Goal: Task Accomplishment & Management: Use online tool/utility

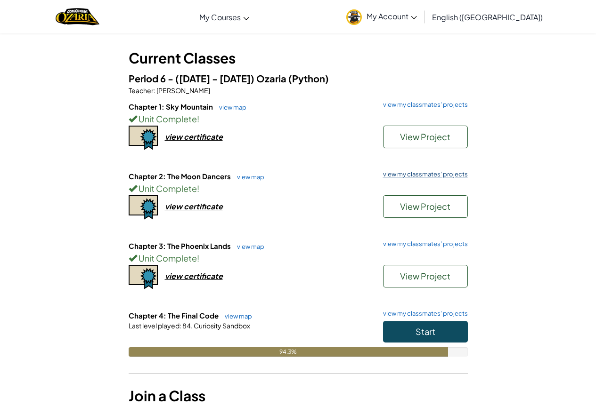
scroll to position [141, 0]
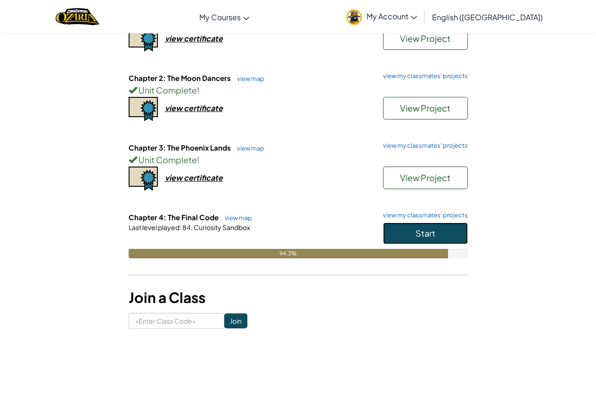
click at [430, 235] on span "Start" at bounding box center [425, 233] width 20 height 11
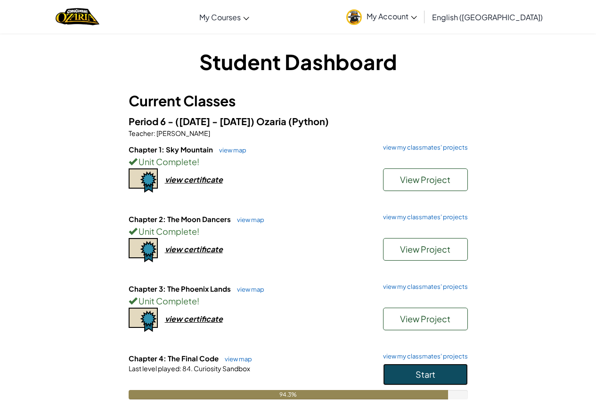
click at [425, 370] on span "Start" at bounding box center [425, 374] width 20 height 11
click at [428, 380] on button "Start" at bounding box center [425, 375] width 85 height 22
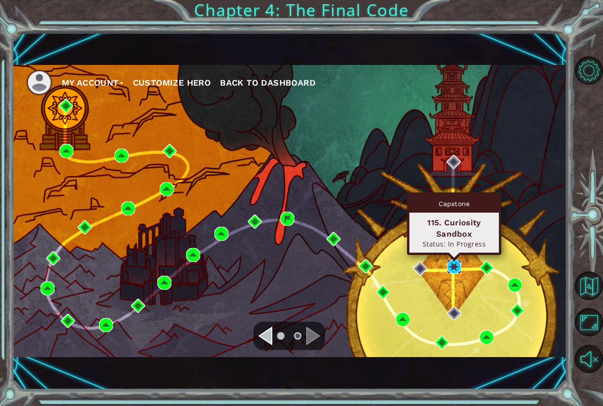
click at [452, 268] on img at bounding box center [454, 267] width 14 height 14
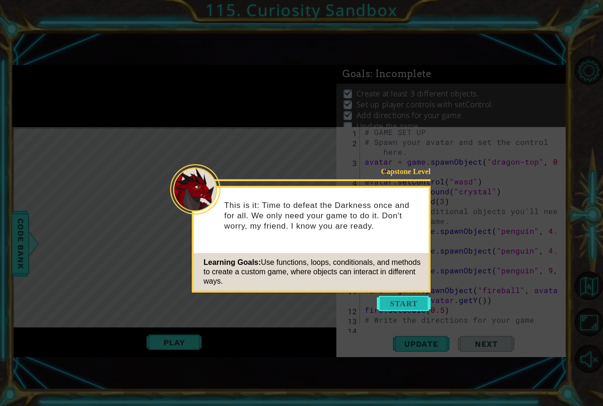
click at [408, 301] on button "Start" at bounding box center [404, 303] width 54 height 15
click at [408, 301] on div "# GAME SET UP # Spawn your avatar and set the control here. avatar = game . spa…" at bounding box center [462, 245] width 199 height 237
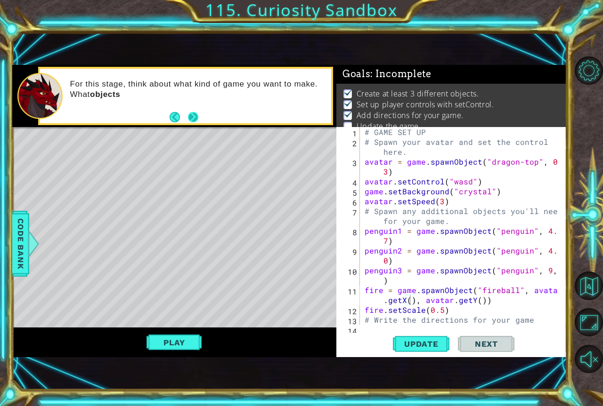
click at [192, 118] on button "Next" at bounding box center [193, 117] width 10 height 10
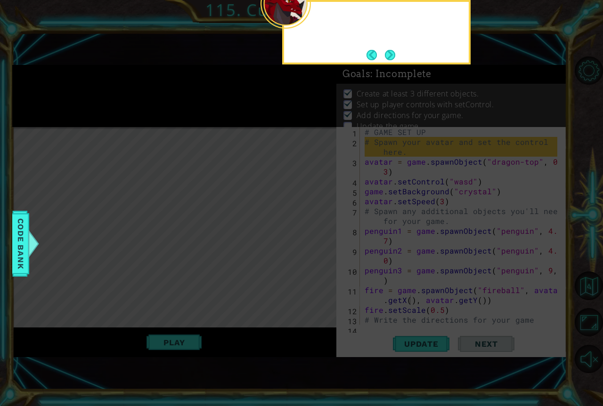
click at [192, 118] on icon at bounding box center [301, 105] width 603 height 601
click at [398, 54] on button "Next" at bounding box center [389, 54] width 17 height 17
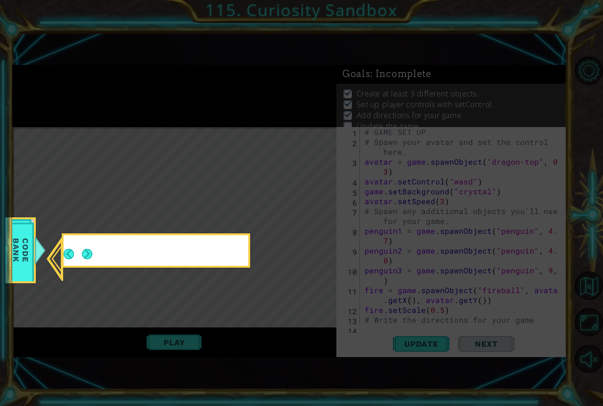
click at [399, 54] on icon at bounding box center [301, 203] width 603 height 406
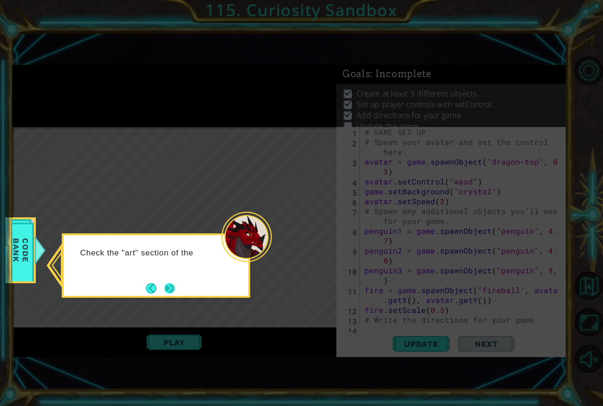
click at [167, 281] on button "Next" at bounding box center [169, 288] width 15 height 15
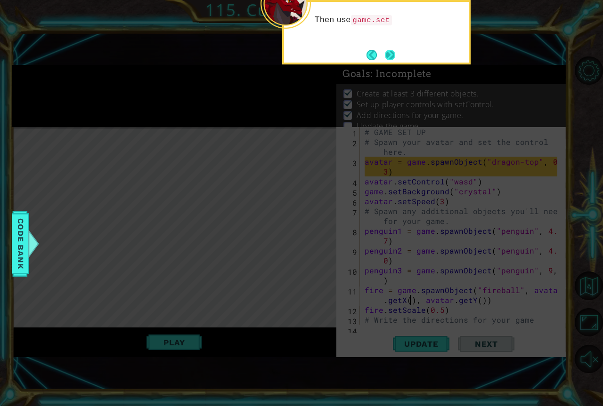
click at [389, 51] on button "Next" at bounding box center [389, 54] width 11 height 11
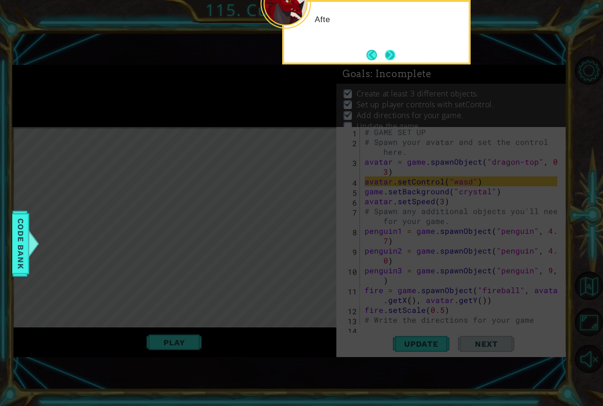
click at [391, 50] on button "Next" at bounding box center [390, 55] width 14 height 14
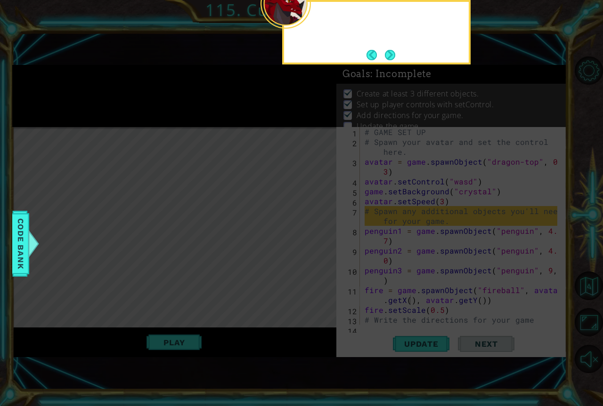
click at [391, 50] on button "Next" at bounding box center [390, 55] width 16 height 16
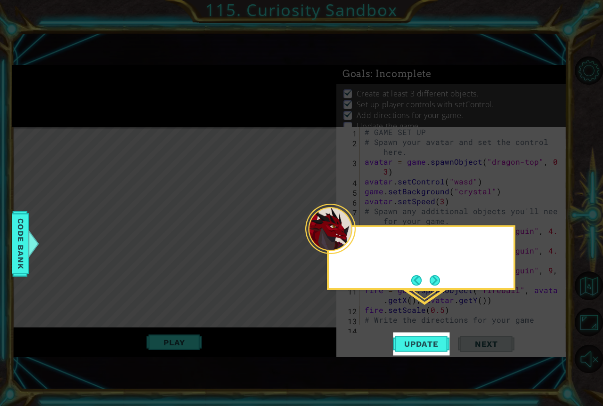
click at [391, 50] on icon at bounding box center [301, 203] width 603 height 406
click at [419, 353] on button "Update" at bounding box center [421, 344] width 57 height 23
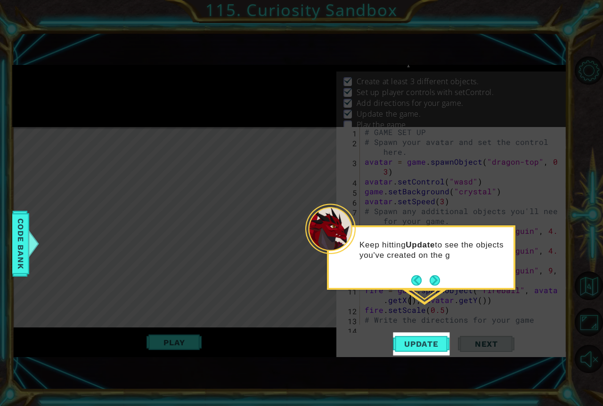
scroll to position [16, 0]
click at [439, 276] on button "Next" at bounding box center [434, 280] width 15 height 15
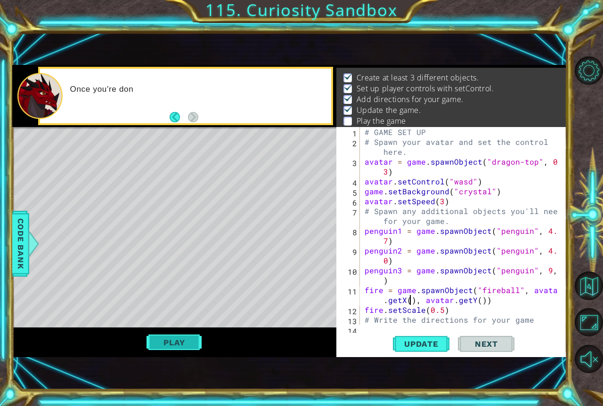
click at [153, 340] on button "Play" at bounding box center [173, 343] width 55 height 18
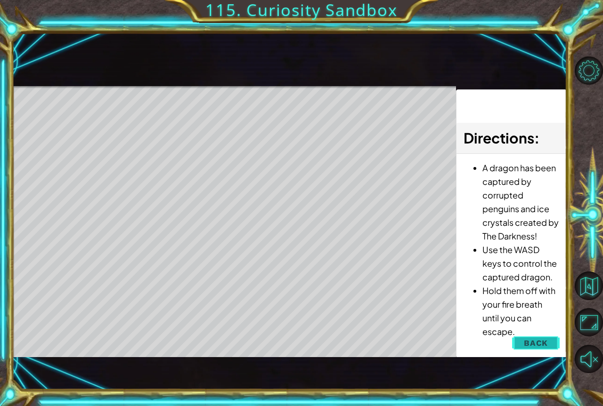
click at [533, 345] on span "Back" at bounding box center [536, 343] width 24 height 9
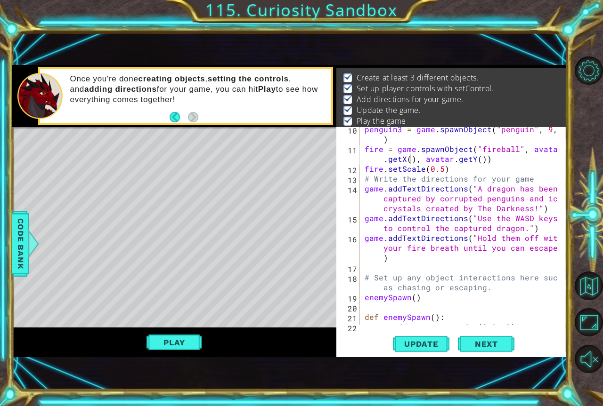
scroll to position [170, 0]
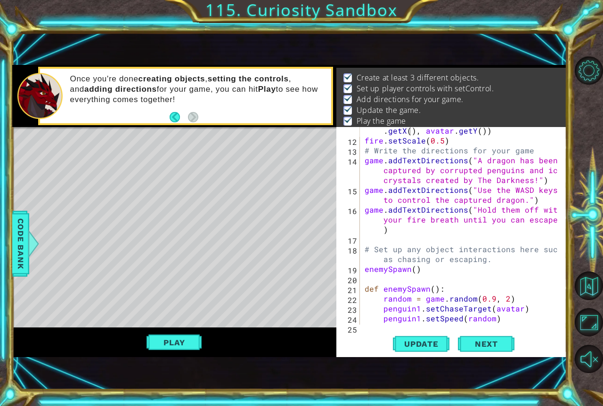
type textarea "enemySpawn()"
click at [451, 271] on div "fire = game . spawnObject ( "fireball" , avatar . getX ( ) , avatar . getY ( ))…" at bounding box center [462, 229] width 199 height 227
click at [436, 283] on div "fire = game . spawnObject ( "fireball" , avatar . getX ( ) , avatar . getY ( ))…" at bounding box center [462, 229] width 199 height 227
click at [445, 300] on div "fire = game . spawnObject ( "fireball" , avatar . getX ( ) , avatar . getY ( ))…" at bounding box center [462, 229] width 199 height 227
type textarea "random = game.random(0.9, 2)"
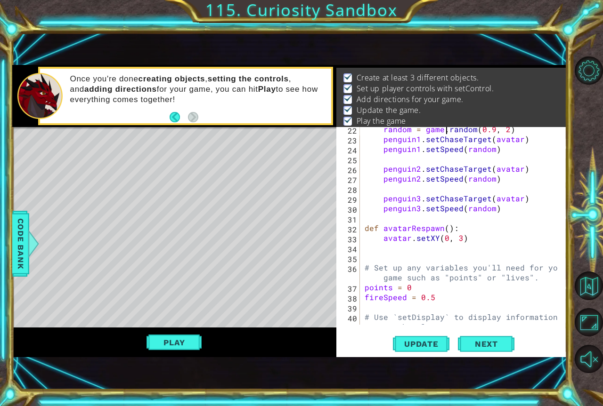
scroll to position [367, 0]
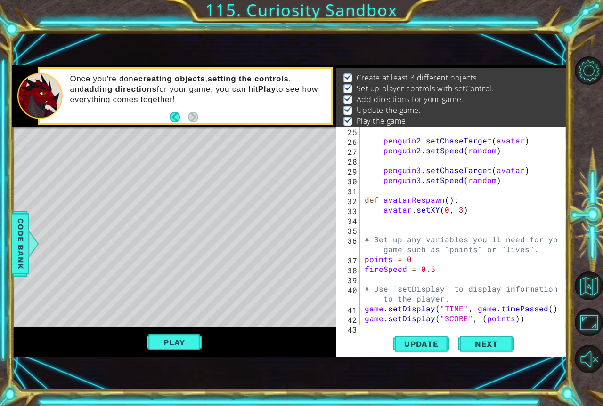
click at [384, 279] on div "penguin2 . setChaseTarget ( avatar ) penguin2 . setSpeed ( random ) penguin3 . …" at bounding box center [462, 239] width 199 height 227
click at [595, 277] on button "Back to Map" at bounding box center [589, 286] width 28 height 28
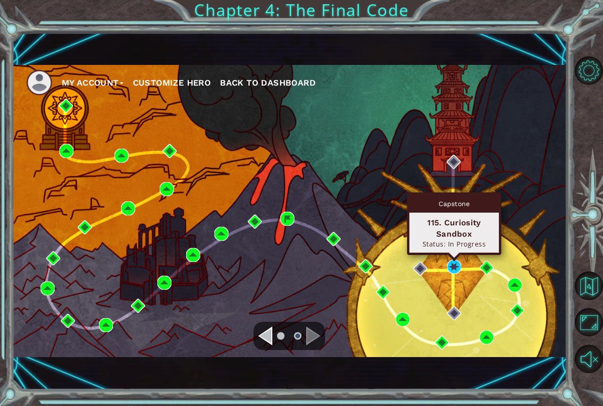
drag, startPoint x: 454, startPoint y: 260, endPoint x: 453, endPoint y: 270, distance: 9.5
click at [454, 265] on body "My Account Customize Hero Back to Dashboard Chapter 4: The Final Code Got it Ba…" at bounding box center [301, 203] width 603 height 406
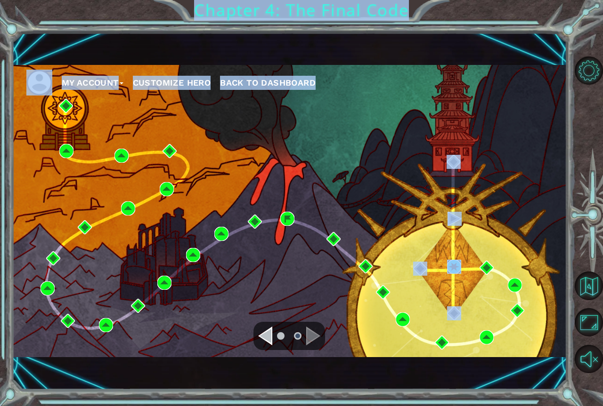
click at [453, 270] on img at bounding box center [454, 267] width 14 height 14
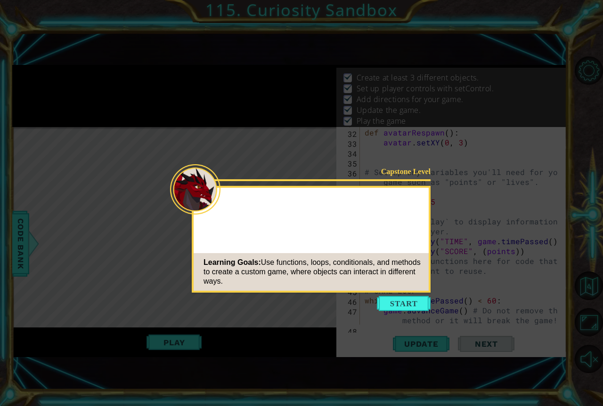
scroll to position [663, 0]
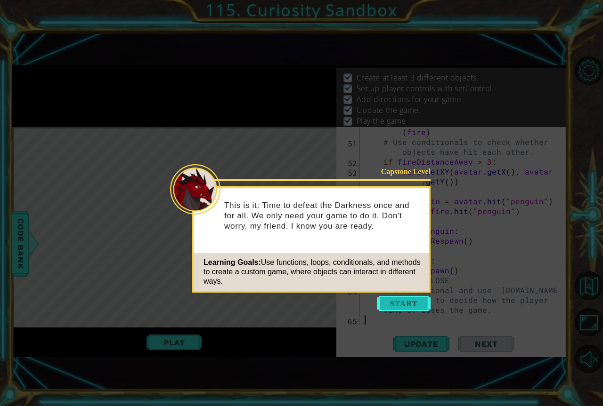
click at [381, 297] on button "Start" at bounding box center [404, 303] width 54 height 15
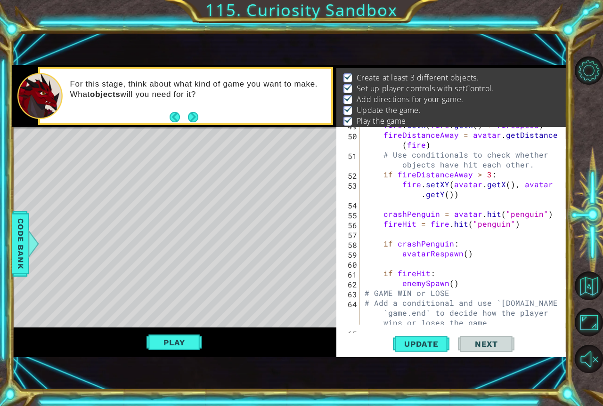
scroll to position [650, 0]
click at [488, 226] on div "fire . setX ( fire . getX ( ) + fireSpeed ) fireDistanceAway = avatar . getDist…" at bounding box center [462, 238] width 199 height 237
click at [530, 222] on div "fire . setX ( fire . getX ( ) + fireSpeed ) fireDistanceAway = avatar . getDist…" at bounding box center [462, 238] width 199 height 237
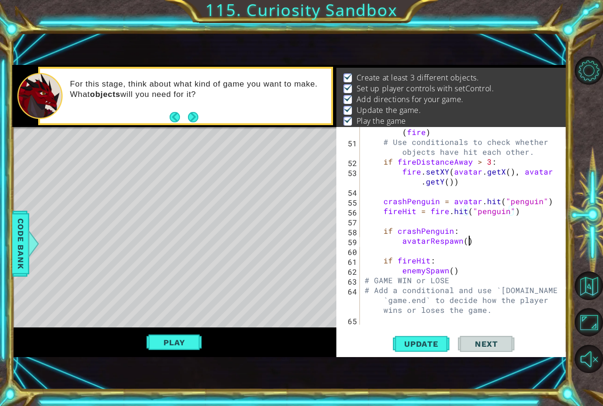
click at [475, 241] on div "fireDistanceAway = avatar . getDistanceTo ( fire ) # Use conditionals to check …" at bounding box center [462, 230] width 199 height 227
type textarea "avatarRespawn()"
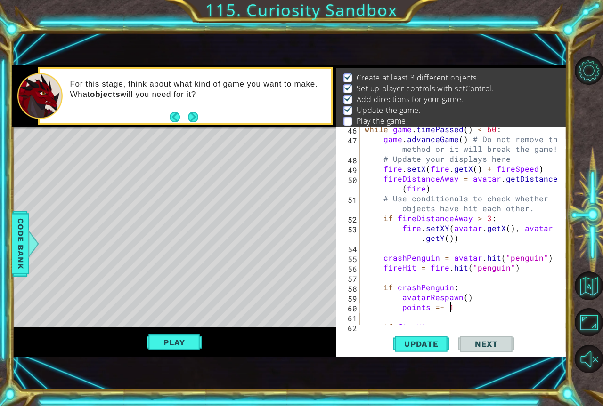
scroll to position [0, 5]
click at [405, 351] on button "Update" at bounding box center [421, 344] width 57 height 23
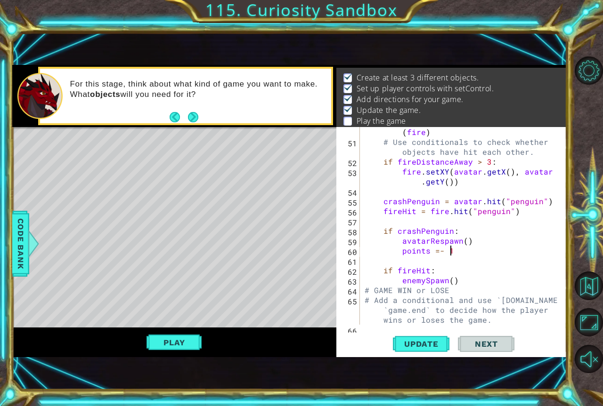
scroll to position [673, 0]
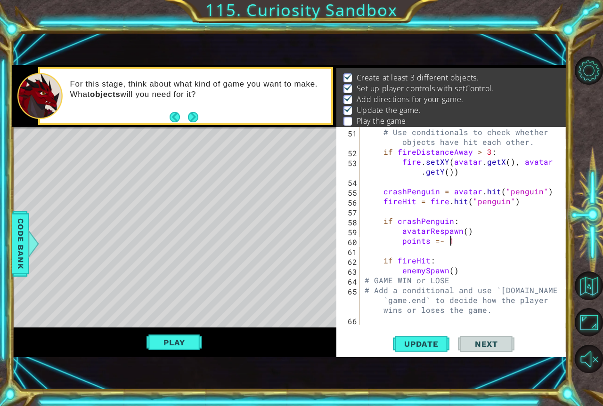
click at [452, 245] on div "# Use conditionals to check whether objects have hit each other. if fireDistanc…" at bounding box center [462, 240] width 199 height 227
click at [409, 344] on span "Update" at bounding box center [421, 344] width 53 height 9
click at [154, 335] on button "Play" at bounding box center [173, 343] width 55 height 18
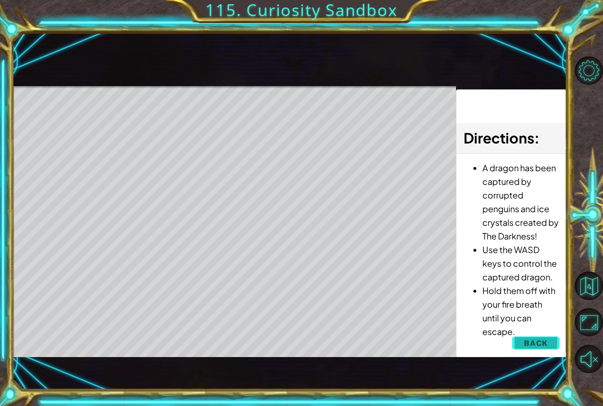
click at [543, 341] on span "Back" at bounding box center [536, 343] width 24 height 9
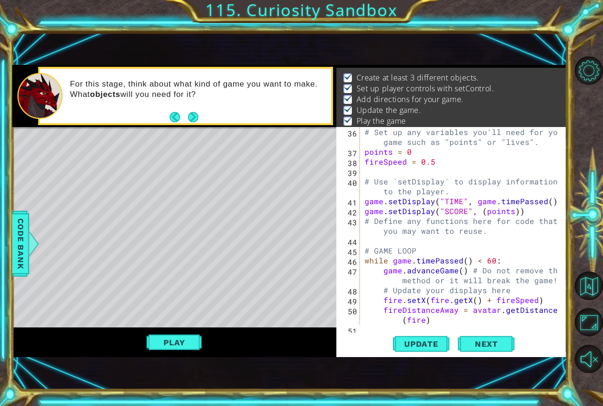
scroll to position [0, 2]
click at [412, 148] on div "# Set up any variables you'll need for your game such as "points" or "lives". p…" at bounding box center [462, 245] width 199 height 237
click at [434, 341] on span "Update" at bounding box center [421, 344] width 53 height 9
click at [193, 339] on button "Play" at bounding box center [173, 343] width 55 height 18
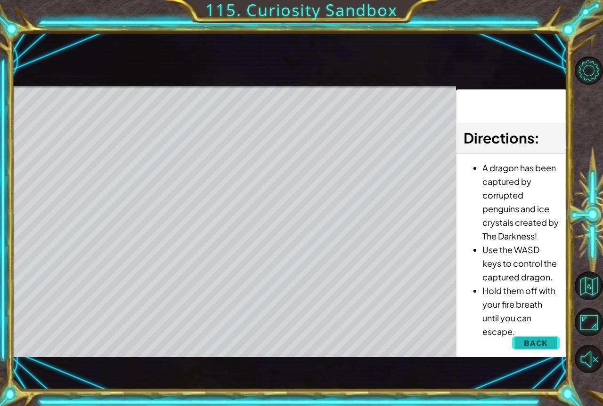
drag, startPoint x: 544, startPoint y: 352, endPoint x: 530, endPoint y: 342, distance: 16.2
click at [544, 351] on button "Back" at bounding box center [536, 343] width 48 height 19
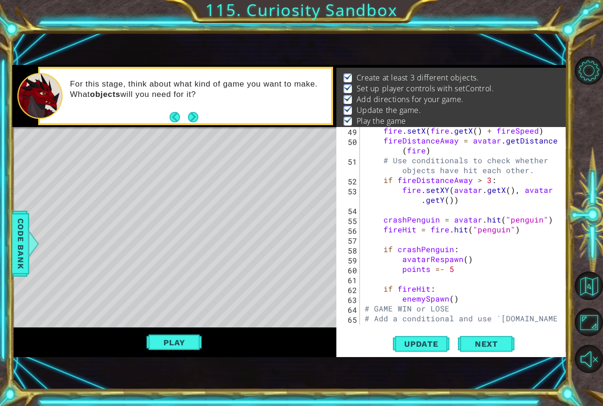
scroll to position [673, 0]
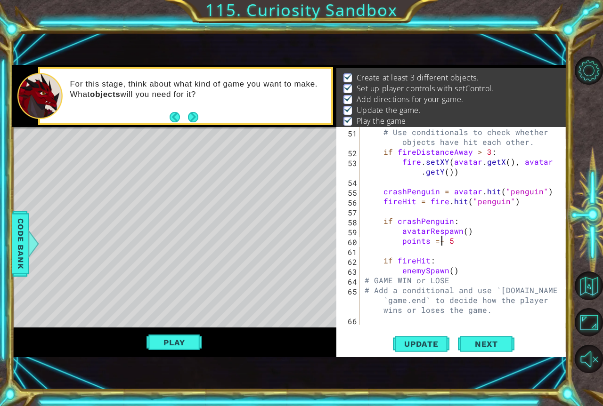
drag, startPoint x: 439, startPoint y: 241, endPoint x: 457, endPoint y: 243, distance: 18.0
click at [439, 241] on div "# Use conditionals to check whether objects have hit each other. if fireDistanc…" at bounding box center [462, 240] width 199 height 227
click at [430, 343] on span "Update" at bounding box center [421, 344] width 53 height 9
click at [190, 344] on button "Play" at bounding box center [173, 343] width 55 height 18
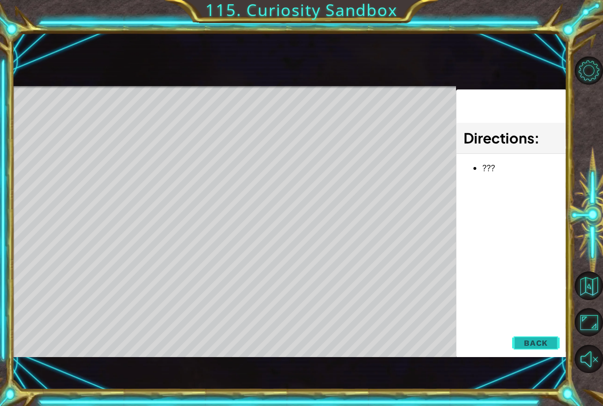
click at [518, 343] on button "Back" at bounding box center [536, 343] width 48 height 19
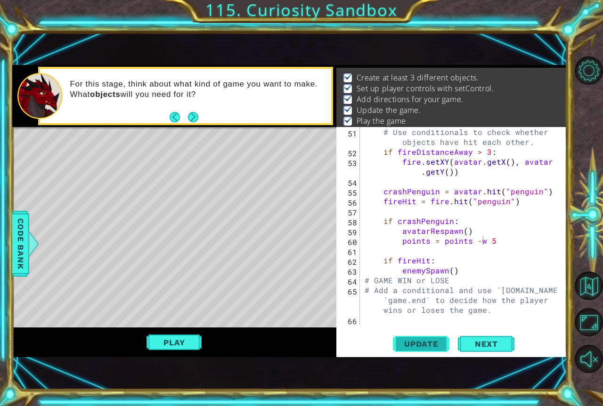
click at [419, 341] on span "Update" at bounding box center [421, 344] width 53 height 9
click at [410, 339] on button "Update" at bounding box center [421, 344] width 57 height 23
click at [199, 347] on button "Play" at bounding box center [173, 343] width 55 height 18
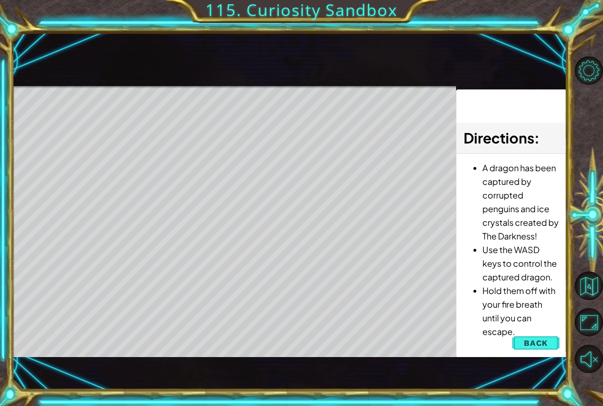
click at [561, 358] on div "1 ההההההההההההההההההההההההההההההההההההההההההההההההההההההההההההההההההההההההההההה…" at bounding box center [289, 210] width 555 height 357
click at [543, 343] on span "Back" at bounding box center [536, 343] width 24 height 9
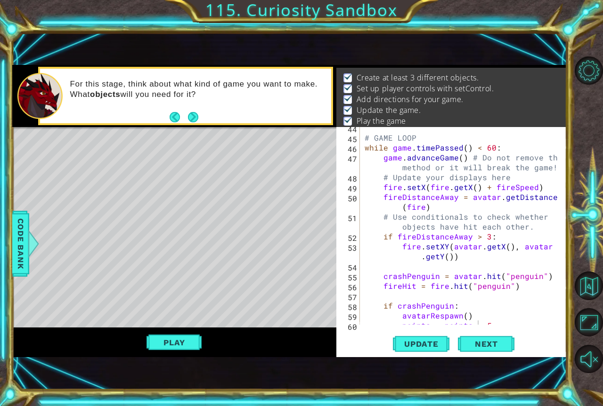
scroll to position [673, 0]
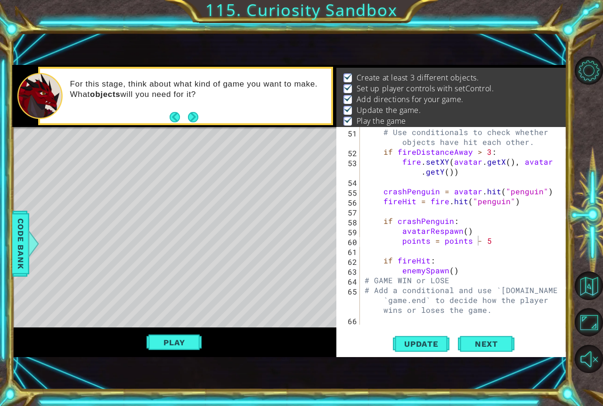
click at [189, 353] on div "Play" at bounding box center [174, 343] width 324 height 30
click at [191, 344] on button "Play" at bounding box center [173, 343] width 55 height 18
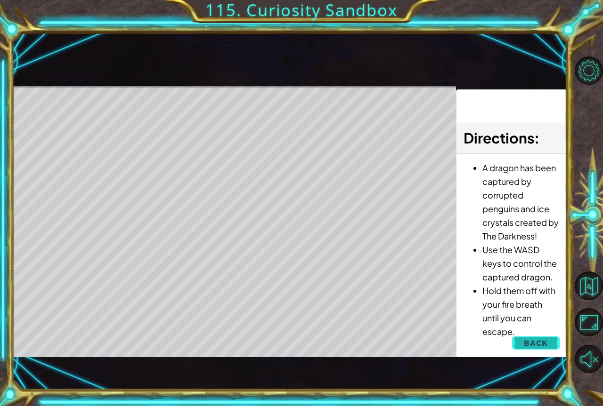
click at [546, 348] on span "Back" at bounding box center [536, 343] width 24 height 9
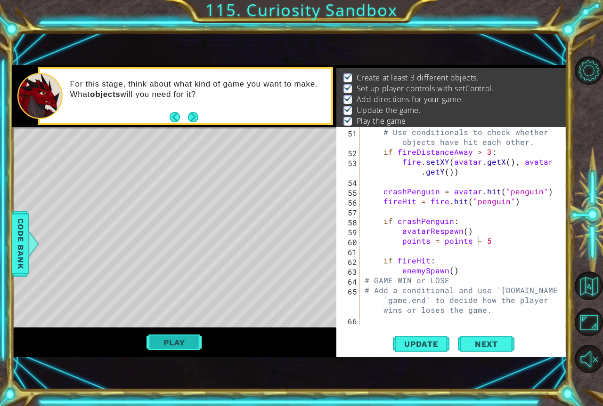
click at [171, 339] on button "Play" at bounding box center [173, 343] width 55 height 18
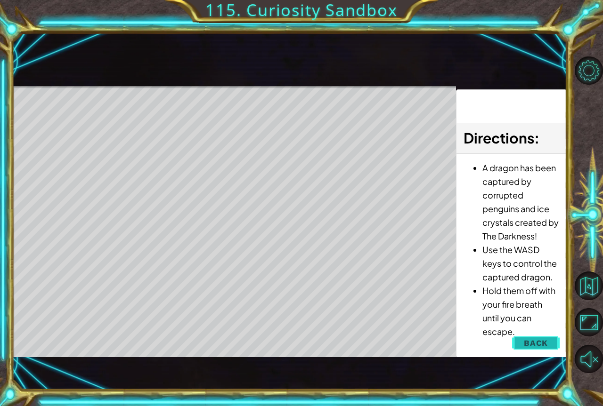
click at [544, 340] on span "Back" at bounding box center [536, 343] width 24 height 9
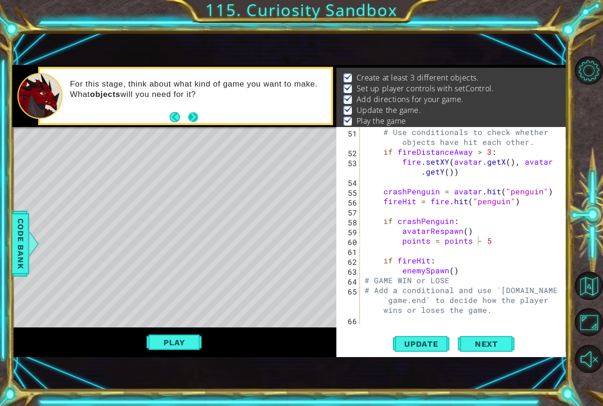
click at [199, 122] on div "For this stage, think about what kind of game you want to make. What objects wi…" at bounding box center [185, 96] width 291 height 55
click at [198, 122] on button "Next" at bounding box center [193, 117] width 15 height 15
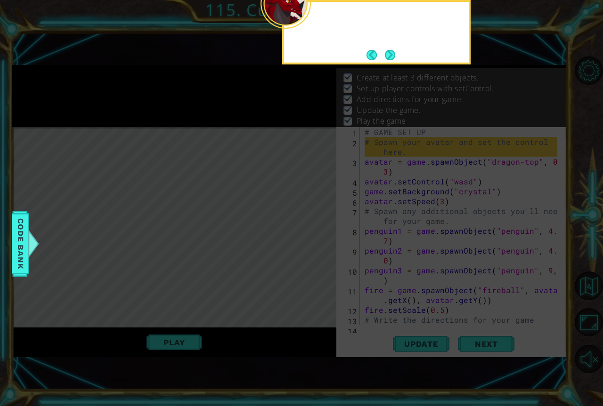
scroll to position [0, 0]
click at [385, 53] on button "Next" at bounding box center [390, 55] width 12 height 12
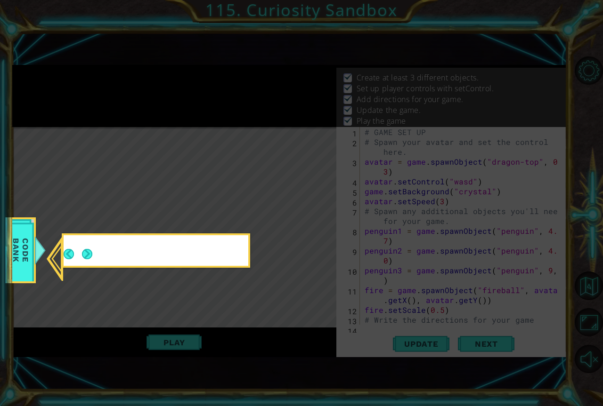
click at [385, 53] on icon at bounding box center [301, 203] width 603 height 406
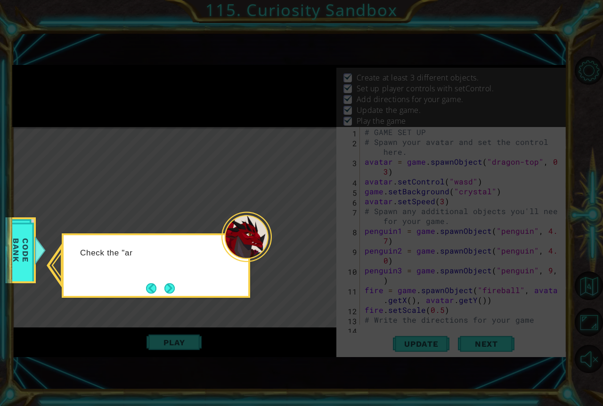
click at [174, 278] on div "Check the "ar" at bounding box center [156, 266] width 188 height 65
click at [175, 288] on button "Next" at bounding box center [170, 289] width 16 height 16
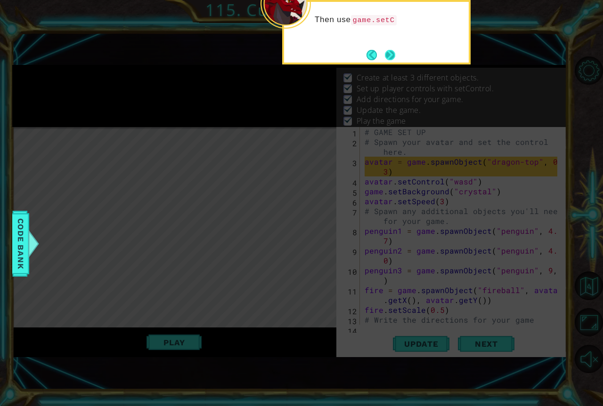
click at [389, 53] on button "Next" at bounding box center [389, 54] width 13 height 13
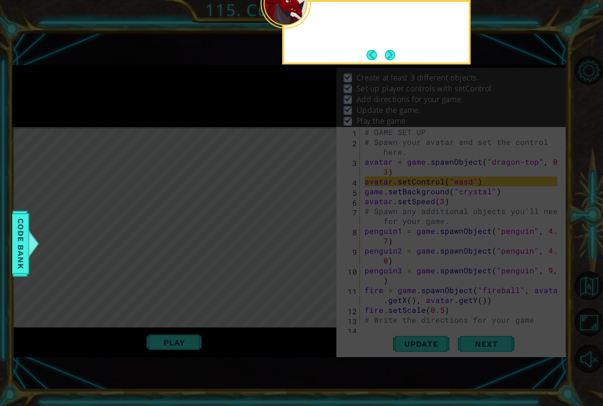
click at [384, 61] on button "Next" at bounding box center [390, 55] width 12 height 12
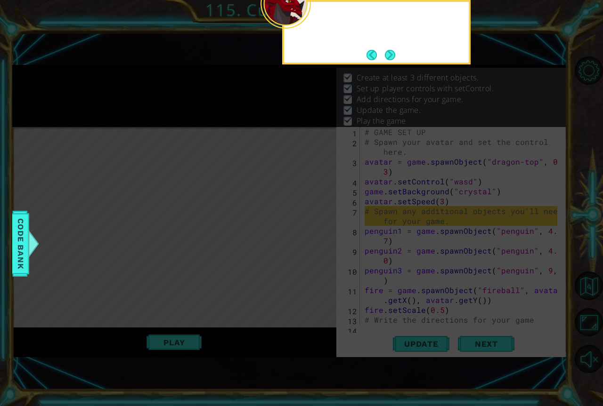
click at [389, 59] on button "Next" at bounding box center [390, 54] width 11 height 11
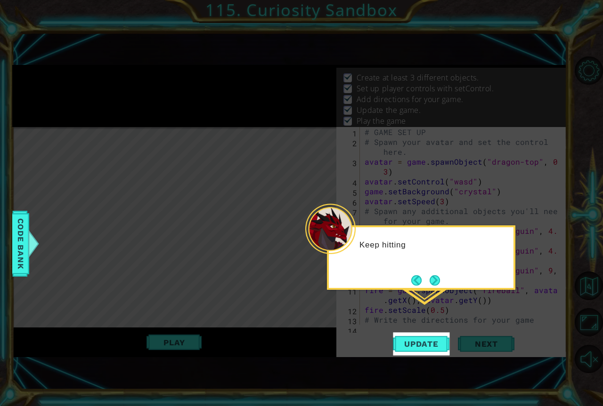
click at [436, 278] on button "Next" at bounding box center [434, 280] width 11 height 11
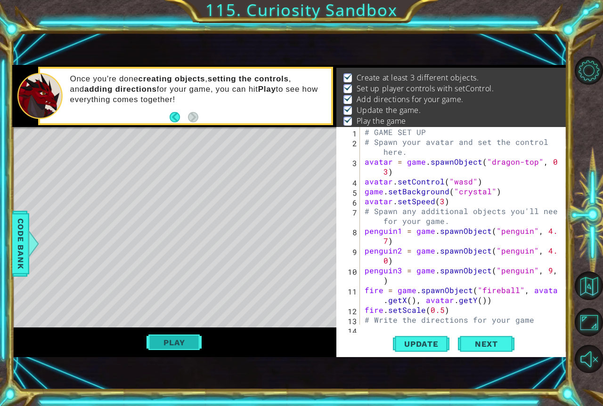
click at [182, 345] on button "Play" at bounding box center [173, 343] width 55 height 18
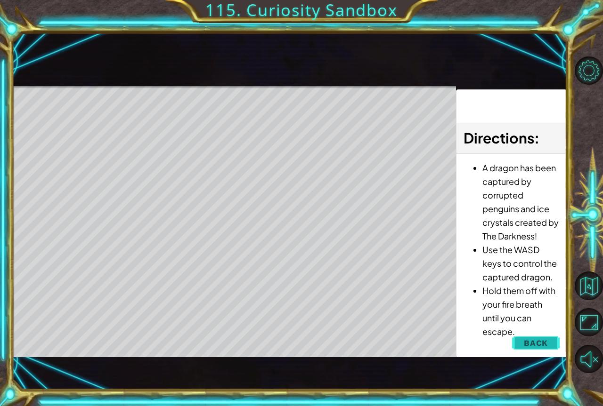
click at [544, 346] on span "Back" at bounding box center [536, 343] width 24 height 9
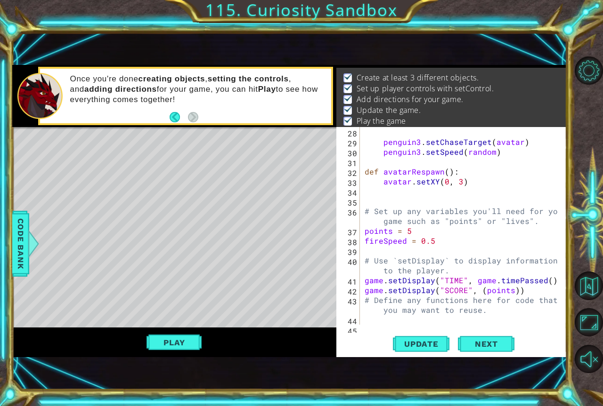
scroll to position [0, 2]
click at [414, 227] on div "penguin3 . setChaseTarget ( avatar ) penguin3 . setSpeed ( random ) def avatarR…" at bounding box center [462, 236] width 199 height 218
click at [428, 334] on button "Update" at bounding box center [421, 344] width 57 height 23
click at [192, 347] on button "Play" at bounding box center [173, 343] width 55 height 18
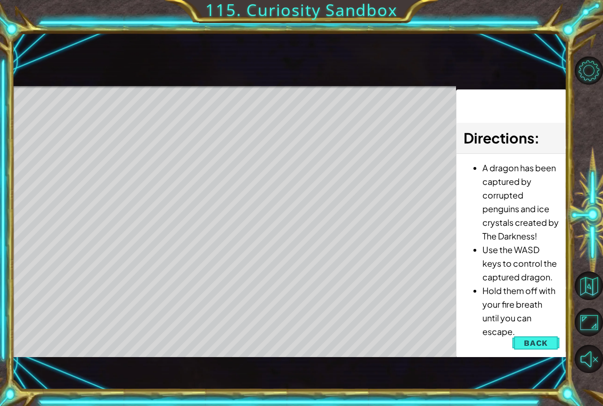
click at [442, 87] on div at bounding box center [234, 87] width 444 height 2
click at [527, 339] on span "Back" at bounding box center [536, 343] width 24 height 9
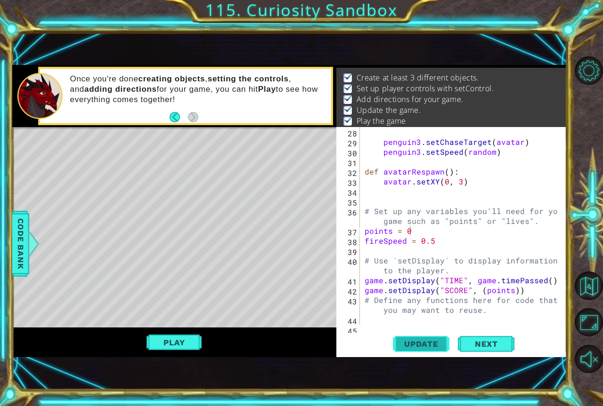
click at [447, 342] on span "Update" at bounding box center [421, 344] width 53 height 9
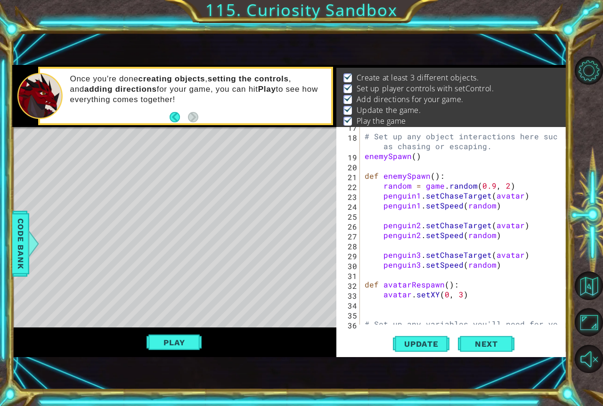
scroll to position [254, 0]
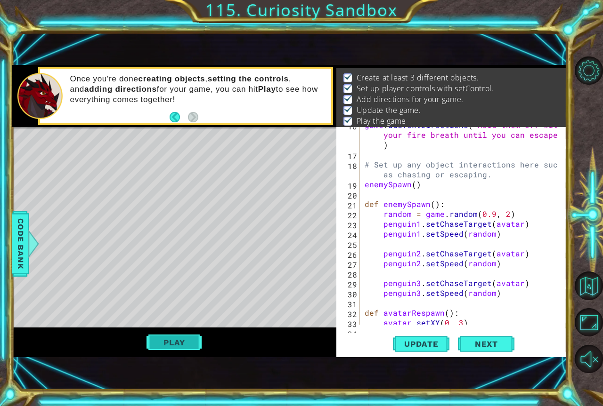
click at [162, 339] on button "Play" at bounding box center [173, 343] width 55 height 18
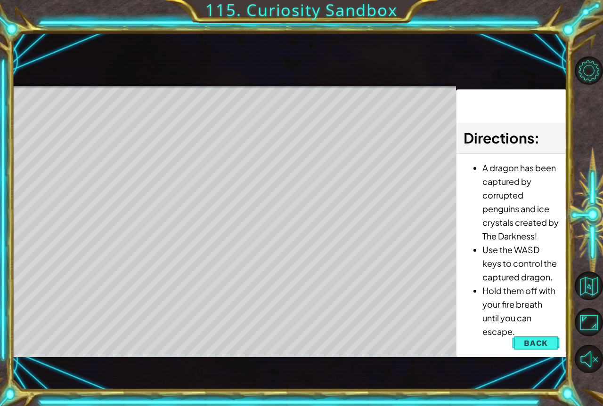
click at [529, 348] on button "Back" at bounding box center [536, 343] width 48 height 19
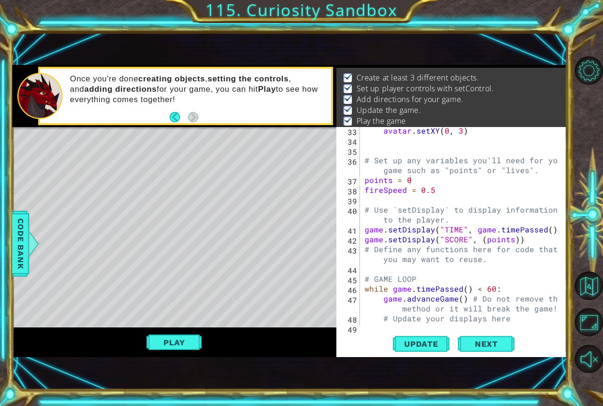
scroll to position [418, 0]
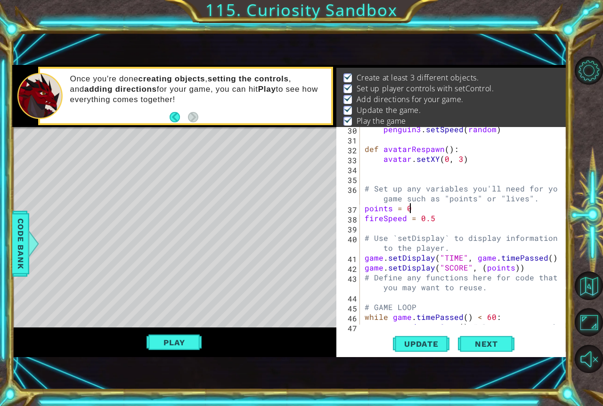
click at [445, 211] on div "penguin3 . setSpeed ( random ) def avatarRespawn ( ) : avatar . setXY ( 0 , 3 )…" at bounding box center [462, 237] width 199 height 227
click at [410, 341] on span "Update" at bounding box center [421, 344] width 53 height 9
click at [163, 345] on button "Play" at bounding box center [173, 343] width 55 height 18
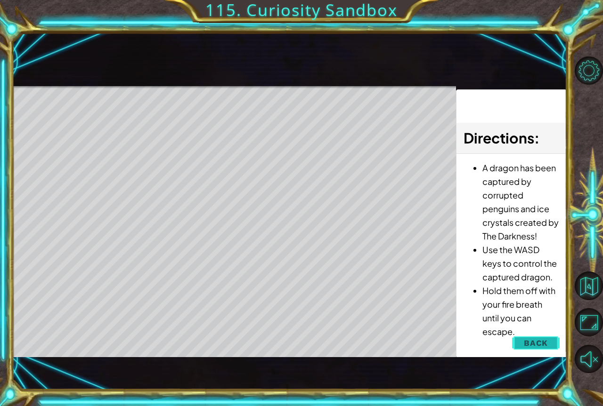
click at [538, 348] on span "Back" at bounding box center [536, 343] width 24 height 9
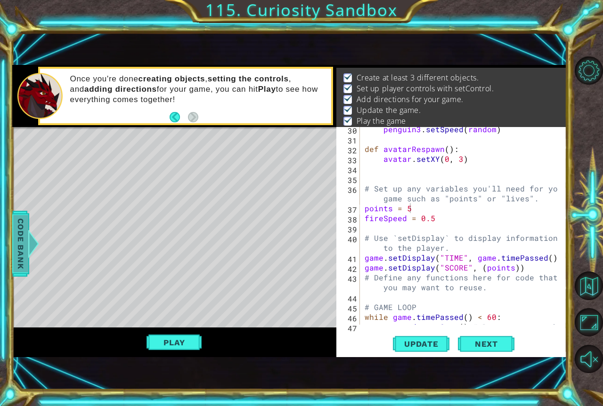
click at [17, 237] on span "Code Bank" at bounding box center [20, 243] width 15 height 57
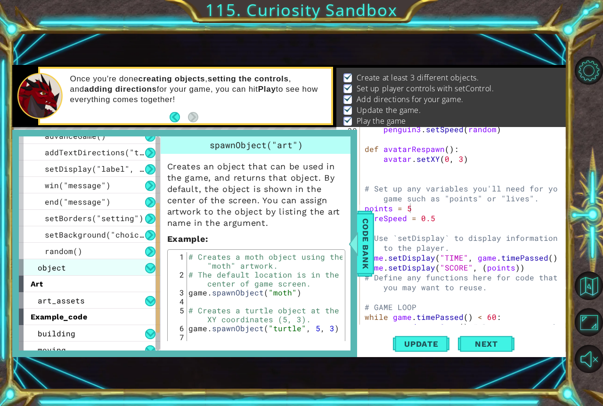
scroll to position [132, 0]
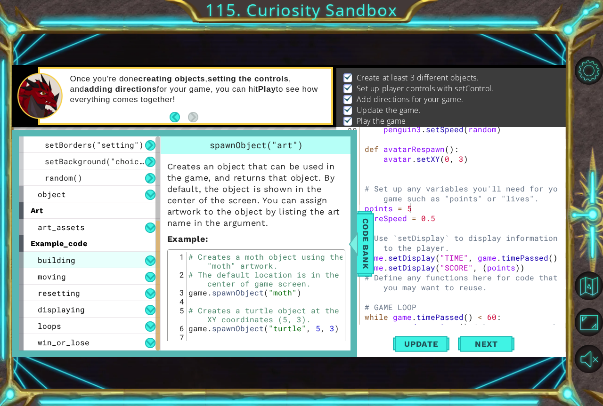
click at [90, 266] on div "building" at bounding box center [89, 260] width 141 height 16
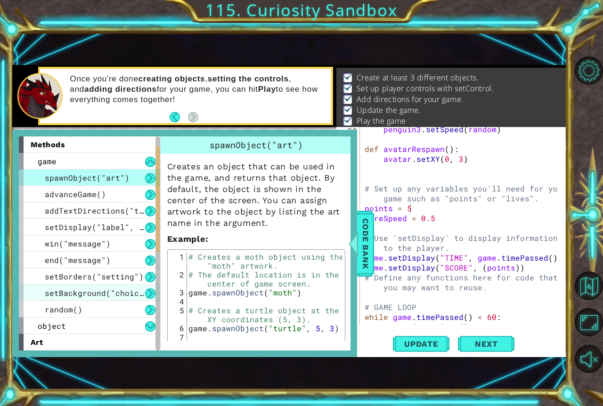
scroll to position [214, 0]
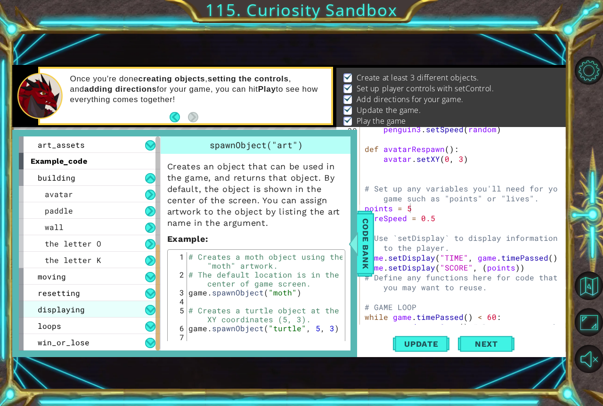
click at [103, 312] on div "displaying" at bounding box center [89, 309] width 141 height 16
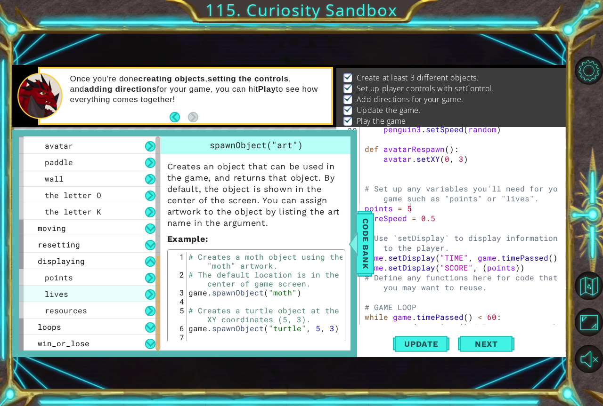
scroll to position [264, 0]
click at [119, 297] on div "lives" at bounding box center [89, 293] width 141 height 16
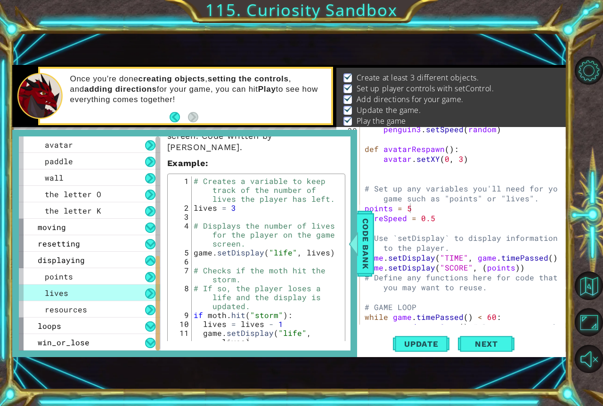
scroll to position [55, 0]
click at [365, 259] on span "Code Bank" at bounding box center [365, 243] width 15 height 57
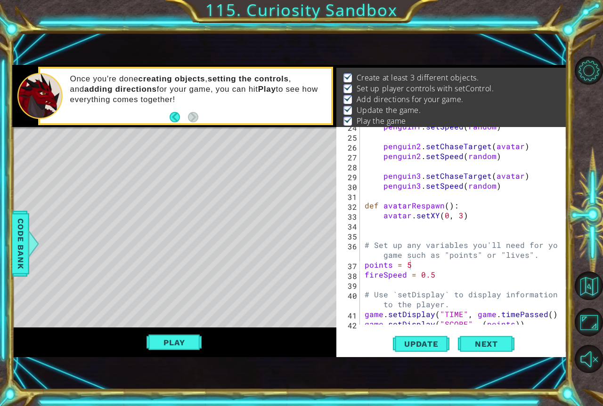
scroll to position [362, 0]
click at [419, 267] on div "penguin1 . setSpeed ( random ) penguin2 . setChaseTarget ( avatar ) penguin2 . …" at bounding box center [462, 231] width 199 height 218
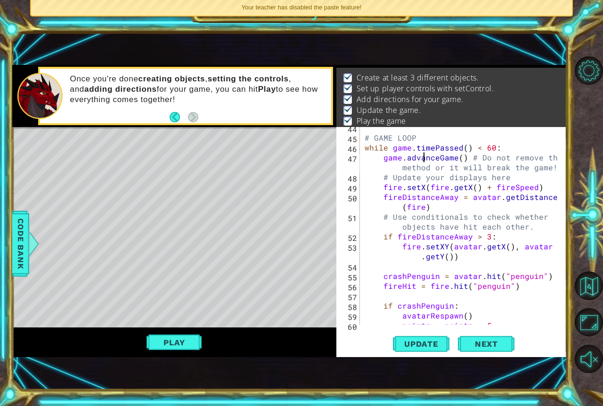
scroll to position [588, 0]
click at [426, 160] on div "# GAME LOOP while game . timePassed ( ) < 60 : game . advanceGame ( ) # Do not …" at bounding box center [462, 232] width 199 height 218
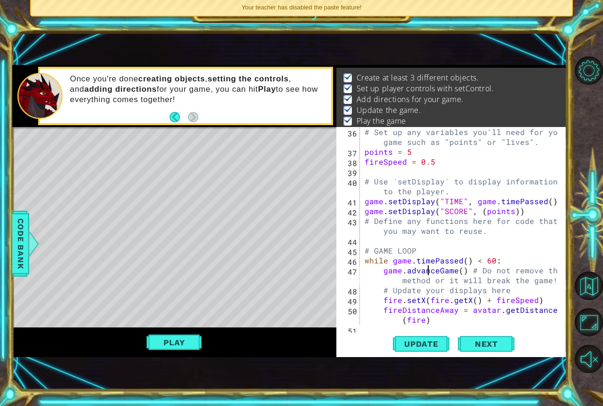
scroll to position [446, 0]
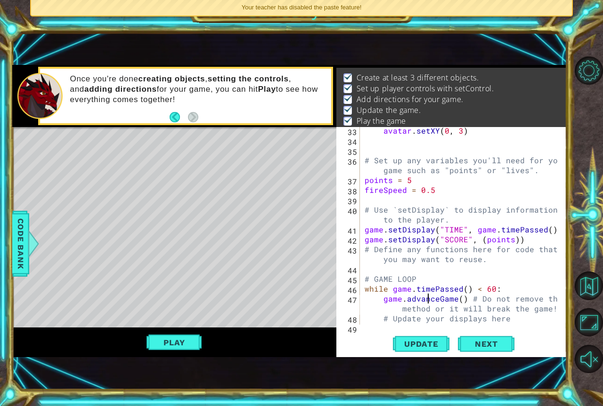
click at [413, 182] on div "avatar . setXY ( 0 , 3 ) # Set up any variables you'll need for your game such …" at bounding box center [462, 235] width 199 height 218
type textarea "points = 0"
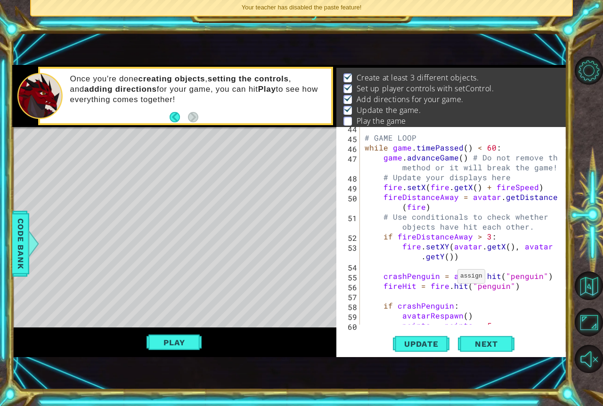
scroll to position [673, 0]
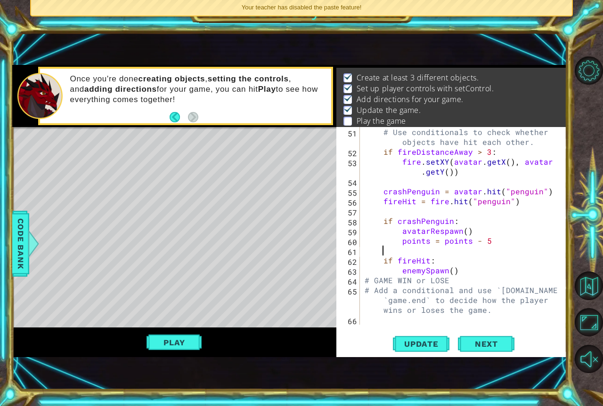
click at [444, 249] on div "# Use conditionals to check whether objects have hit each other. if fireDistanc…" at bounding box center [462, 240] width 199 height 227
click at [439, 259] on div "# Use conditionals to check whether objects have hit each other. if fireDistanc…" at bounding box center [462, 240] width 199 height 227
click at [442, 260] on div "# Use conditionals to check whether objects have hit each other. if fireDistanc…" at bounding box center [462, 240] width 199 height 227
click at [441, 269] on div "# Use conditionals to check whether objects have hit each other. if fireDistanc…" at bounding box center [462, 240] width 199 height 227
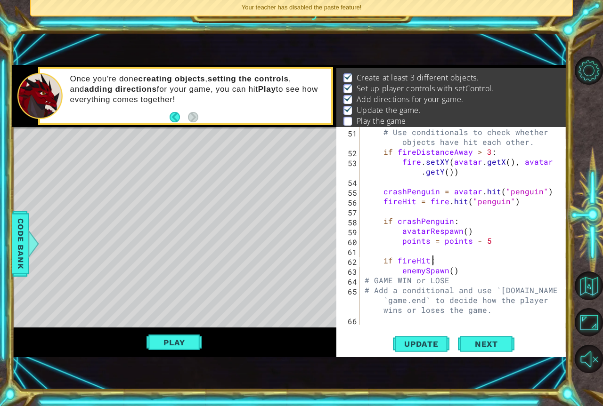
click at [457, 265] on div "# Use conditionals to check whether objects have hit each other. if fireDistanc…" at bounding box center [462, 240] width 199 height 227
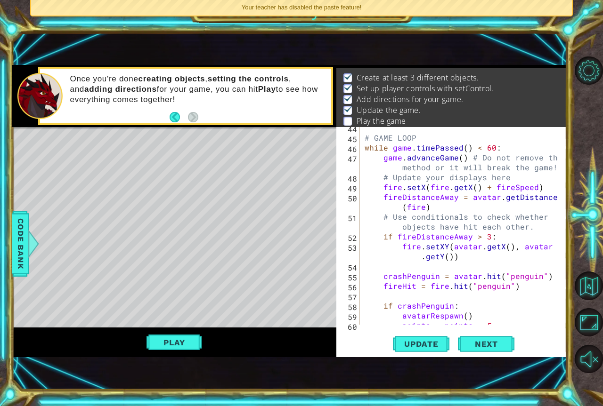
scroll to position [644, 0]
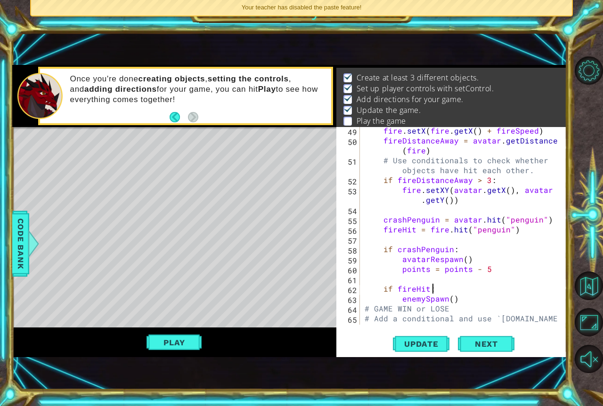
click at [463, 295] on div "fire . setX ( fire . getX ( ) + fireSpeed ) fireDistanceAway = avatar . getDist…" at bounding box center [462, 244] width 199 height 237
click at [24, 236] on span "Code Bank" at bounding box center [20, 243] width 15 height 57
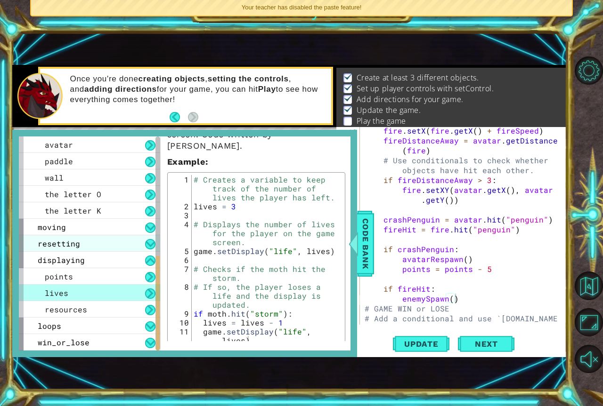
click at [131, 247] on div "resetting" at bounding box center [89, 243] width 141 height 16
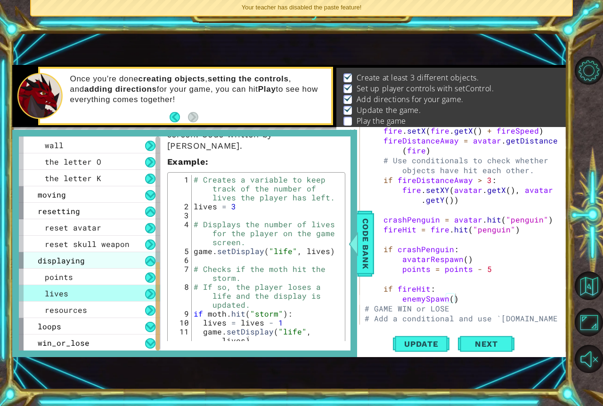
scroll to position [297, 0]
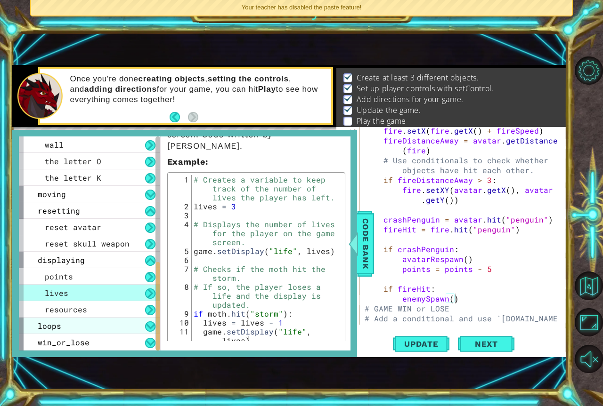
click at [130, 323] on div "loops" at bounding box center [89, 326] width 141 height 16
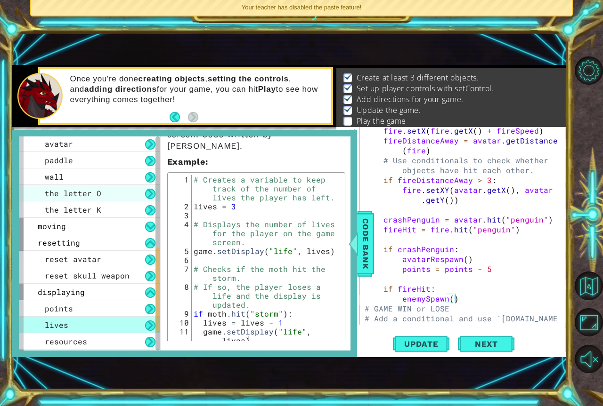
scroll to position [283, 0]
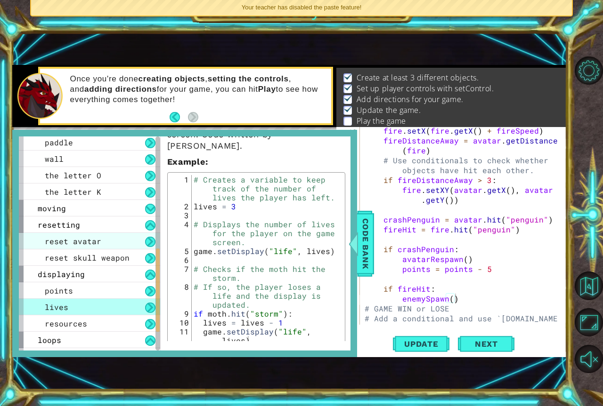
click at [122, 246] on div "reset avatar" at bounding box center [89, 241] width 141 height 16
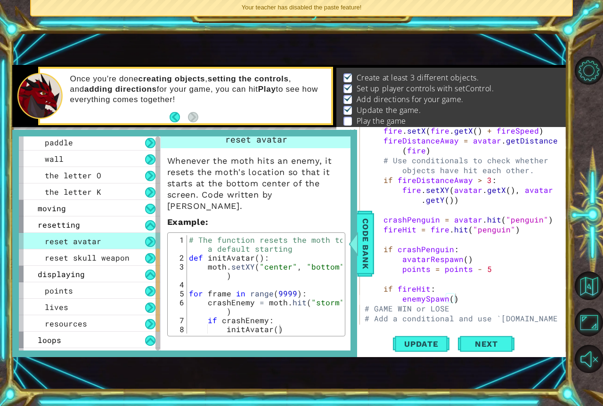
scroll to position [0, 0]
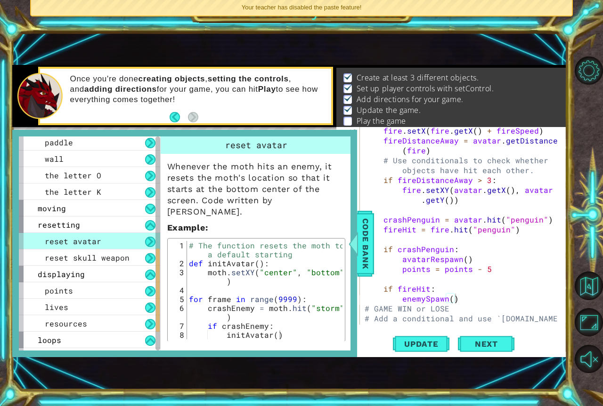
click at [366, 250] on span "Code Bank" at bounding box center [365, 243] width 15 height 57
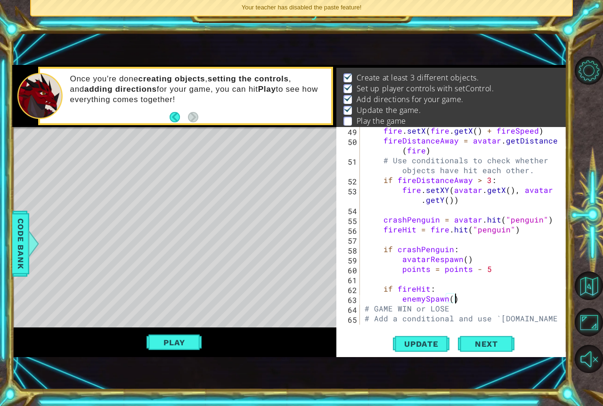
click at [464, 300] on div "fire . setX ( fire . getX ( ) + fireSpeed ) fireDistanceAway = avatar . getDist…" at bounding box center [462, 244] width 199 height 237
type textarea "enemySpawn()"
type textarea "points = points + 5"
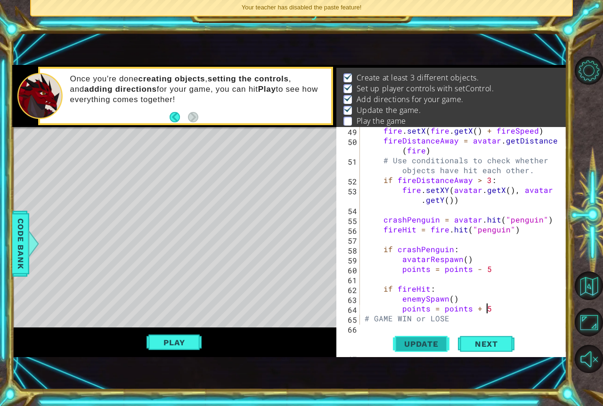
click at [431, 340] on span "Update" at bounding box center [421, 344] width 53 height 9
click at [182, 339] on button "Play" at bounding box center [173, 343] width 55 height 18
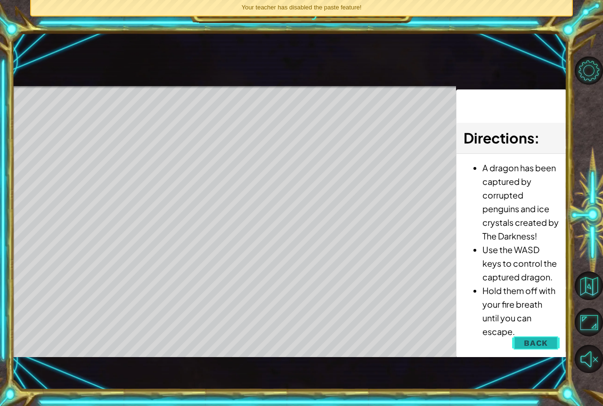
click at [538, 347] on span "Back" at bounding box center [536, 343] width 24 height 9
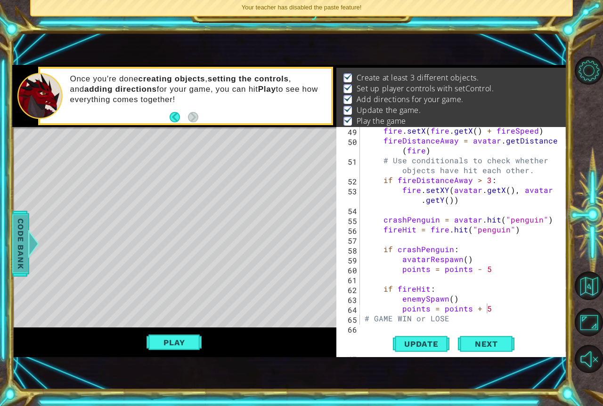
click at [20, 253] on span "Code Bank" at bounding box center [20, 243] width 15 height 57
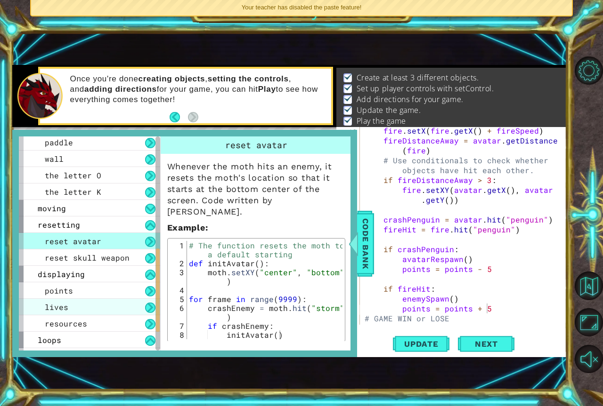
click at [135, 299] on div "lives" at bounding box center [89, 307] width 141 height 16
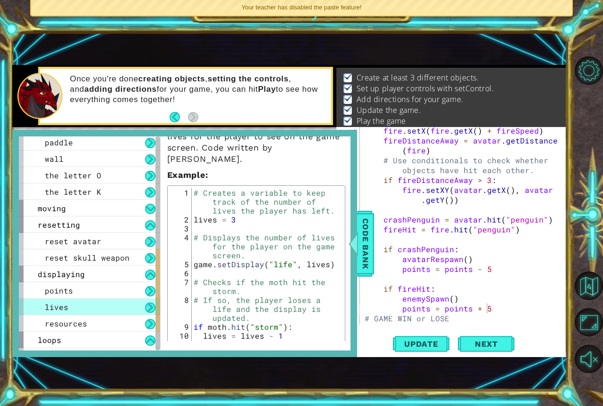
scroll to position [47, 0]
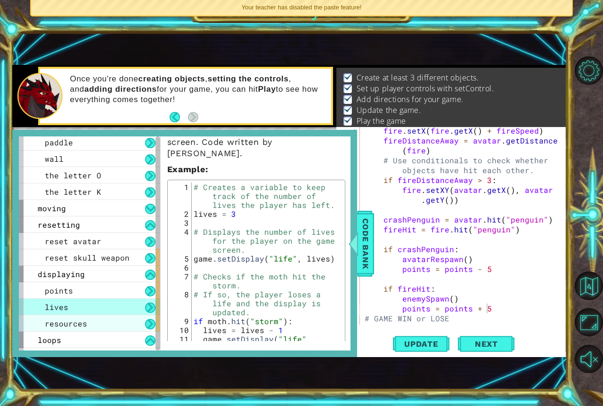
click at [97, 330] on div "resources" at bounding box center [89, 324] width 141 height 16
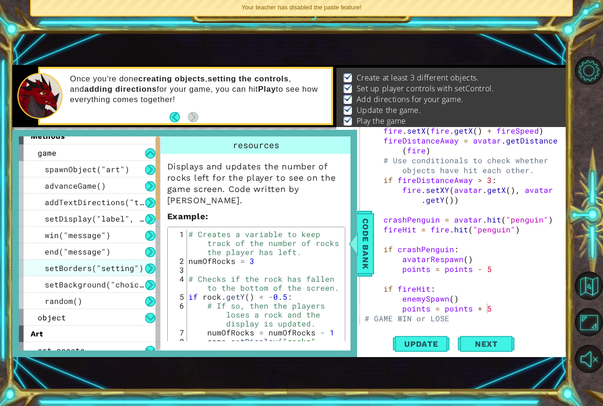
scroll to position [0, 0]
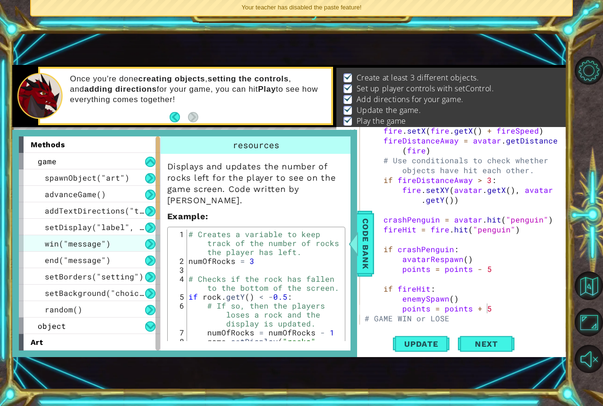
click at [92, 248] on span "win("message")" at bounding box center [78, 244] width 66 height 10
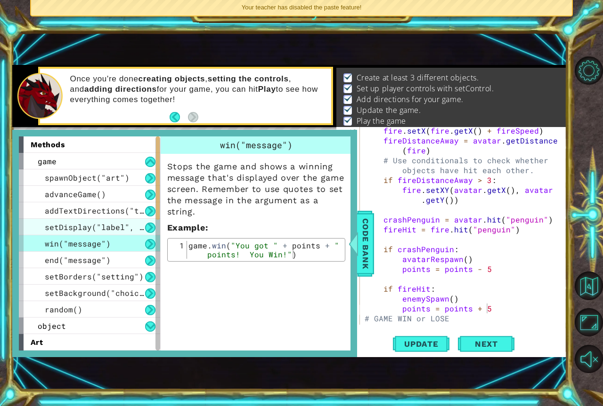
click at [98, 227] on span "setDisplay("label", value)" at bounding box center [106, 227] width 122 height 10
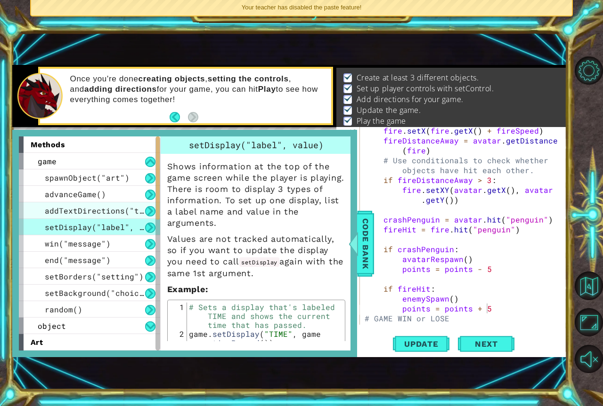
click at [89, 211] on span "addTextDirections("text")" at bounding box center [104, 211] width 118 height 10
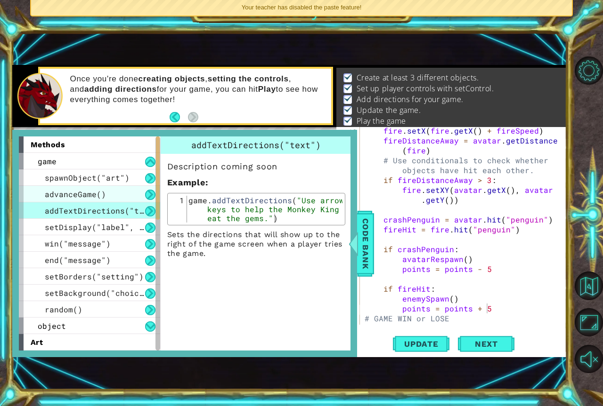
click at [85, 189] on div "advanceGame()" at bounding box center [89, 194] width 141 height 16
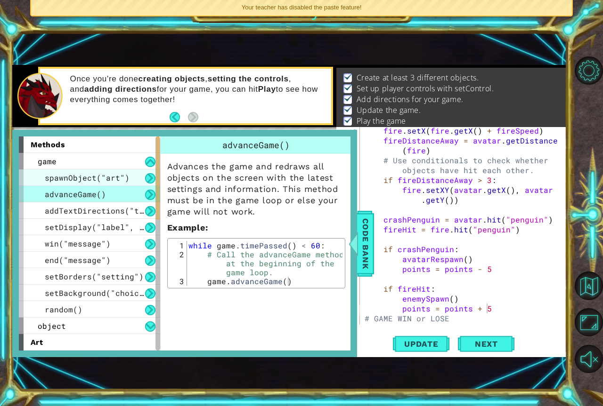
click at [96, 183] on span "spawnObject("art")" at bounding box center [87, 178] width 85 height 10
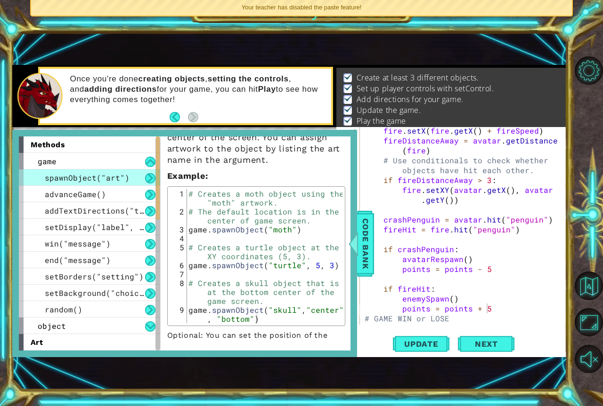
scroll to position [95, 0]
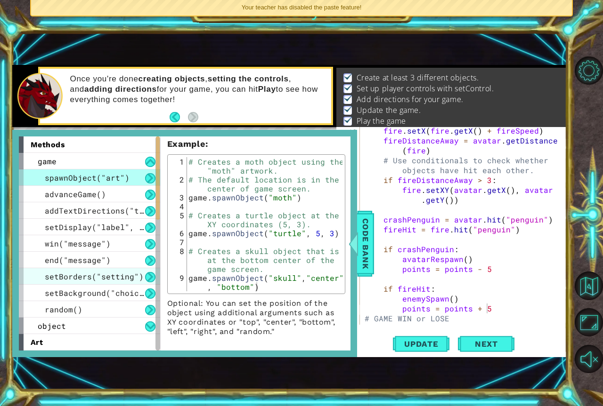
click at [75, 276] on span "setBorders("setting")" at bounding box center [94, 277] width 99 height 10
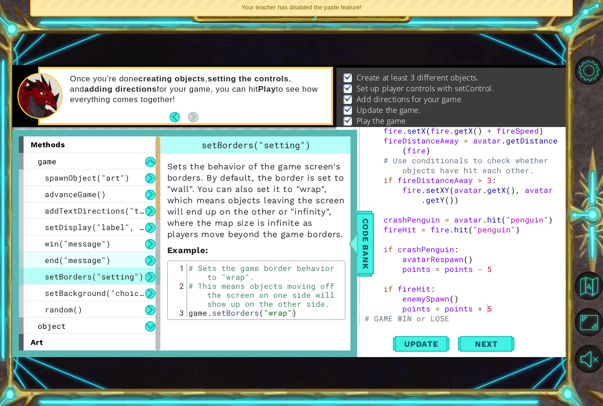
click at [84, 261] on span "end("message")" at bounding box center [78, 260] width 66 height 10
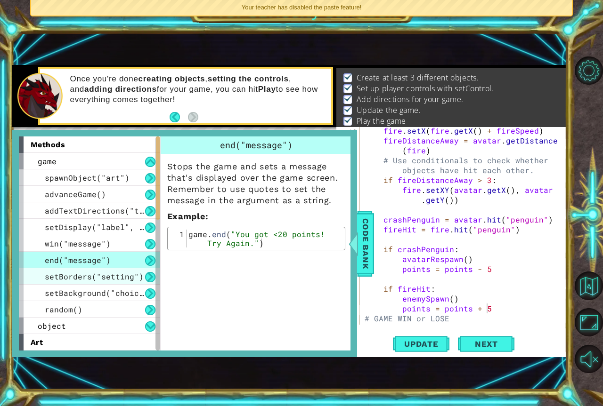
click at [93, 269] on div "setBorders("setting")" at bounding box center [89, 276] width 141 height 16
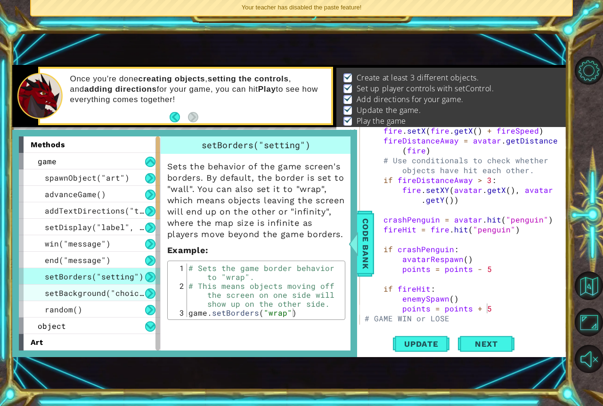
click at [108, 295] on span "setBackground("choice")" at bounding box center [99, 293] width 108 height 10
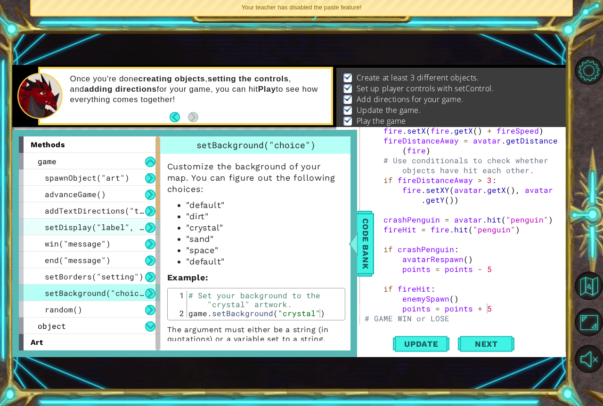
click at [100, 231] on span "setDisplay("label", value)" at bounding box center [106, 227] width 122 height 10
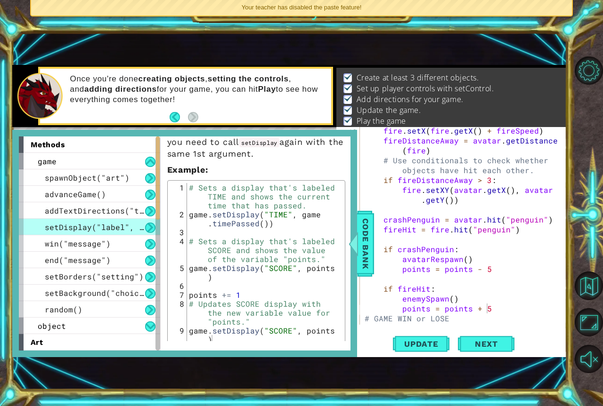
scroll to position [130, 0]
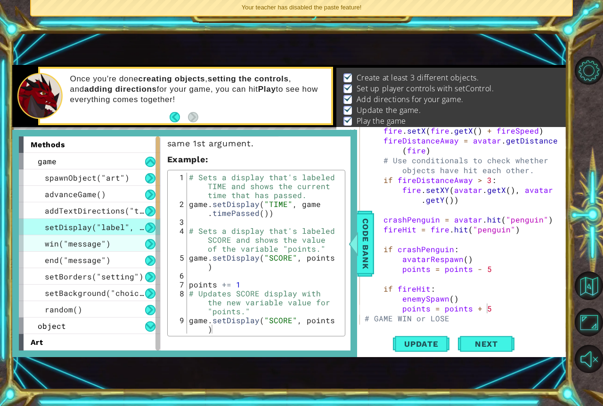
click at [59, 245] on span "win("message")" at bounding box center [78, 244] width 66 height 10
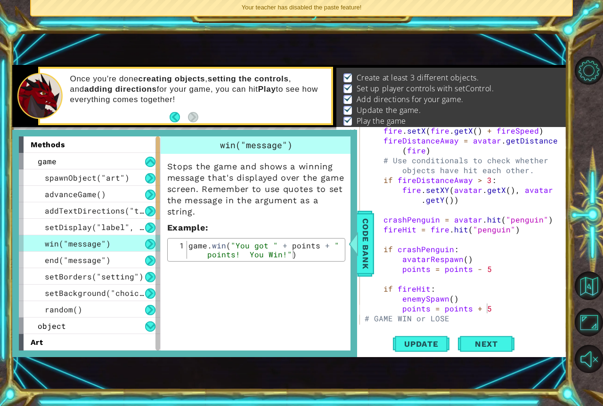
scroll to position [0, 0]
click at [63, 207] on span "addTextDirections("text")" at bounding box center [104, 211] width 118 height 10
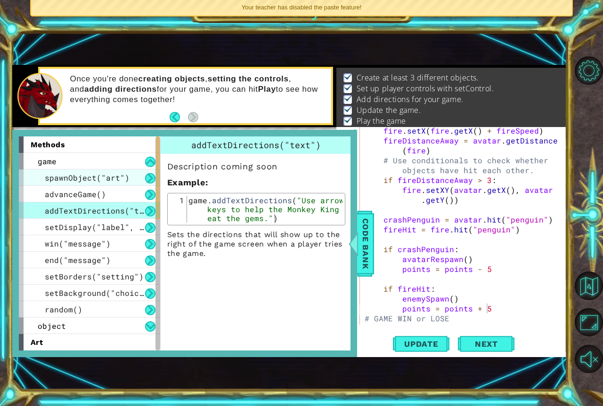
click at [80, 178] on span "spawnObject("art")" at bounding box center [87, 178] width 85 height 10
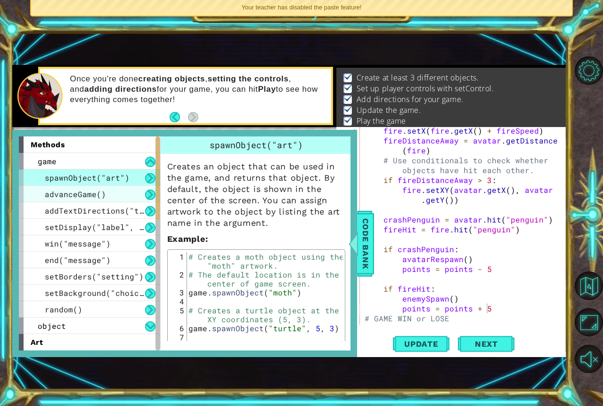
click at [100, 191] on span "advanceGame()" at bounding box center [75, 194] width 61 height 10
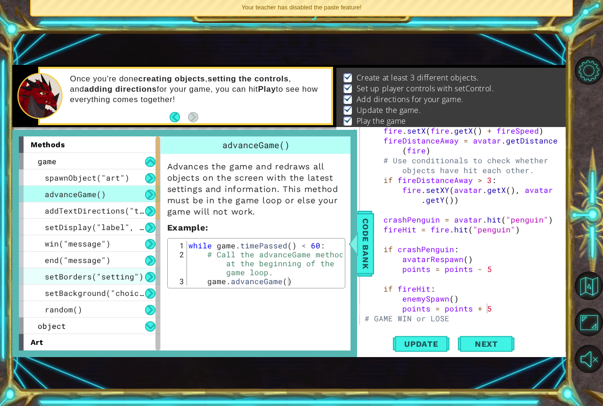
click at [89, 275] on span "setBorders("setting")" at bounding box center [94, 277] width 99 height 10
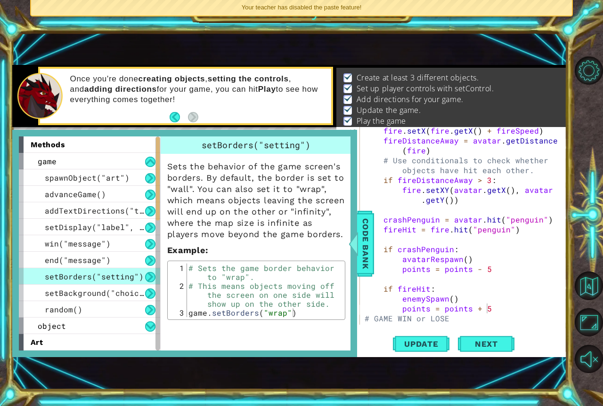
scroll to position [141, 0]
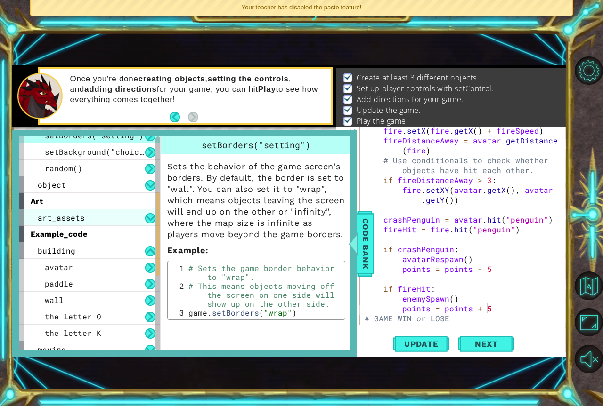
click at [111, 223] on div "art_assets" at bounding box center [89, 218] width 141 height 16
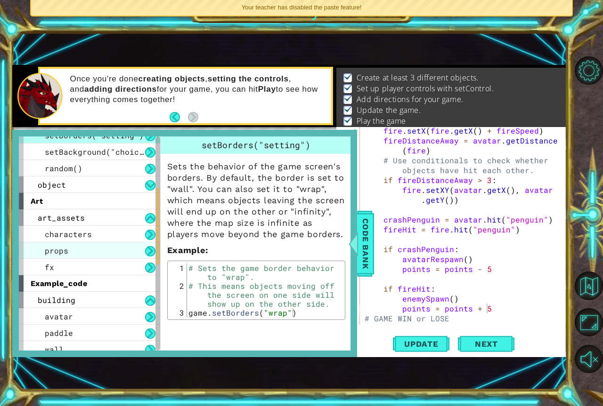
click at [117, 248] on div "props" at bounding box center [89, 251] width 141 height 16
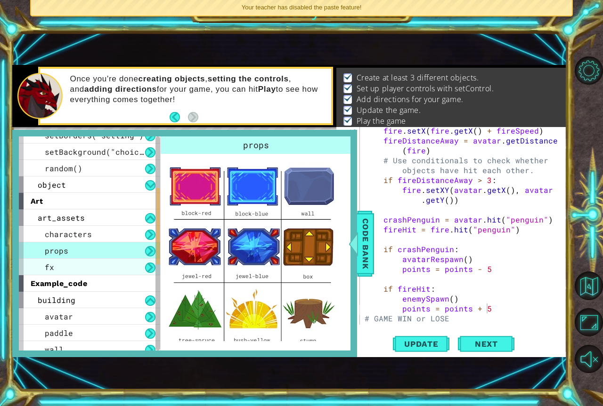
click at [118, 266] on div "fx" at bounding box center [89, 267] width 141 height 16
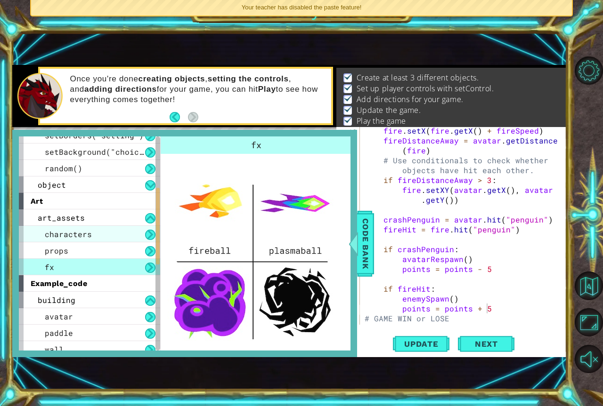
click at [113, 235] on div "characters" at bounding box center [89, 234] width 141 height 16
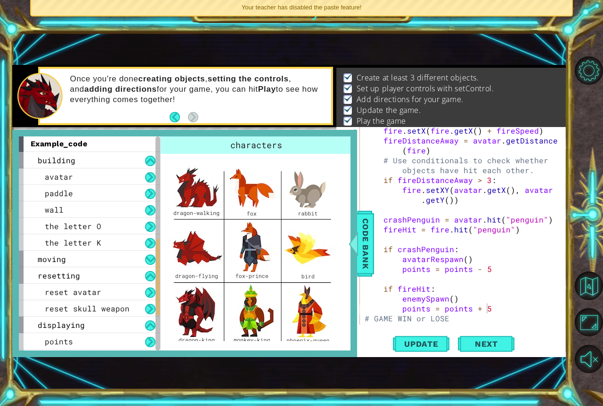
scroll to position [283, 0]
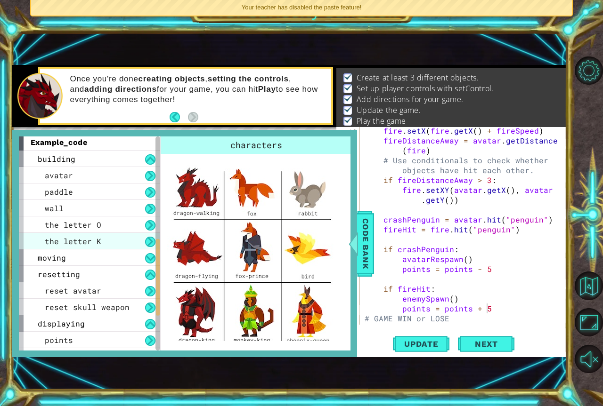
click at [112, 238] on div "the letter K" at bounding box center [89, 241] width 141 height 16
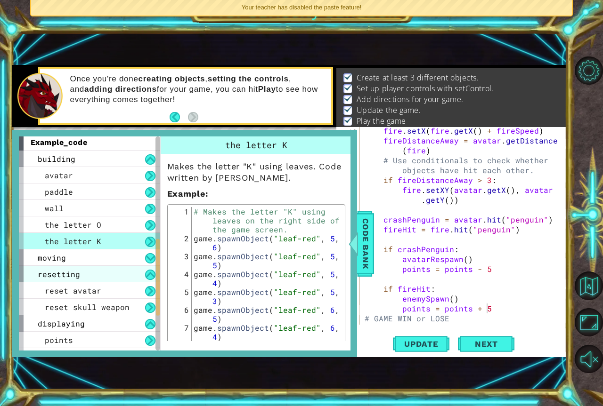
click at [110, 271] on div "resetting" at bounding box center [89, 274] width 141 height 16
click at [108, 272] on div "resetting" at bounding box center [89, 274] width 141 height 16
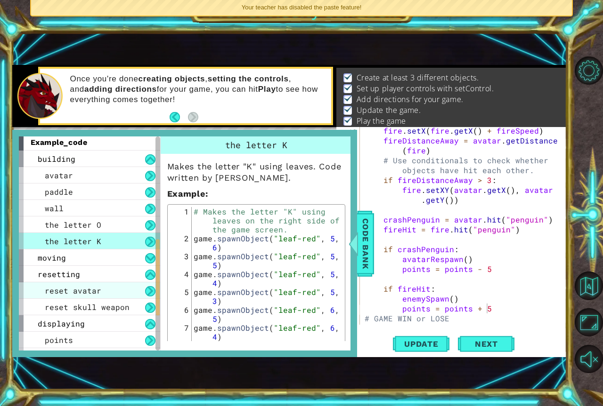
click at [104, 292] on div "reset avatar" at bounding box center [89, 291] width 141 height 16
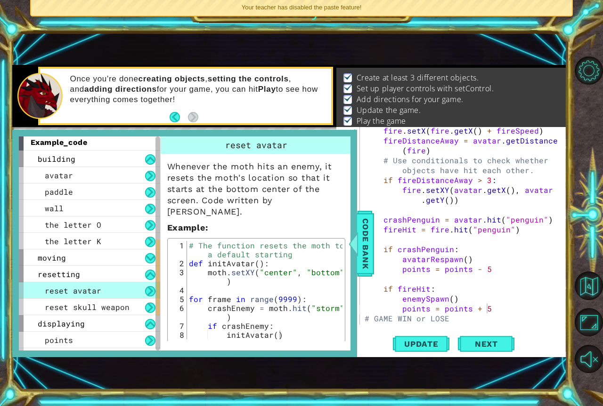
drag, startPoint x: 101, startPoint y: 304, endPoint x: 71, endPoint y: 298, distance: 31.3
click at [71, 298] on div "reset avatar" at bounding box center [89, 291] width 141 height 16
click at [365, 263] on span "Code Bank" at bounding box center [365, 243] width 15 height 57
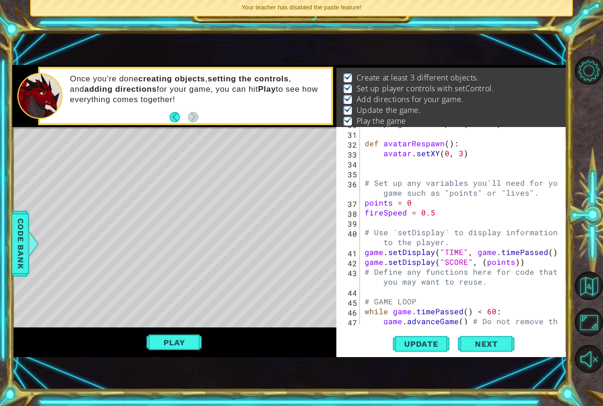
scroll to position [424, 0]
click at [587, 287] on button "Back to Map" at bounding box center [589, 286] width 28 height 28
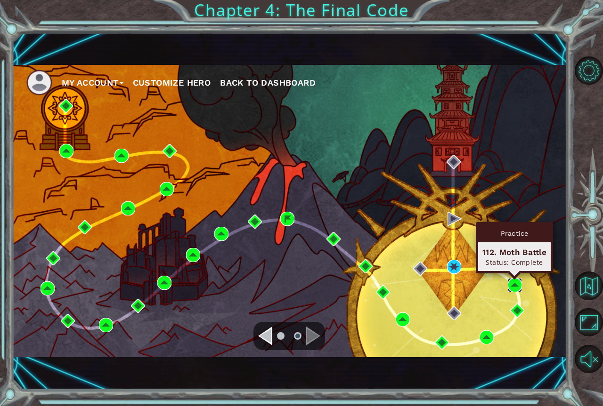
click at [518, 284] on img at bounding box center [515, 285] width 14 height 14
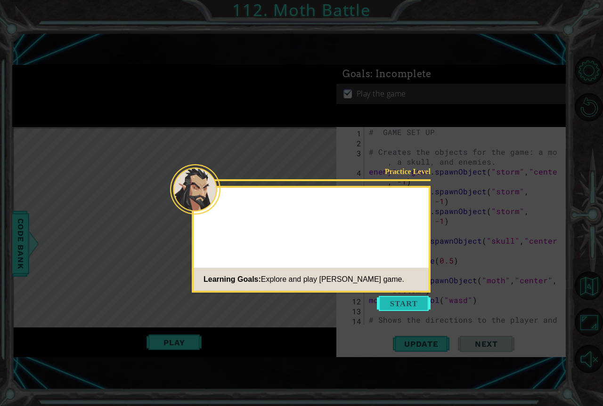
click at [414, 301] on button "Start" at bounding box center [404, 303] width 54 height 15
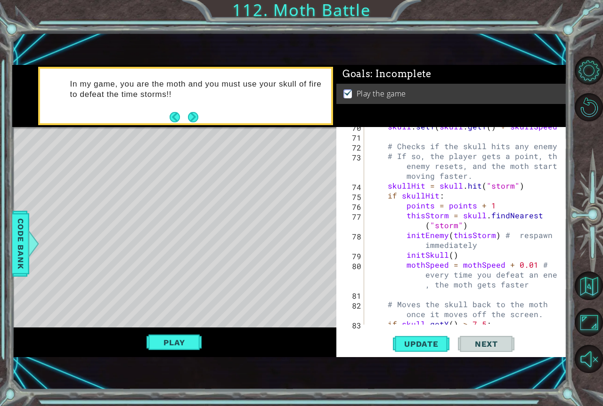
scroll to position [896, 0]
click at [400, 208] on div "skull . setY ( skull . getY ( ) + skullSpeed ) # Checks if the skull hits any e…" at bounding box center [464, 231] width 195 height 218
drag, startPoint x: 407, startPoint y: 243, endPoint x: 407, endPoint y: 259, distance: 15.5
click at [407, 255] on div "skull . setY ( skull . getY ( ) + skullSpeed ) # Checks if the skull hits any e…" at bounding box center [464, 231] width 195 height 218
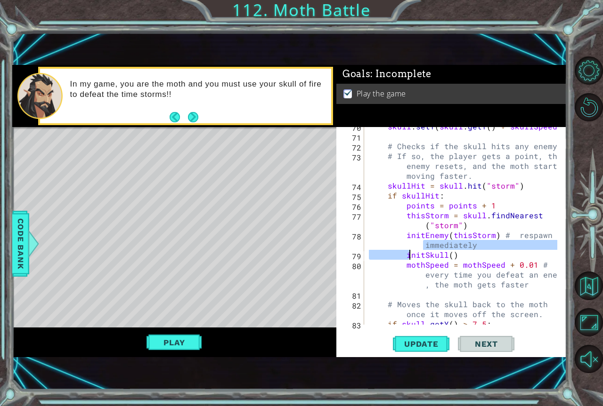
click at [395, 282] on div "skull . setY ( skull . getY ( ) + skullSpeed ) # Checks if the skull hits any e…" at bounding box center [464, 231] width 195 height 218
click at [470, 218] on div "skull . setY ( skull . getY ( ) + skullSpeed ) # Checks if the skull hits any e…" at bounding box center [464, 231] width 195 height 218
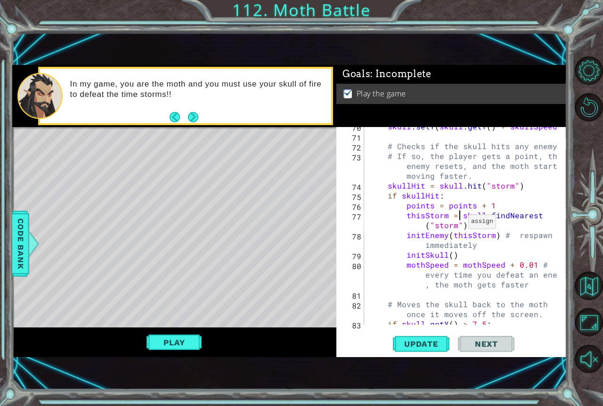
click at [461, 219] on div "skull . setY ( skull . getY ( ) + skullSpeed ) # Checks if the skull hits any e…" at bounding box center [464, 231] width 195 height 218
click at [510, 275] on div "skull . setY ( skull . getY ( ) + skullSpeed ) # Checks if the skull hits any e…" at bounding box center [464, 231] width 195 height 218
drag, startPoint x: 401, startPoint y: 214, endPoint x: 418, endPoint y: 218, distance: 16.9
click at [418, 218] on div "skull . setY ( skull . getY ( ) + skullSpeed ) # Checks if the skull hits any e…" at bounding box center [464, 231] width 195 height 218
type textarea "thisStorm = skull.findNearest("storm")"
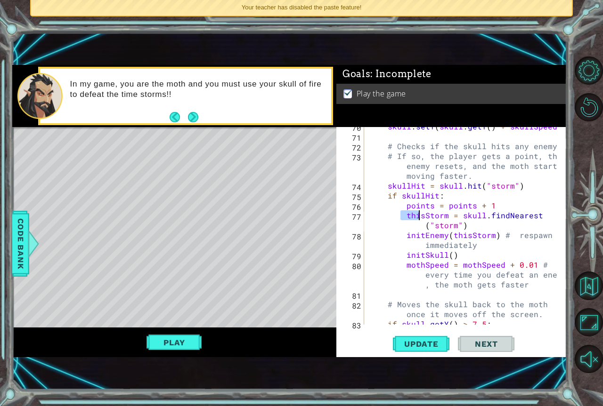
click at [407, 230] on div "skull . setY ( skull . getY ( ) + skullSpeed ) # Checks if the skull hits any e…" at bounding box center [464, 231] width 195 height 218
click at [587, 282] on button "Back to Map" at bounding box center [589, 286] width 28 height 28
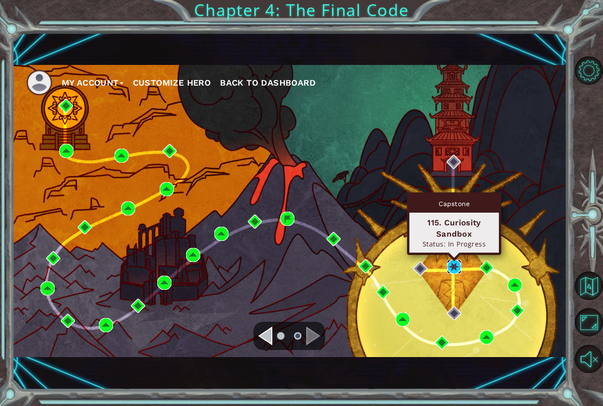
click at [455, 262] on img at bounding box center [454, 267] width 14 height 14
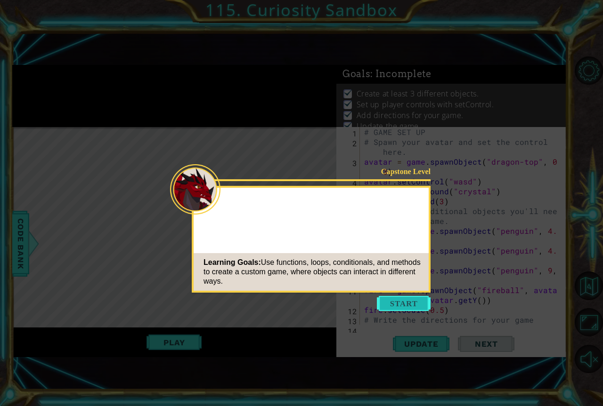
click at [422, 296] on button "Start" at bounding box center [404, 303] width 54 height 15
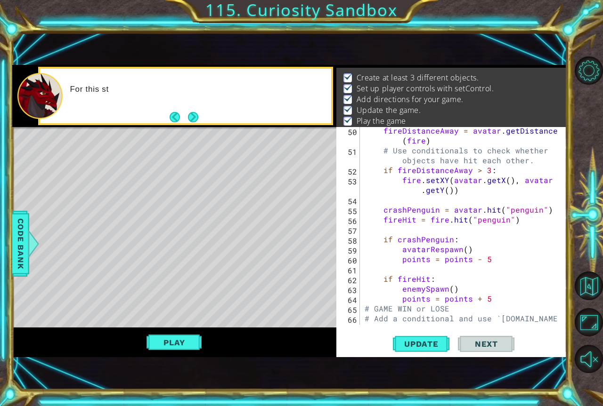
scroll to position [626, 0]
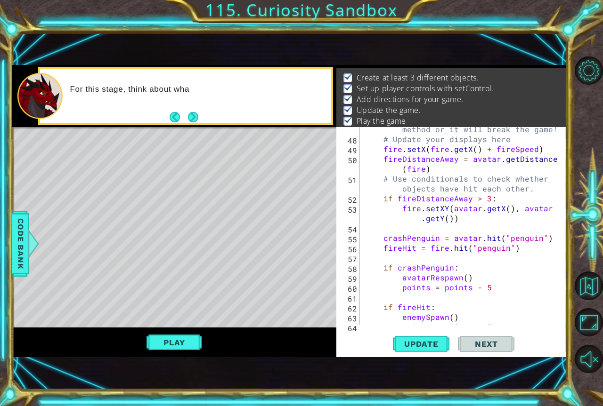
click at [467, 272] on div "game . advanceGame ( ) # Do not remove this method or it will break the game! #…" at bounding box center [462, 227] width 199 height 227
click at [470, 284] on div "game . advanceGame ( ) # Do not remove this method or it will break the game! #…" at bounding box center [462, 227] width 199 height 227
click at [475, 276] on div "game . advanceGame ( ) # Do not remove this method or it will break the game! #…" at bounding box center [462, 227] width 199 height 227
drag, startPoint x: 472, startPoint y: 307, endPoint x: 471, endPoint y: 297, distance: 9.5
click at [472, 306] on div "game . advanceGame ( ) # Do not remove this method or it will break the game! #…" at bounding box center [462, 227] width 199 height 227
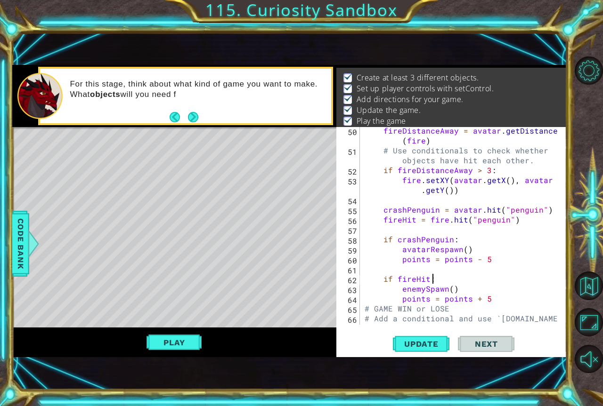
scroll to position [682, 0]
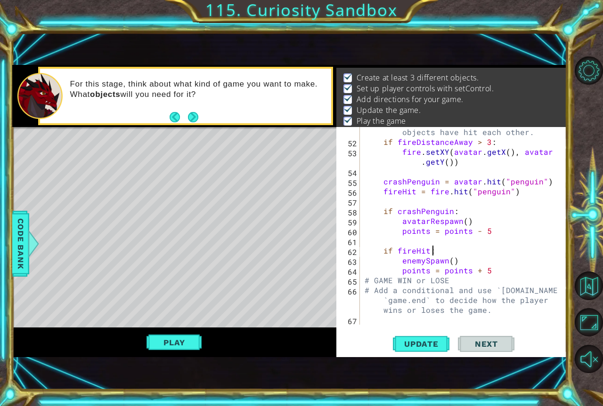
click at [466, 268] on div "# Use conditionals to check whether objects have hit each other. if fireDistanc…" at bounding box center [462, 230] width 199 height 227
type textarea "points = points + 5"
drag, startPoint x: 490, startPoint y: 271, endPoint x: 396, endPoint y: 269, distance: 93.7
click at [396, 269] on div "# Use conditionals to check whether objects have hit each other. if fireDistanc…" at bounding box center [462, 230] width 199 height 227
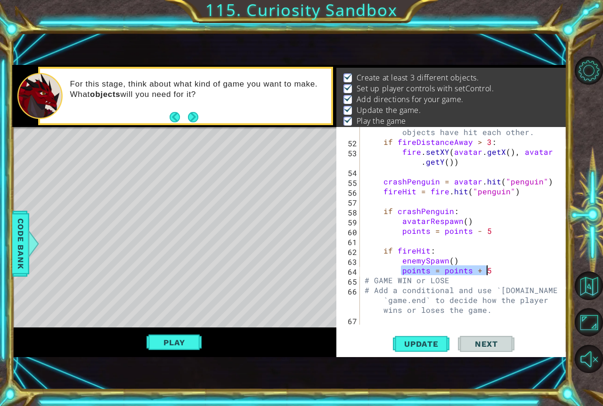
drag, startPoint x: 400, startPoint y: 269, endPoint x: 486, endPoint y: 269, distance: 86.2
click at [486, 269] on div "# Use conditionals to check whether objects have hit each other. if fireDistanc…" at bounding box center [462, 230] width 199 height 227
type textarea "enemySpawn()"
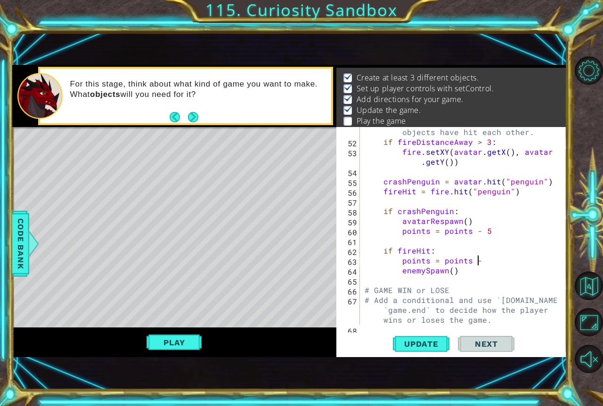
scroll to position [0, 7]
type textarea "points = points + 5"
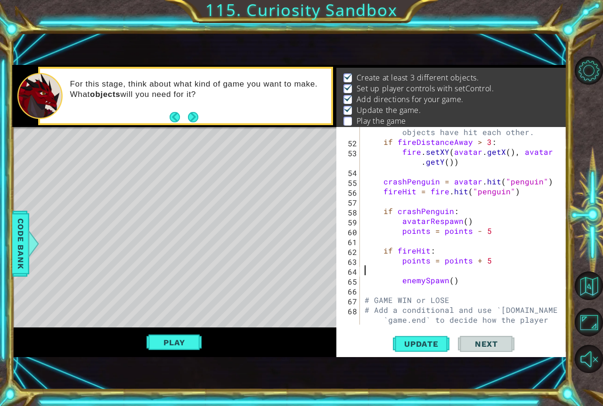
scroll to position [0, 0]
type textarea "points = points + 5"
click at [20, 240] on span "Code Bank" at bounding box center [20, 243] width 15 height 57
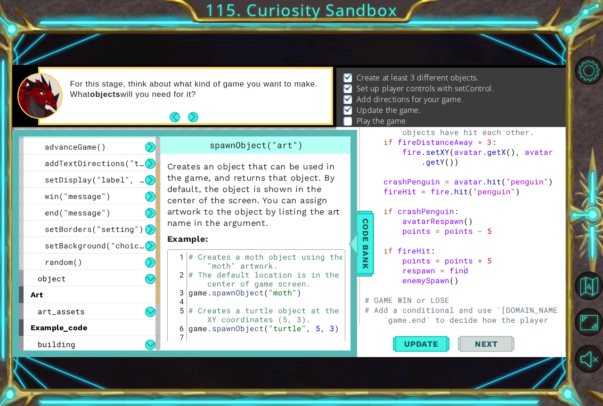
scroll to position [0, 0]
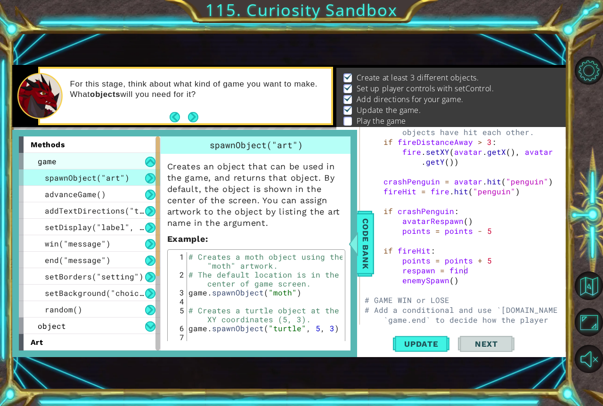
click at [133, 163] on div "game" at bounding box center [89, 161] width 141 height 16
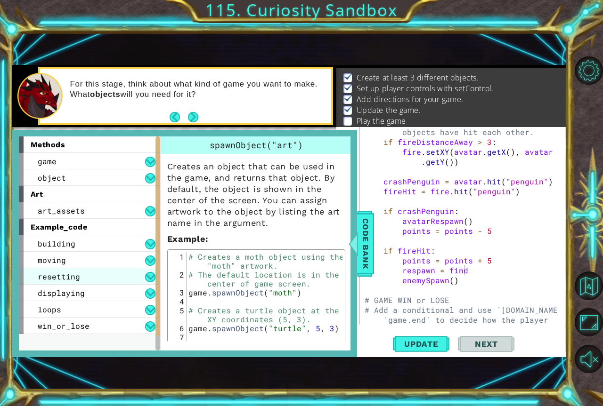
click at [98, 271] on div "resetting" at bounding box center [89, 276] width 141 height 16
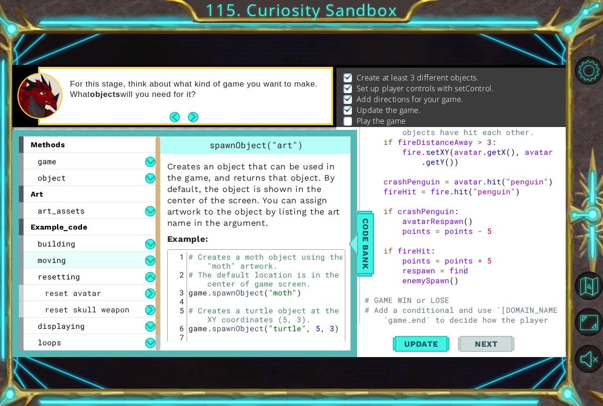
click at [101, 260] on div "moving" at bounding box center [89, 260] width 141 height 16
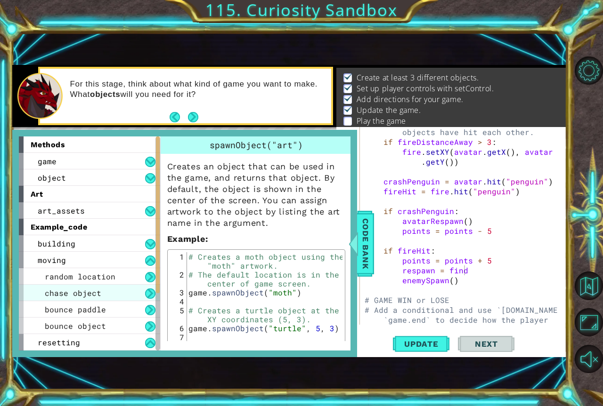
click at [122, 285] on div "chase object" at bounding box center [89, 293] width 141 height 16
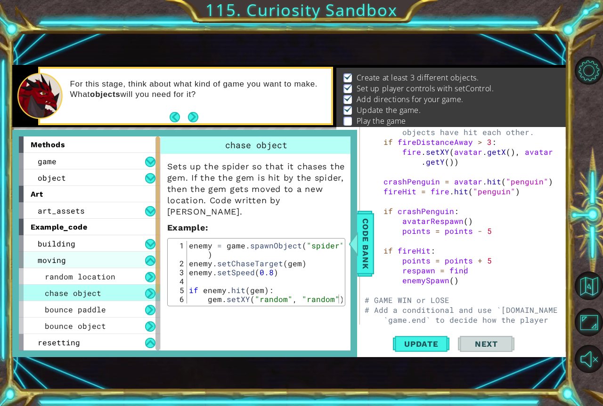
click at [120, 253] on div "moving" at bounding box center [89, 260] width 141 height 16
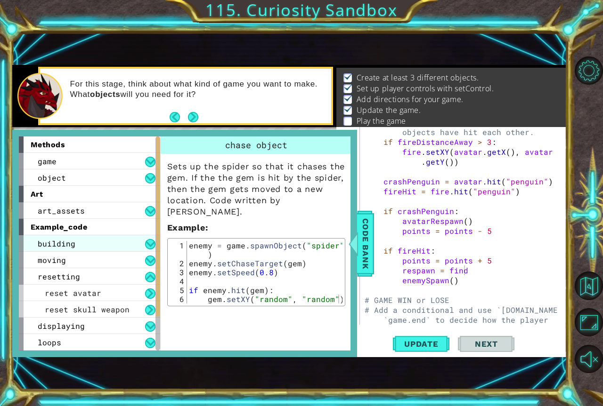
click at [122, 246] on div "building" at bounding box center [89, 243] width 141 height 16
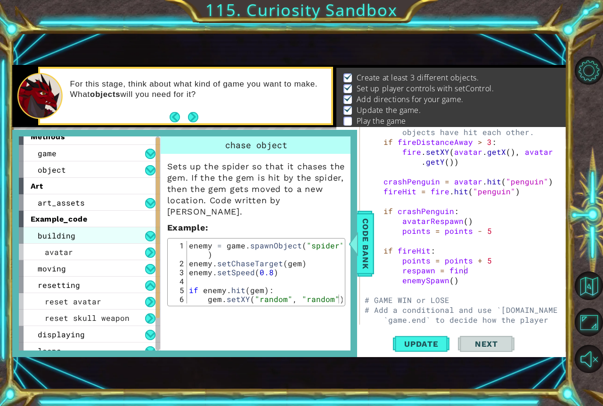
scroll to position [16, 0]
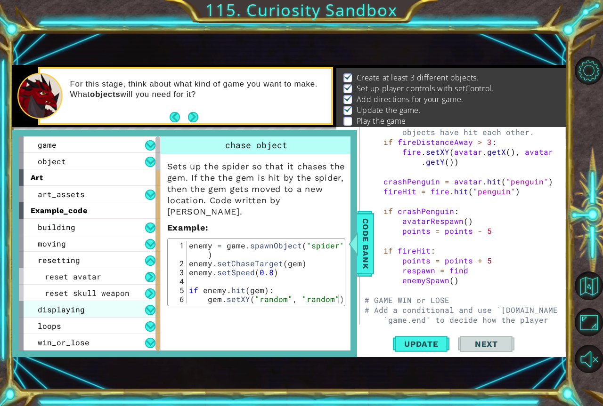
click at [119, 305] on div "displaying" at bounding box center [89, 309] width 141 height 16
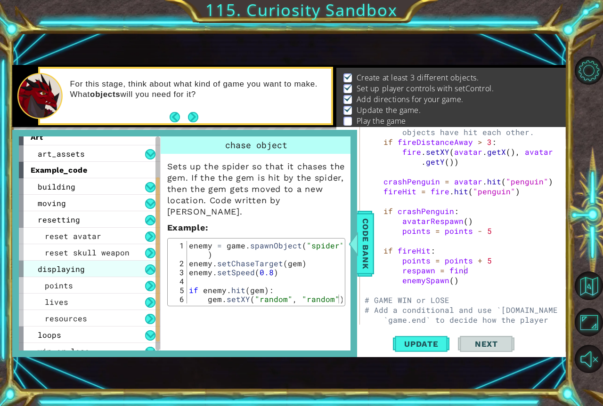
scroll to position [66, 0]
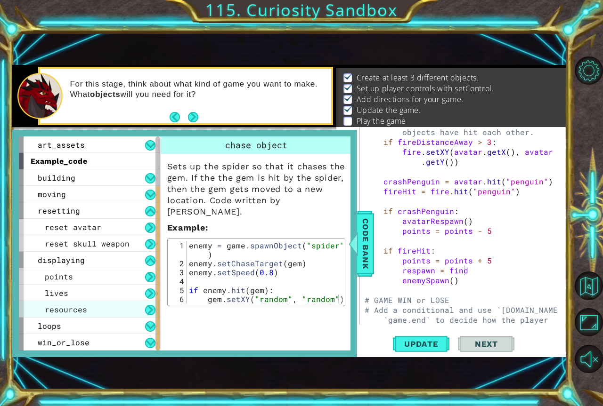
click at [111, 306] on div "resources" at bounding box center [89, 309] width 141 height 16
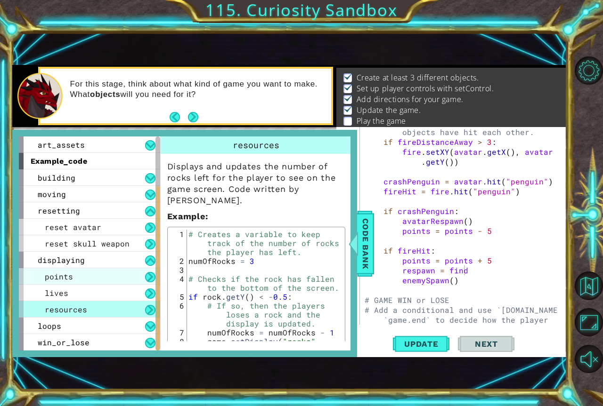
click at [108, 273] on div "points" at bounding box center [89, 276] width 141 height 16
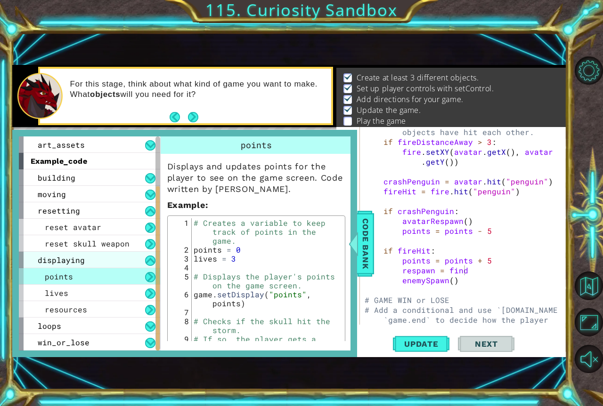
click at [107, 264] on div "displaying" at bounding box center [89, 260] width 141 height 16
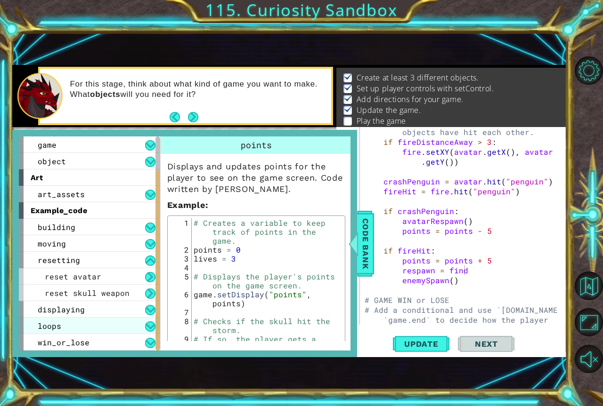
click at [95, 327] on div "loops" at bounding box center [89, 326] width 141 height 16
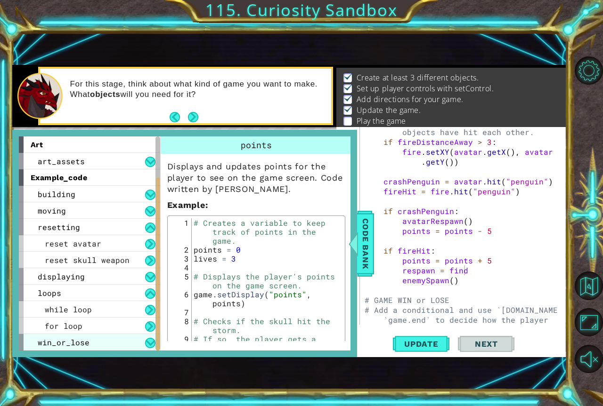
click at [96, 340] on div "win_or_lose" at bounding box center [89, 342] width 141 height 16
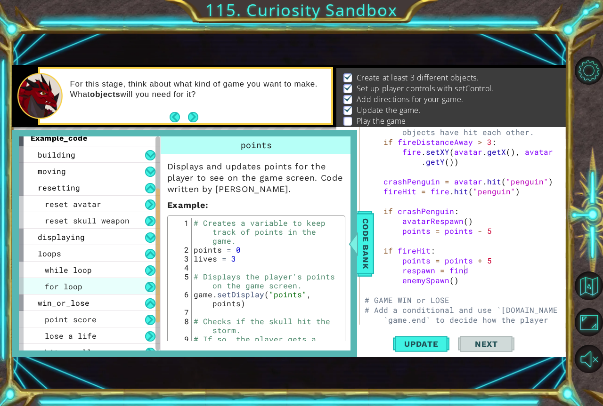
scroll to position [132, 0]
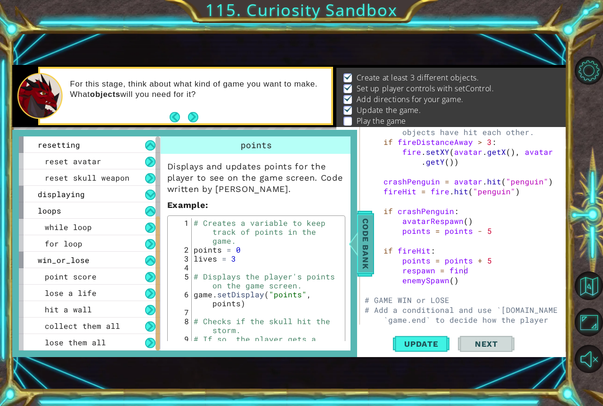
click at [363, 264] on span "Code Bank" at bounding box center [365, 243] width 15 height 57
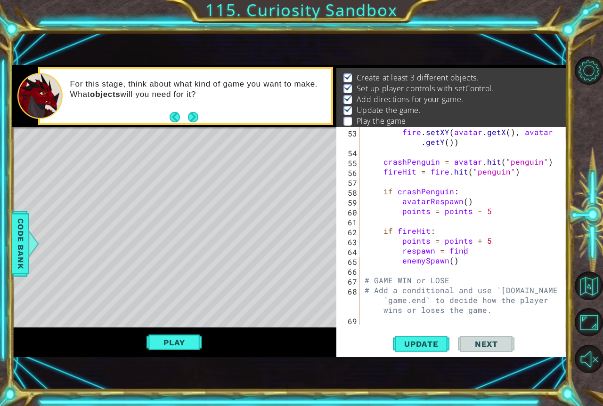
scroll to position [702, 0]
click at [461, 263] on div "fire . setXY ( avatar . getX ( ) , avatar . getY ( )) crashPenguin = avatar . h…" at bounding box center [462, 240] width 199 height 227
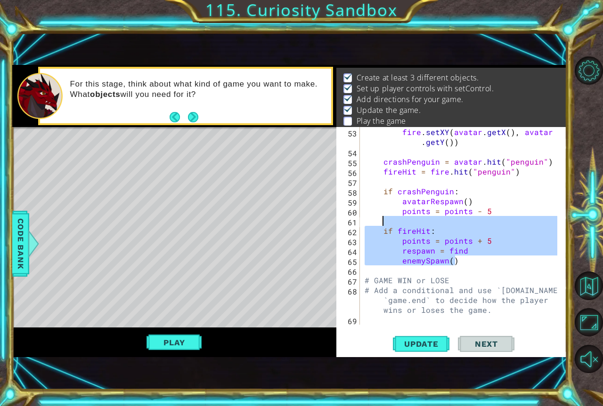
drag, startPoint x: 461, startPoint y: 263, endPoint x: 383, endPoint y: 226, distance: 86.0
click at [383, 226] on div "fire . setXY ( avatar . getX ( ) , avatar . getY ( )) crashPenguin = avatar . h…" at bounding box center [462, 240] width 199 height 227
click at [380, 230] on div "fire . setXY ( avatar . getX ( ) , avatar . getY ( )) crashPenguin = avatar . h…" at bounding box center [462, 240] width 199 height 227
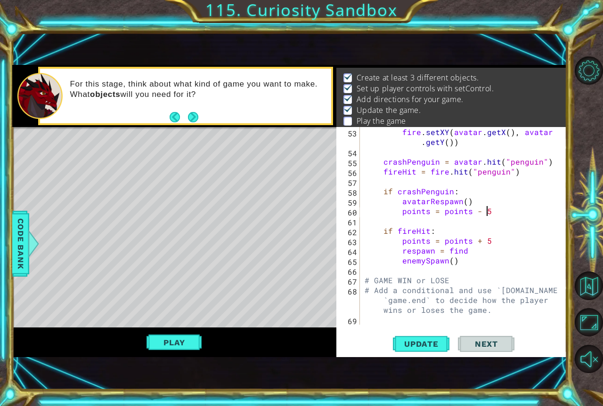
click at [502, 213] on div "fire . setXY ( avatar . getX ( ) , avatar . getY ( )) crashPenguin = avatar . h…" at bounding box center [462, 240] width 199 height 227
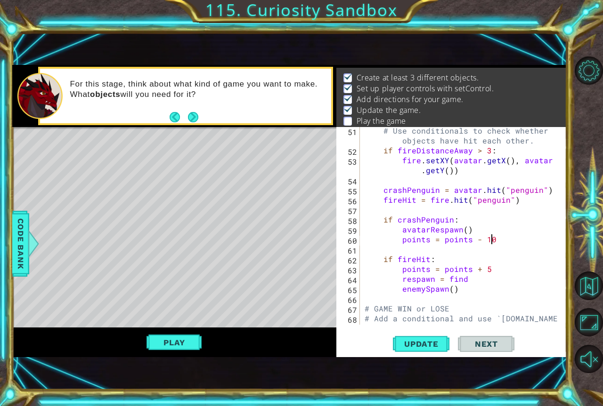
scroll to position [646, 0]
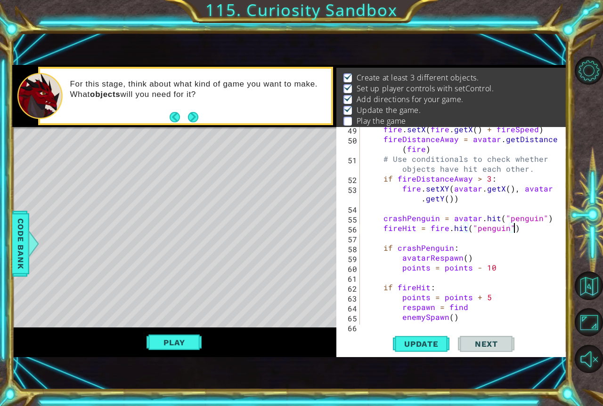
click at [518, 230] on div "fire . setX ( fire . getX ( ) + fireSpeed ) fireDistanceAway = avatar . getDist…" at bounding box center [462, 233] width 199 height 218
click at [459, 243] on div "fire . setX ( fire . getX ( ) + fireSpeed ) fireDistanceAway = avatar . getDist…" at bounding box center [462, 233] width 199 height 218
click at [373, 223] on div "fire . setX ( fire . getX ( ) + fireSpeed ) fireDistanceAway = avatar . getDist…" at bounding box center [462, 233] width 199 height 218
drag, startPoint x: 381, startPoint y: 224, endPoint x: 538, endPoint y: 232, distance: 157.5
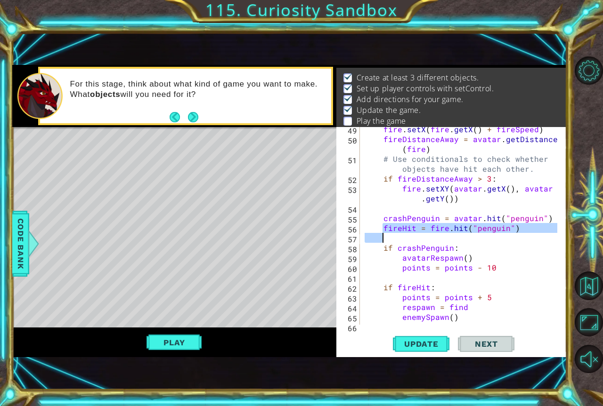
click at [511, 235] on div "fire . setX ( fire . getX ( ) + fireSpeed ) fireDistanceAway = avatar . getDist…" at bounding box center [462, 233] width 199 height 218
click at [538, 232] on div "fire . setX ( fire . getX ( ) + fireSpeed ) fireDistanceAway = avatar . getDist…" at bounding box center [462, 233] width 199 height 218
drag, startPoint x: 538, startPoint y: 230, endPoint x: 369, endPoint y: 221, distance: 169.3
click at [369, 221] on div "fire . setX ( fire . getX ( ) + fireSpeed ) fireDistanceAway = avatar . getDist…" at bounding box center [462, 233] width 199 height 218
type textarea "crashPenguin = avatar.hit("penguin") fireHit = fire.hit("penguin")"
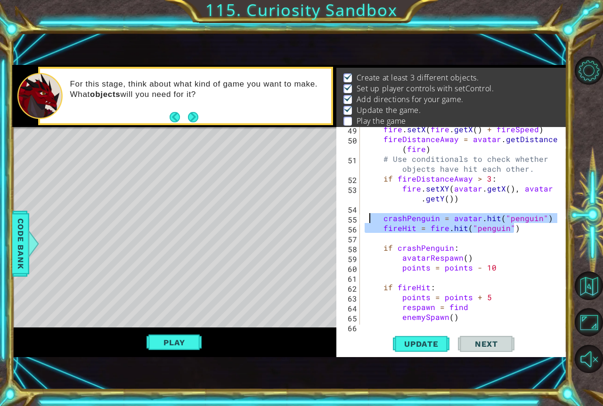
click at [458, 238] on div "fire . setX ( fire . getX ( ) + fireSpeed ) fireDistanceAway = avatar . getDist…" at bounding box center [462, 233] width 199 height 218
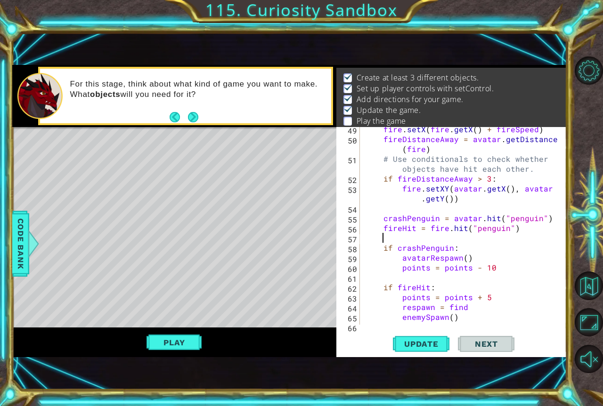
scroll to position [0, 0]
drag, startPoint x: 526, startPoint y: 228, endPoint x: 345, endPoint y: 230, distance: 180.9
click at [345, 230] on div "49 50 51 52 53 54 55 56 57 58 59 60 61 62 63 64 65 66 67 fire . setX ( fire . g…" at bounding box center [450, 226] width 228 height 198
type textarea "fireHit = fire.hit("penguin")"
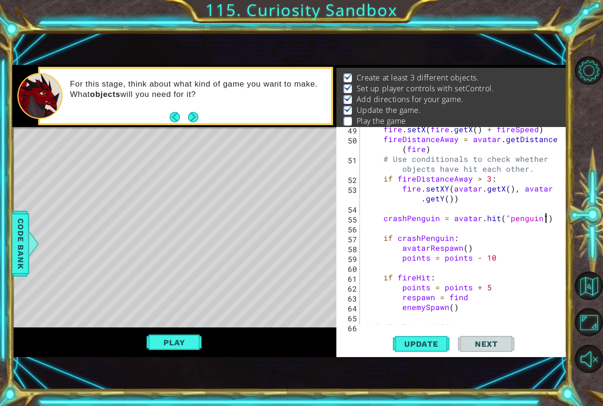
scroll to position [646, 0]
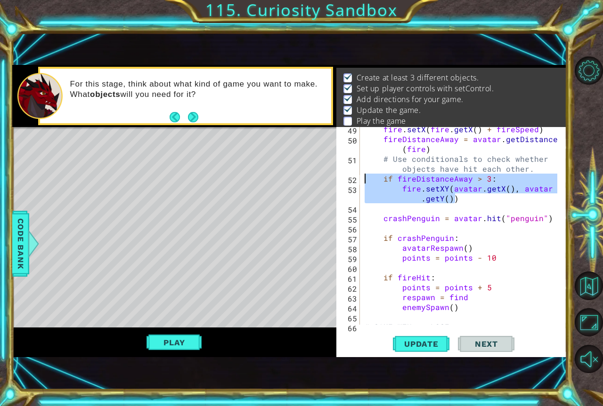
drag, startPoint x: 465, startPoint y: 201, endPoint x: 357, endPoint y: 181, distance: 110.2
click at [357, 181] on div "crashPenguin = avatar.hit("penguin") 49 50 51 52 53 54 55 56 57 58 59 60 61 62 …" at bounding box center [450, 226] width 228 height 198
type textarea "if fireDistanceAway > 3: fire.setXY(avatar.getX(), avatar.getY())"
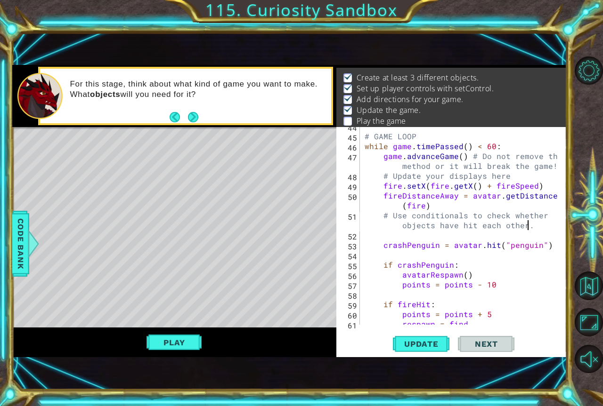
scroll to position [589, 0]
click at [455, 202] on div "# GAME LOOP while game . timePassed ( ) < 60 : game . advanceGame ( ) # Do not …" at bounding box center [462, 231] width 199 height 218
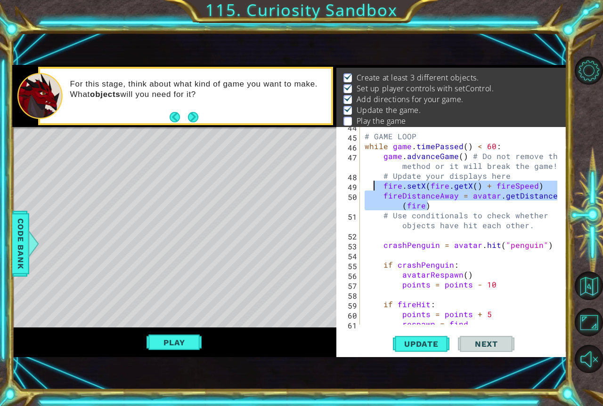
drag, startPoint x: 455, startPoint y: 202, endPoint x: 374, endPoint y: 189, distance: 82.0
click at [374, 189] on div "# GAME LOOP while game . timePassed ( ) < 60 : game . advanceGame ( ) # Do not …" at bounding box center [462, 231] width 199 height 218
drag, startPoint x: 374, startPoint y: 189, endPoint x: 439, endPoint y: 201, distance: 66.1
click at [439, 201] on div "# GAME LOOP while game . timePassed ( ) < 60 : game . advanceGame ( ) # Do not …" at bounding box center [462, 231] width 199 height 218
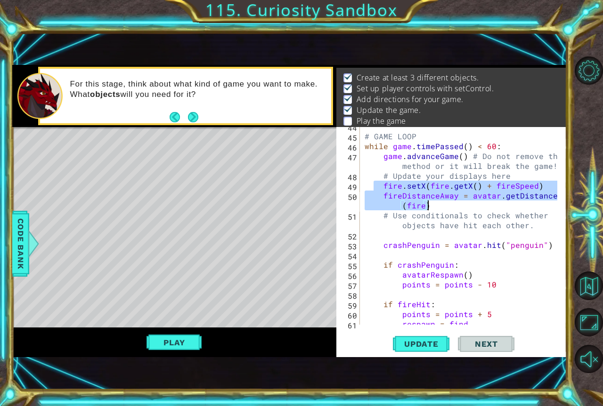
type textarea "fire.setX(fire.getX() + fireSpeed) fireDistanceAway = avatar.getDistanceTo(fire)"
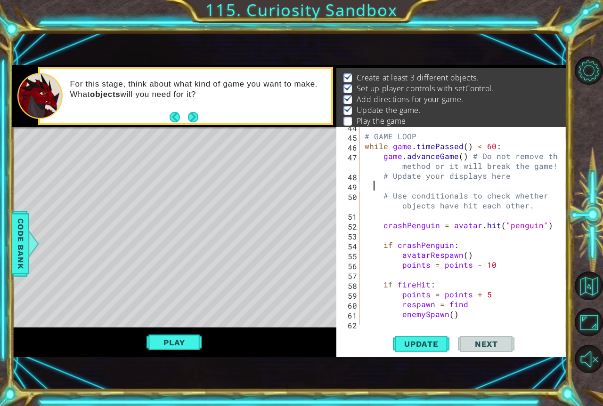
type textarea "fire.setX(fire.getX() + fireSpeed) fireDistanceAway = avatar.getDistanceTo(fire)"
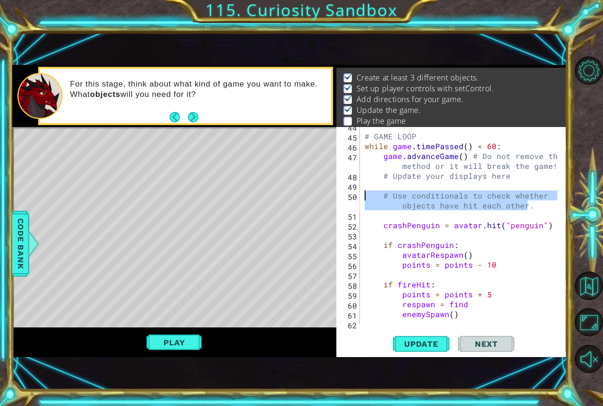
drag, startPoint x: 539, startPoint y: 207, endPoint x: 350, endPoint y: 193, distance: 189.8
click at [350, 193] on div "44 45 46 47 48 49 50 51 52 53 54 55 56 57 58 59 60 61 62 63 # GAME LOOP while g…" at bounding box center [450, 226] width 228 height 198
type textarea "# Use conditionals to check whether objects have hit each other."
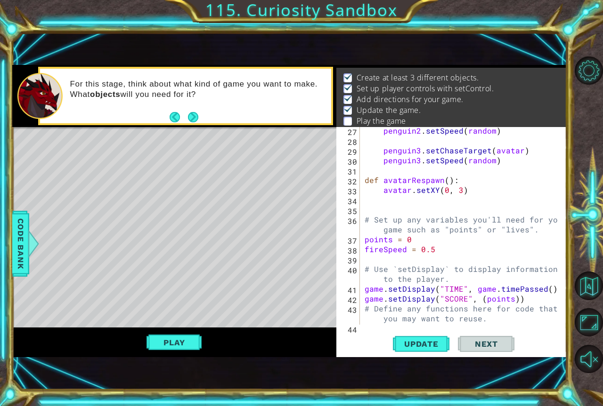
scroll to position [387, 0]
drag, startPoint x: 441, startPoint y: 244, endPoint x: 389, endPoint y: 242, distance: 51.4
click at [376, 239] on div "penguin2 . setSpeed ( random ) penguin3 . setChaseTarget ( avatar ) penguin3 . …" at bounding box center [462, 235] width 199 height 218
click at [435, 251] on div "penguin2 . setSpeed ( random ) penguin3 . setChaseTarget ( avatar ) penguin3 . …" at bounding box center [462, 235] width 199 height 218
type textarea "fireSpeed = 0.5"
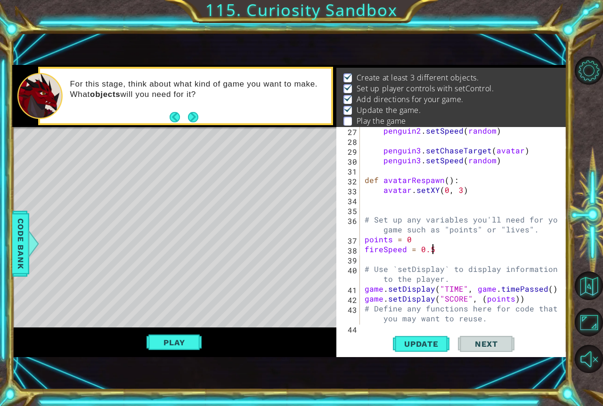
click at [436, 245] on div "penguin2 . setSpeed ( random ) penguin3 . setChaseTarget ( avatar ) penguin3 . …" at bounding box center [462, 235] width 199 height 218
click at [438, 251] on div "penguin2 . setSpeed ( random ) penguin3 . setChaseTarget ( avatar ) penguin3 . …" at bounding box center [462, 235] width 199 height 218
click at [288, 251] on div "1 ההההההההההההההההההההההההההההההההההההההההההההההההההההההההההההההההההההההההההההה…" at bounding box center [289, 211] width 555 height 292
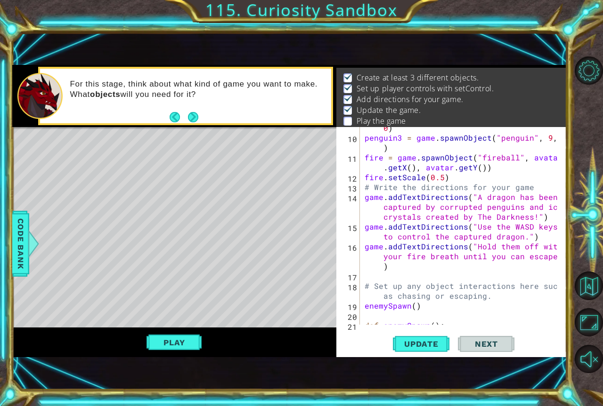
scroll to position [105, 0]
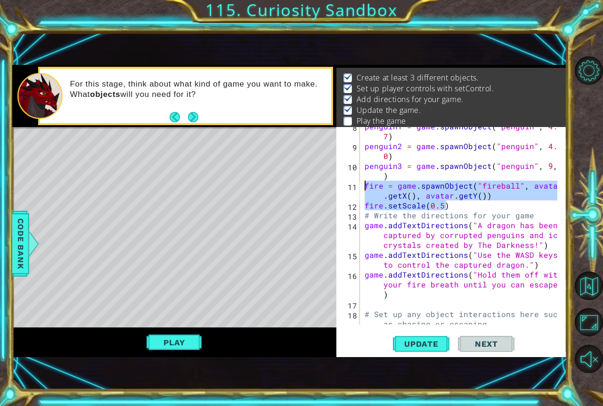
click at [307, 183] on div "1 ההההההההההההההההההההההההההההההההההההההההההההההההההההההההההההההההההההההההההההה…" at bounding box center [289, 211] width 555 height 292
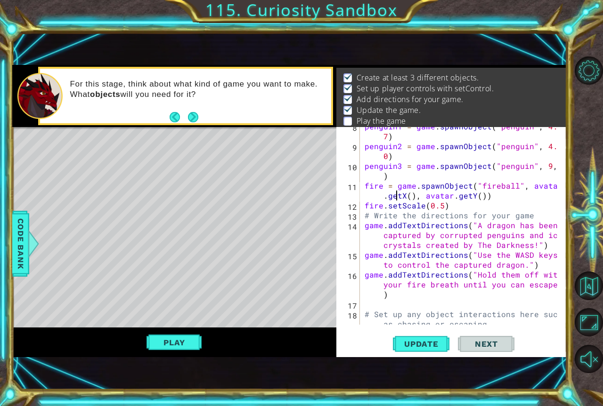
click at [394, 197] on div "penguin1 = game . spawnObject ( "penguin" , 4.5 , 7 ) penguin2 = game . spawnOb…" at bounding box center [462, 240] width 199 height 237
click at [390, 187] on div "penguin1 = game . spawnObject ( "penguin" , 4.5 , 7 ) penguin2 = game . spawnOb…" at bounding box center [462, 240] width 199 height 237
click at [366, 186] on div "penguin1 = game . spawnObject ( "penguin" , 4.5 , 7 ) penguin2 = game . spawnOb…" at bounding box center [462, 240] width 199 height 237
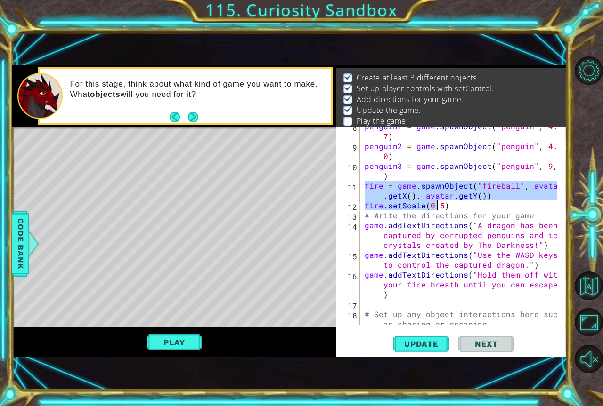
drag, startPoint x: 366, startPoint y: 186, endPoint x: 440, endPoint y: 206, distance: 76.8
click at [439, 206] on div "penguin1 = game . spawnObject ( "penguin" , 4.5 , 7 ) penguin2 = game . spawnOb…" at bounding box center [462, 240] width 199 height 237
click at [448, 208] on div "penguin1 = game . spawnObject ( "penguin" , 4.5 , 7 ) penguin2 = game . spawnOb…" at bounding box center [462, 240] width 199 height 237
click at [324, 180] on div "1 ההההההההההההההההההההההההההההההההההההההההההההההההההההההההההההההההההההההההההההה…" at bounding box center [289, 211] width 555 height 292
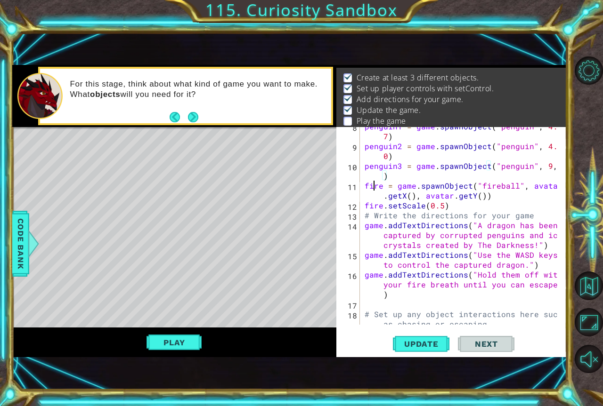
click at [375, 187] on div "penguin1 = game . spawnObject ( "penguin" , 4.5 , 7 ) penguin2 = game . spawnOb…" at bounding box center [462, 240] width 199 height 237
click at [366, 187] on div "penguin1 = game . spawnObject ( "penguin" , 4.5 , 7 ) penguin2 = game . spawnOb…" at bounding box center [462, 240] width 199 height 237
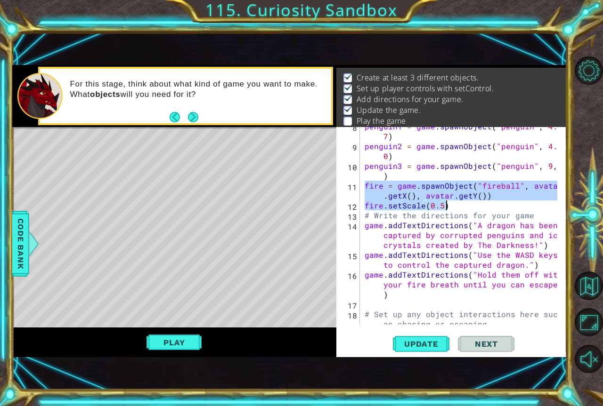
drag, startPoint x: 364, startPoint y: 187, endPoint x: 452, endPoint y: 206, distance: 90.5
click at [452, 206] on div "penguin1 = game . spawnObject ( "penguin" , 4.5 , 7 ) penguin2 = game . spawnOb…" at bounding box center [462, 240] width 199 height 237
type textarea "fire = game.spawnObject("fireball", avatar.getX(), avatar.getY()) fire.setScale…"
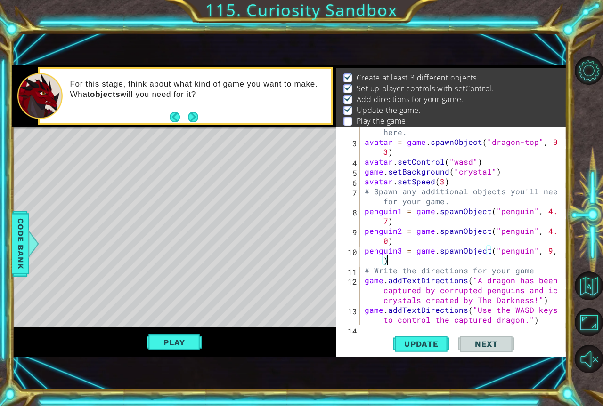
scroll to position [0, 0]
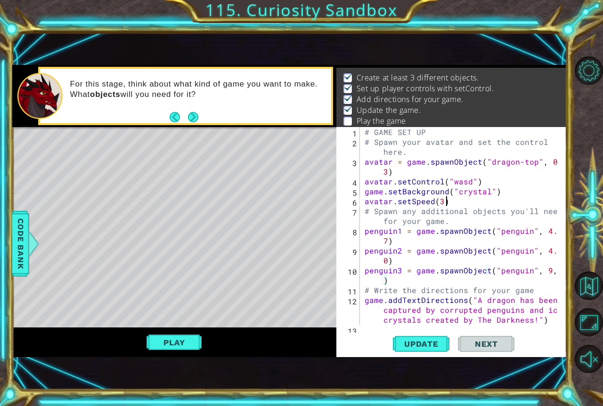
click at [469, 198] on div "# GAME SET UP # Spawn your avatar and set the control here. avatar = game . spa…" at bounding box center [462, 240] width 199 height 227
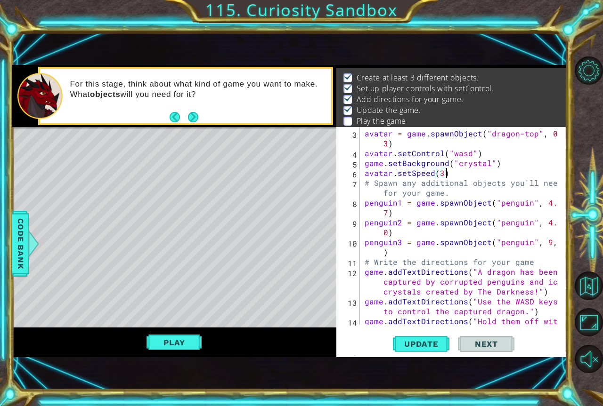
scroll to position [28, 0]
click at [448, 263] on div "# Spawn your avatar and set the control here. avatar = game . spawnObject ( "dr…" at bounding box center [462, 232] width 199 height 247
click at [447, 250] on div "# Spawn your avatar and set the control here. avatar = game . spawnObject ( "dr…" at bounding box center [462, 232] width 199 height 247
type textarea "penguin3 = game.spawnObject("penguin", 9, 3)"
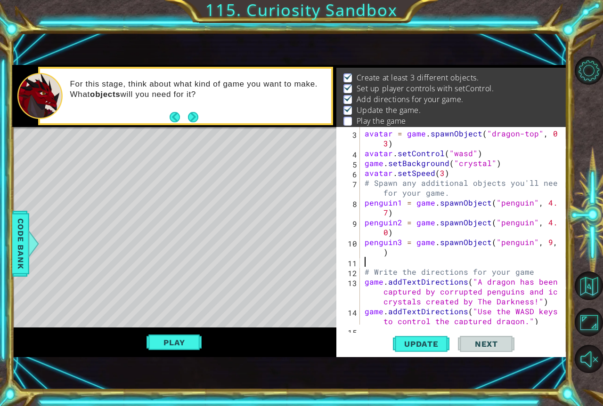
type textarea "c"
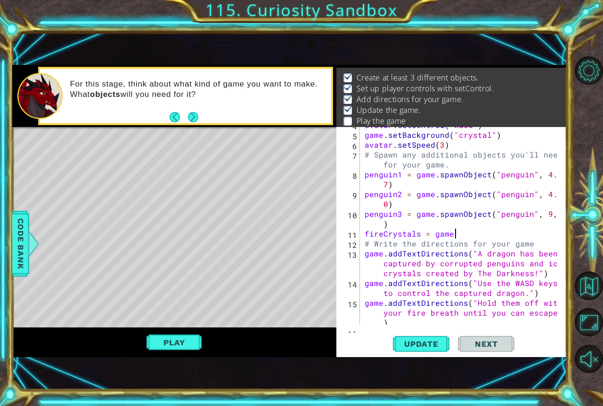
scroll to position [85, 0]
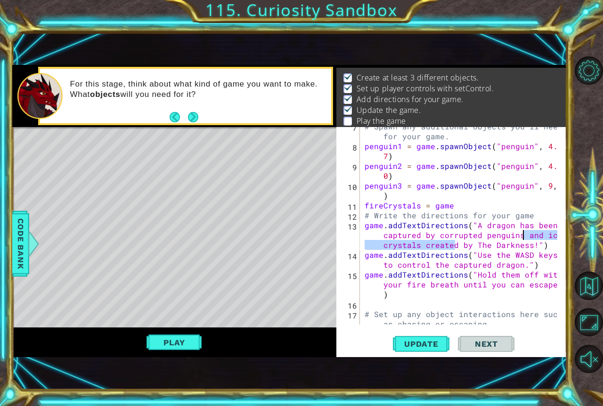
drag, startPoint x: 453, startPoint y: 249, endPoint x: 522, endPoint y: 233, distance: 70.5
click at [522, 233] on div "# Spawn any additional objects you'll need for your game. penguin1 = game . spa…" at bounding box center [462, 240] width 199 height 237
click at [418, 247] on div "# Spawn any additional objects you'll need for your game. penguin1 = game . spa…" at bounding box center [462, 240] width 199 height 237
click at [416, 245] on div "# Spawn any additional objects you'll need for your game. penguin1 = game . spa…" at bounding box center [462, 240] width 199 height 237
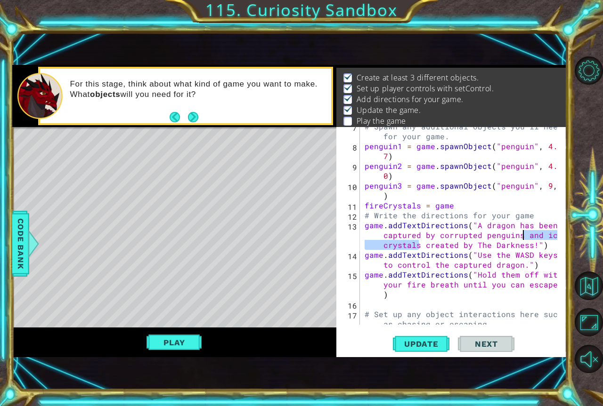
drag, startPoint x: 419, startPoint y: 246, endPoint x: 522, endPoint y: 238, distance: 104.0
click at [522, 238] on div "# Spawn any additional objects you'll need for your game. penguin1 = game . spa…" at bounding box center [462, 240] width 199 height 237
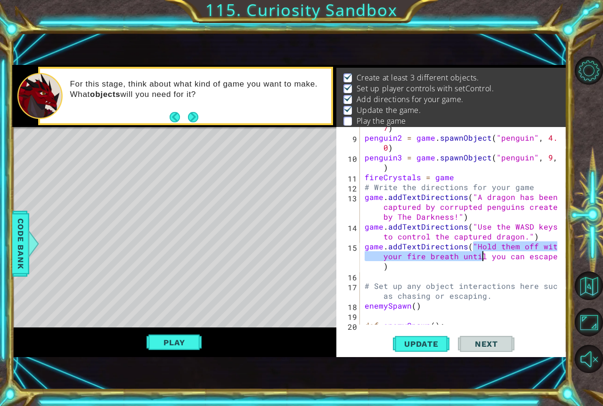
drag, startPoint x: 473, startPoint y: 247, endPoint x: 481, endPoint y: 259, distance: 14.5
click at [481, 259] on div "penguin1 = game . spawnObject ( "penguin" , 4.5 , 7 ) penguin2 = game . spawnOb…" at bounding box center [462, 226] width 199 height 227
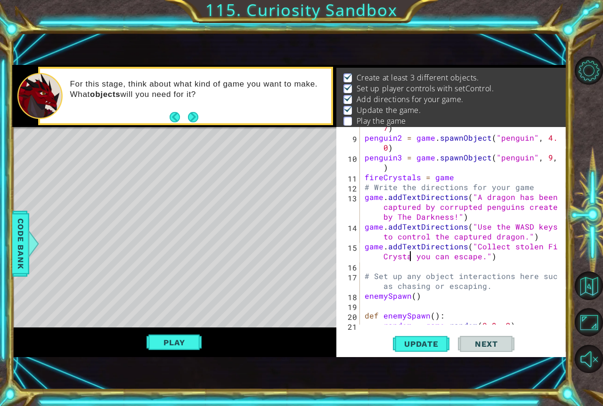
scroll to position [0, 15]
click at [508, 249] on div "penguin1 = game . spawnObject ( "penguin" , 4.5 , 7 ) penguin2 = game . spawnOb…" at bounding box center [462, 226] width 199 height 227
drag, startPoint x: 445, startPoint y: 260, endPoint x: 449, endPoint y: 262, distance: 4.8
click at [444, 260] on div "penguin1 = game . spawnObject ( "penguin" , 4.5 , 7 ) penguin2 = game . spawnOb…" at bounding box center [462, 226] width 199 height 227
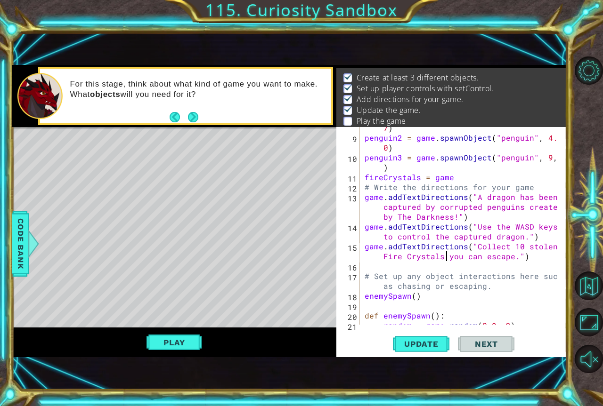
scroll to position [0, 16]
click at [483, 196] on div "penguin1 = game . spawnObject ( "penguin" , 4.5 , 7 ) penguin2 = game . spawnOb…" at bounding box center [462, 226] width 199 height 227
drag, startPoint x: 473, startPoint y: 198, endPoint x: 419, endPoint y: 206, distance: 54.8
click at [419, 206] on div "penguin1 = game . spawnObject ( "penguin" , 4.5 , 7 ) penguin2 = game . spawnOb…" at bounding box center [462, 226] width 199 height 227
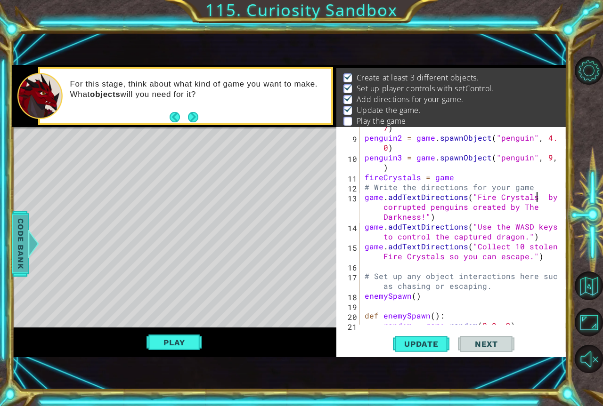
type textarea "game.addTextDirections("Fire Crystals by corrupted penguins created by The Dark…"
click at [13, 241] on span "Code Bank" at bounding box center [20, 243] width 15 height 57
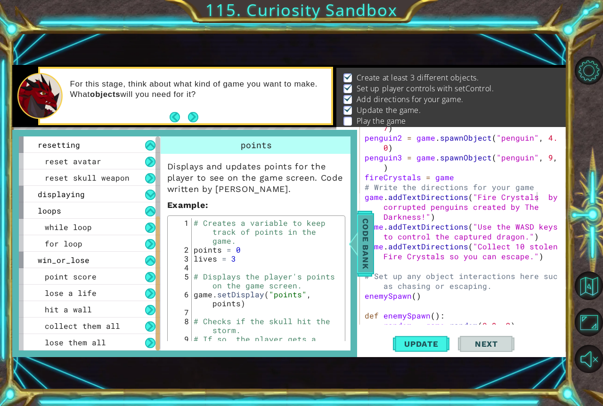
click at [369, 238] on span "Code Bank" at bounding box center [365, 243] width 15 height 57
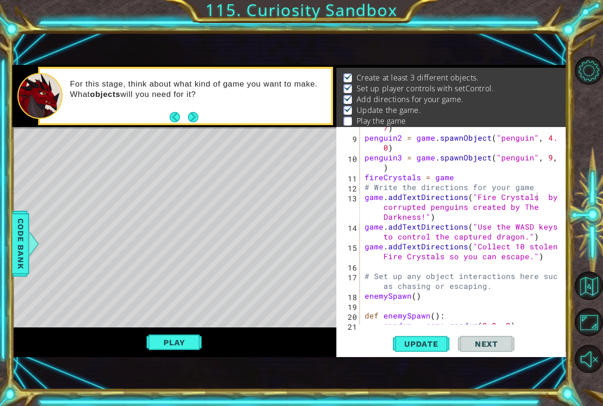
click at [538, 200] on div "penguin1 = game . spawnObject ( "penguin" , 4.5 , 7 ) penguin2 = game . spawnOb…" at bounding box center [462, 226] width 199 height 227
click at [580, 287] on button "Back to Map" at bounding box center [589, 286] width 28 height 28
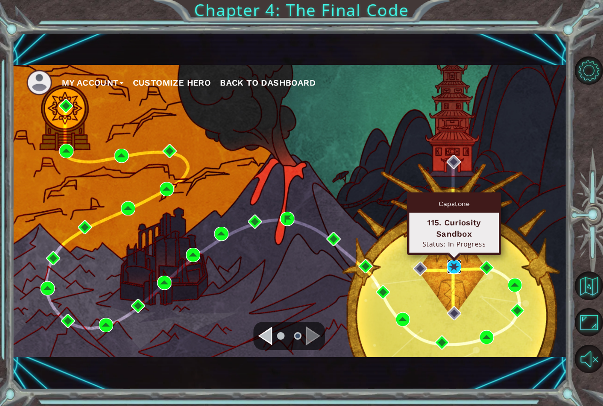
click at [450, 267] on img at bounding box center [454, 267] width 14 height 14
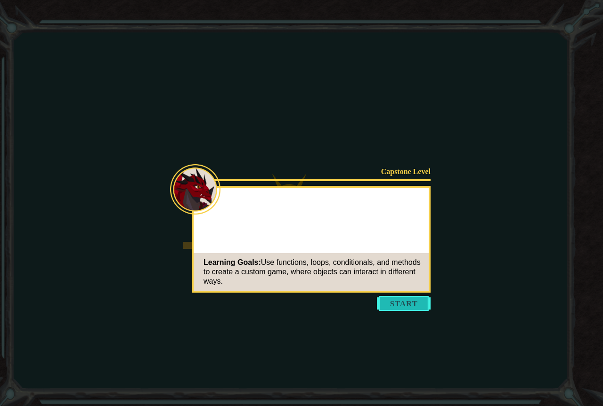
click at [413, 308] on button "Start" at bounding box center [404, 303] width 54 height 15
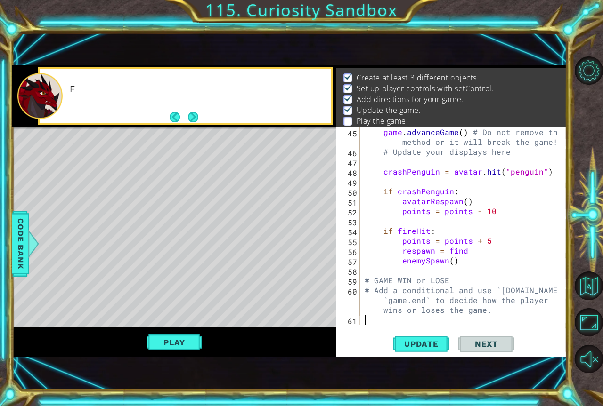
scroll to position [574, 0]
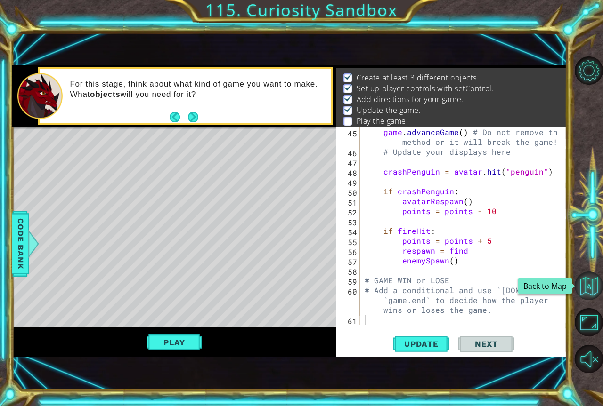
click at [580, 283] on button "Back to Map" at bounding box center [589, 286] width 28 height 28
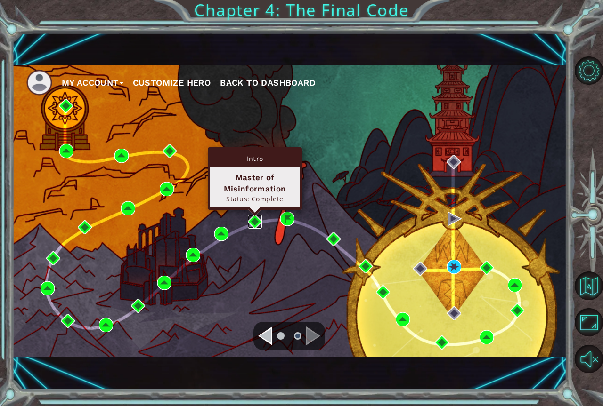
click at [258, 220] on img at bounding box center [255, 222] width 14 height 14
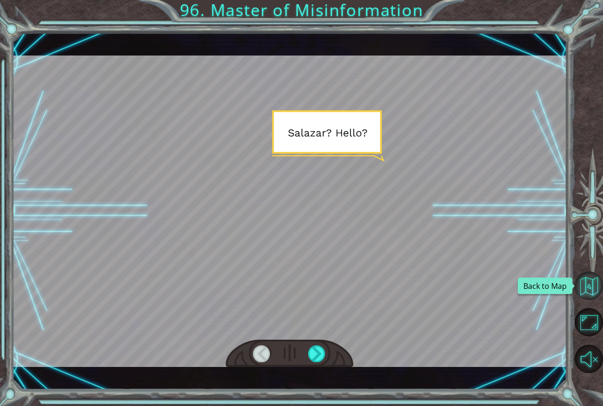
click at [587, 290] on button "Back to Map" at bounding box center [589, 286] width 28 height 28
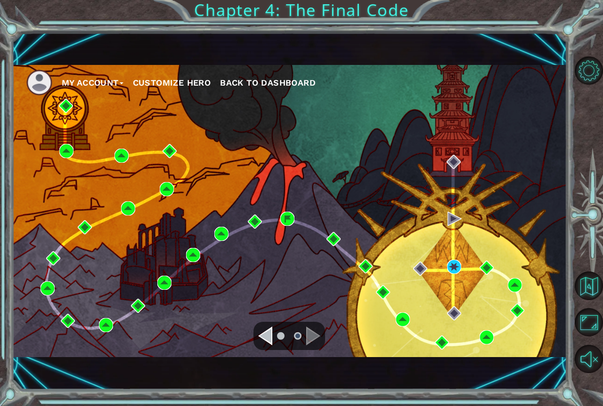
drag, startPoint x: 451, startPoint y: 278, endPoint x: 453, endPoint y: 272, distance: 6.3
click at [452, 276] on div "My Account Customize Hero Back to Dashboard" at bounding box center [289, 211] width 555 height 292
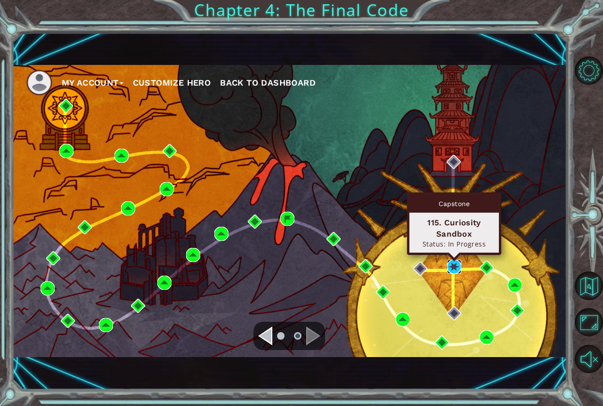
click at [453, 271] on img at bounding box center [454, 267] width 14 height 14
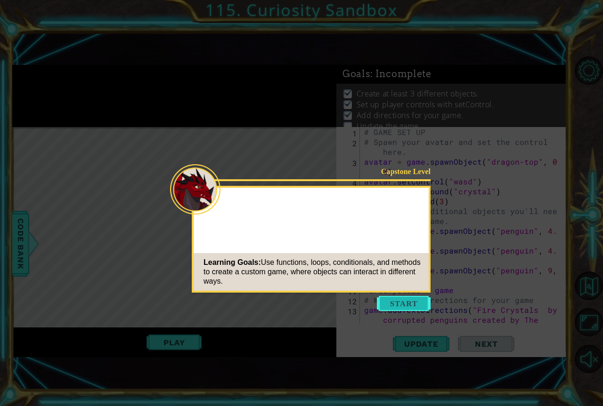
click at [414, 306] on button "Start" at bounding box center [404, 303] width 54 height 15
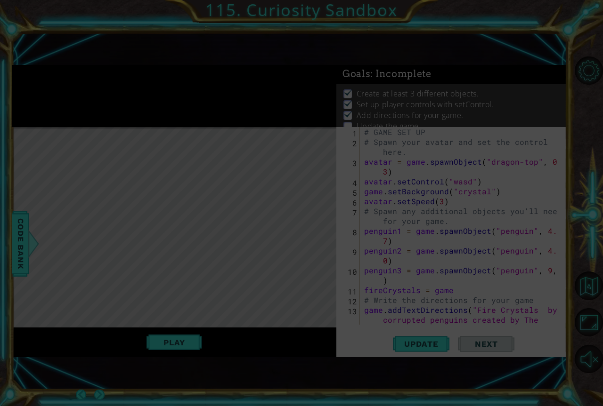
click at [385, 178] on icon at bounding box center [301, 203] width 603 height 406
drag, startPoint x: 439, startPoint y: 182, endPoint x: 474, endPoint y: 211, distance: 44.8
click at [440, 182] on icon at bounding box center [301, 203] width 603 height 406
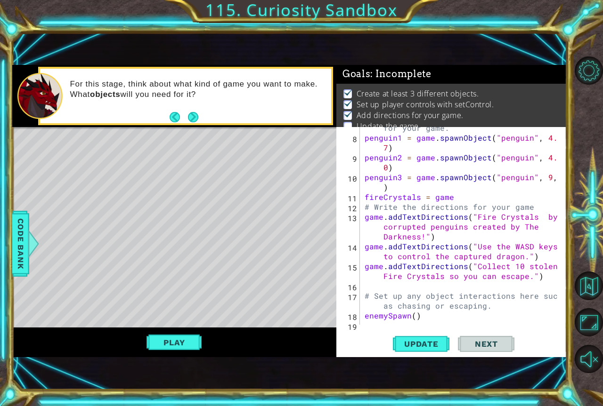
scroll to position [93, 0]
click at [535, 217] on div "# Spawn any additional objects you'll need for your game. penguin1 = game . spa…" at bounding box center [462, 226] width 199 height 227
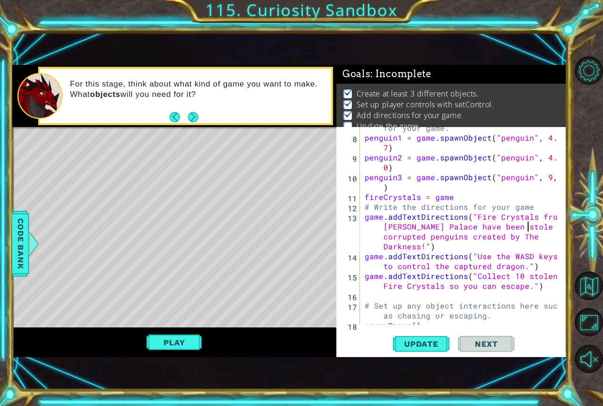
scroll to position [0, 21]
click at [455, 247] on div "# Spawn any additional objects you'll need for your game. penguin1 = game . spa…" at bounding box center [462, 226] width 199 height 227
drag, startPoint x: 487, startPoint y: 266, endPoint x: 455, endPoint y: 263, distance: 31.3
click at [455, 263] on div "# Spawn any additional objects you'll need for your game. penguin1 = game . spa…" at bounding box center [462, 226] width 199 height 227
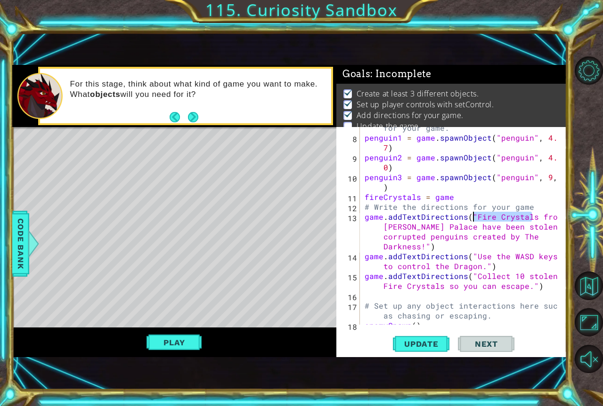
drag, startPoint x: 532, startPoint y: 218, endPoint x: 474, endPoint y: 218, distance: 57.9
click at [474, 218] on div "# Spawn any additional objects you'll need for your game. penguin1 = game . spa…" at bounding box center [462, 226] width 199 height 227
click at [480, 285] on div "# Spawn any additional objects you'll need for your game. penguin1 = game . spa…" at bounding box center [462, 226] width 199 height 227
click at [501, 276] on div "# Spawn any additional objects you'll need for your game. penguin1 = game . spa…" at bounding box center [462, 226] width 199 height 227
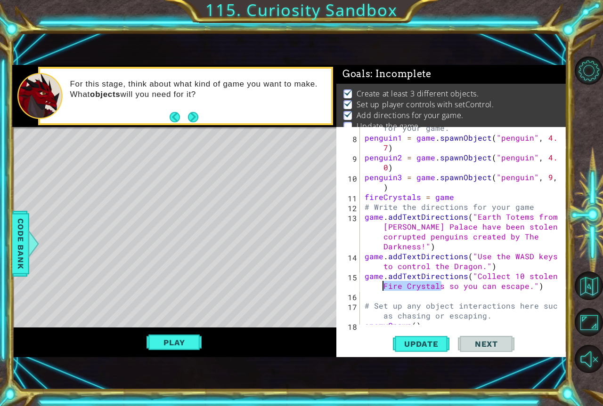
drag, startPoint x: 441, startPoint y: 286, endPoint x: 378, endPoint y: 285, distance: 63.1
click at [378, 285] on div "# Spawn any additional objects you'll need for your game. penguin1 = game . spa…" at bounding box center [462, 226] width 199 height 227
click at [39, 251] on div "methods game spawnObject("art") advanceGame() addTextDirections("text") setDisp…" at bounding box center [289, 211] width 555 height 292
click at [32, 248] on div at bounding box center [33, 244] width 12 height 28
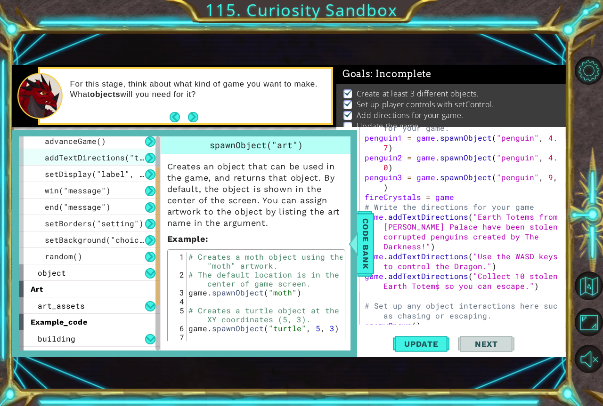
scroll to position [94, 0]
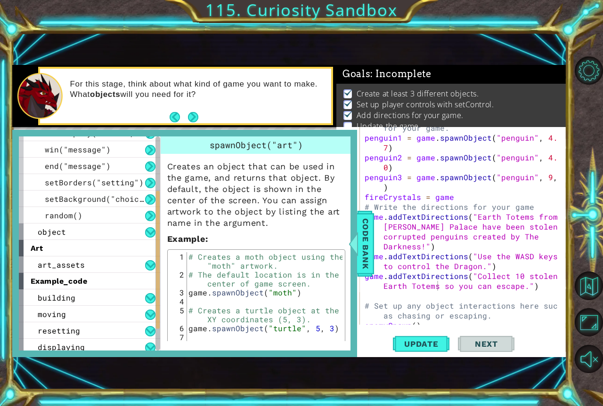
click at [90, 282] on div "example_code" at bounding box center [89, 281] width 141 height 16
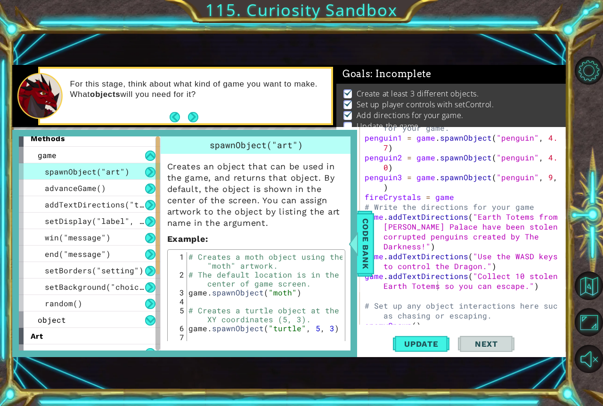
scroll to position [0, 0]
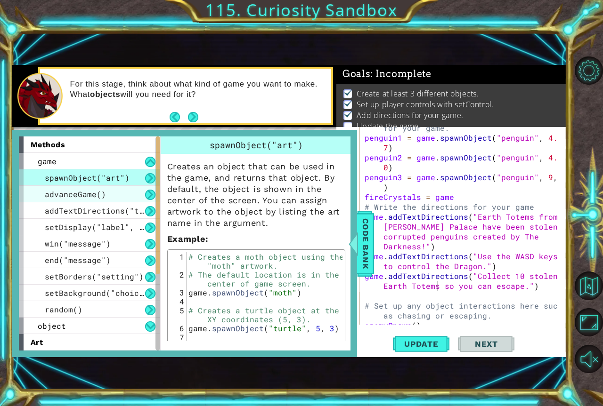
click at [109, 196] on div "advanceGame()" at bounding box center [89, 194] width 141 height 16
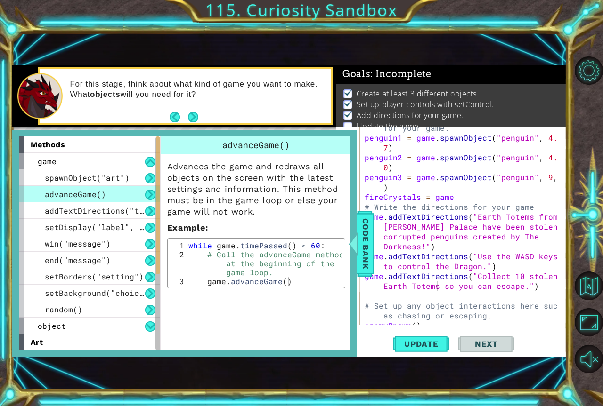
click at [114, 187] on div "advanceGame()" at bounding box center [89, 194] width 141 height 16
click at [116, 182] on span "spawnObject("art")" at bounding box center [87, 178] width 85 height 10
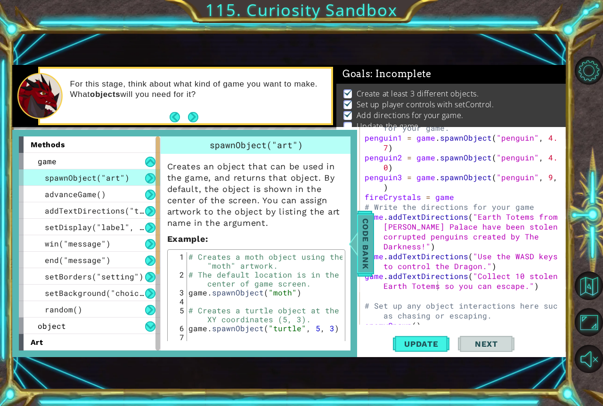
click at [365, 253] on span "Code Bank" at bounding box center [365, 243] width 15 height 57
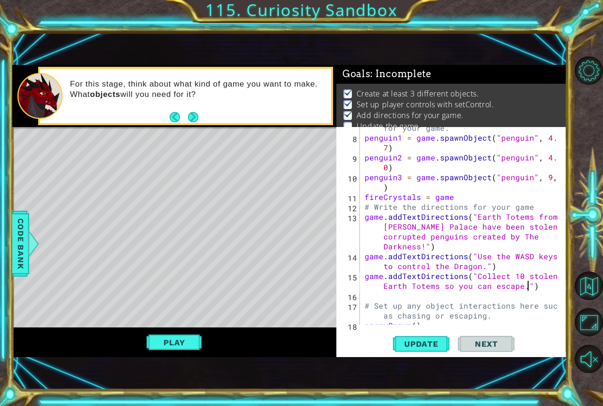
click at [528, 288] on div "# Spawn any additional objects you'll need for your game. penguin1 = game . spa…" at bounding box center [462, 226] width 199 height 227
click at [444, 283] on div "# Spawn any additional objects you'll need for your game. penguin1 = game . spa…" at bounding box center [462, 226] width 199 height 227
click at [439, 286] on div "# Spawn any additional objects you'll need for your game. penguin1 = game . spa…" at bounding box center [462, 226] width 199 height 227
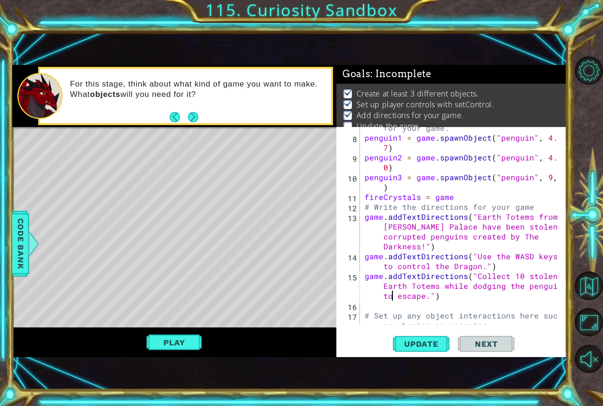
scroll to position [122, 0]
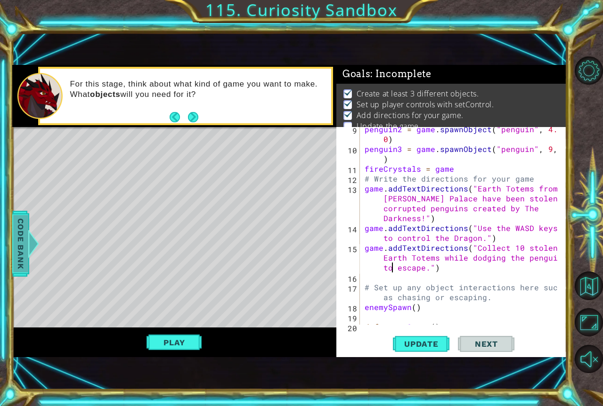
type textarea "game.addTextDirections("Collect 10 stolen Earth Totems while dodging the pengui…"
click at [27, 229] on span "Code Bank" at bounding box center [20, 243] width 15 height 57
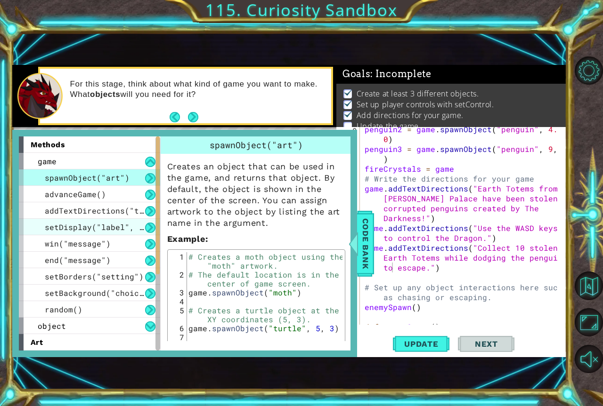
click at [130, 232] on span "setDisplay("label", value)" at bounding box center [106, 227] width 122 height 10
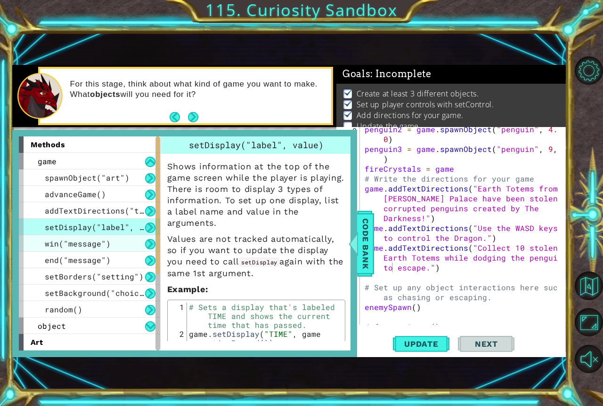
click at [129, 249] on div "win("message")" at bounding box center [89, 243] width 141 height 16
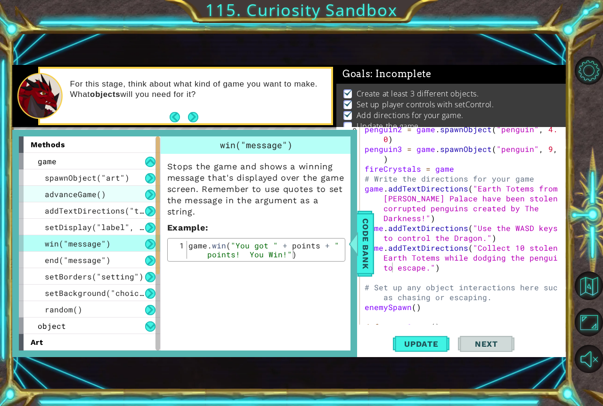
click at [110, 200] on div "advanceGame()" at bounding box center [89, 194] width 141 height 16
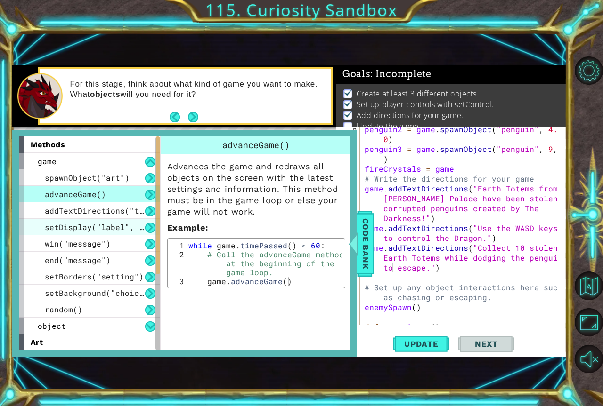
click at [107, 221] on div "setDisplay("label", value)" at bounding box center [89, 227] width 141 height 16
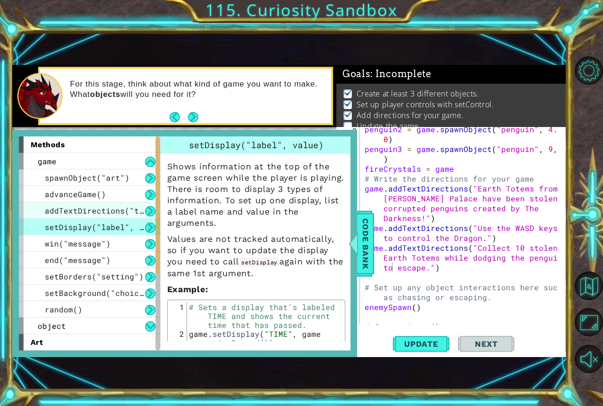
click at [105, 211] on span "addTextDirections("text")" at bounding box center [104, 211] width 118 height 10
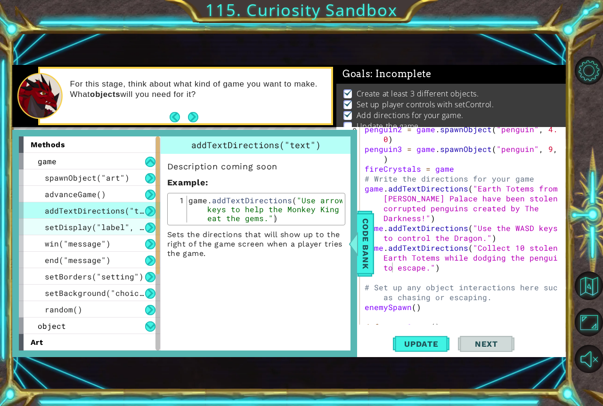
drag, startPoint x: 104, startPoint y: 229, endPoint x: 97, endPoint y: 267, distance: 38.3
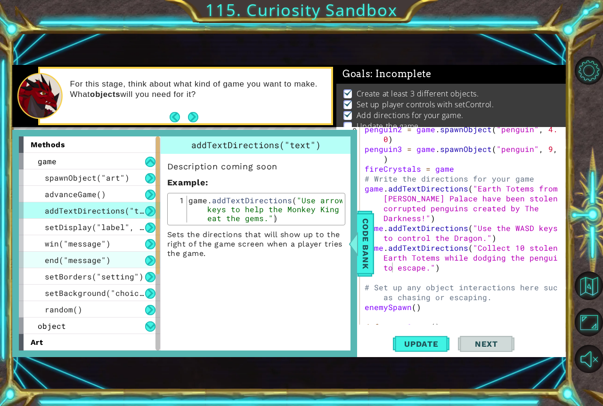
click at [104, 230] on span "setDisplay("label", value)" at bounding box center [106, 227] width 122 height 10
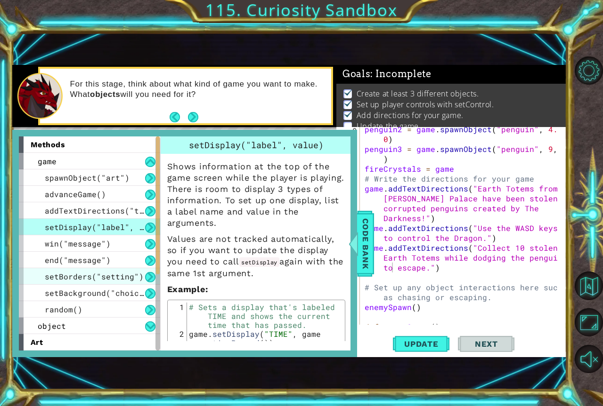
click at [96, 281] on span "setBorders("setting")" at bounding box center [94, 277] width 99 height 10
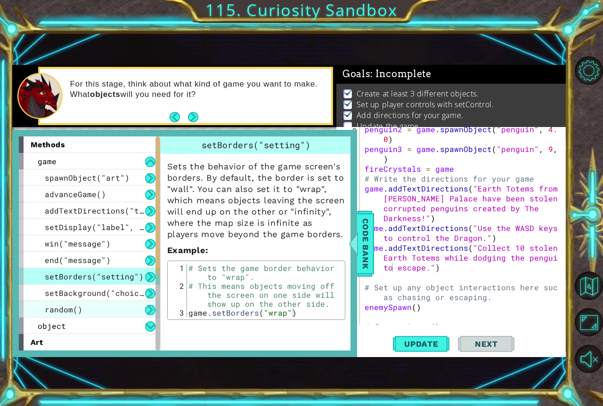
click at [102, 312] on div "random()" at bounding box center [89, 309] width 141 height 16
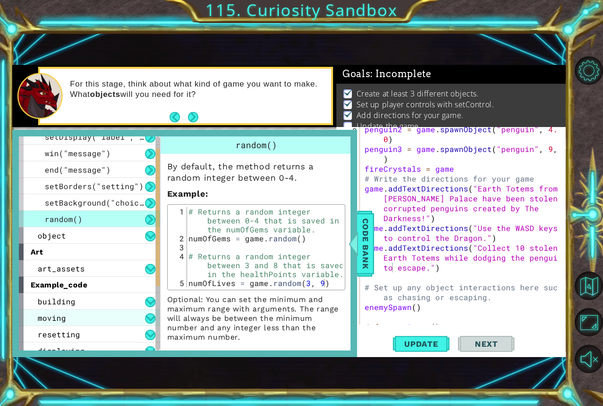
scroll to position [94, 0]
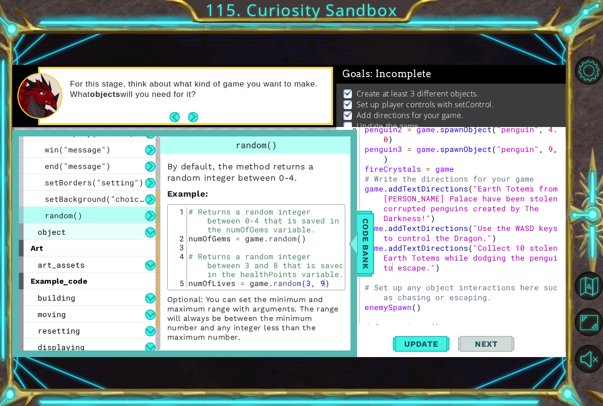
click at [111, 235] on div "object" at bounding box center [89, 232] width 141 height 16
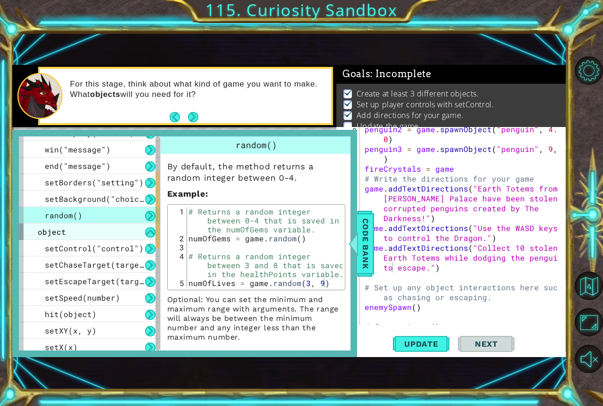
click at [131, 230] on div "object" at bounding box center [89, 232] width 141 height 16
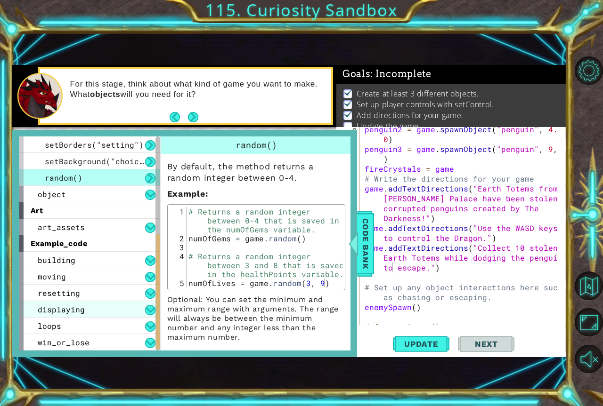
scroll to position [0, 0]
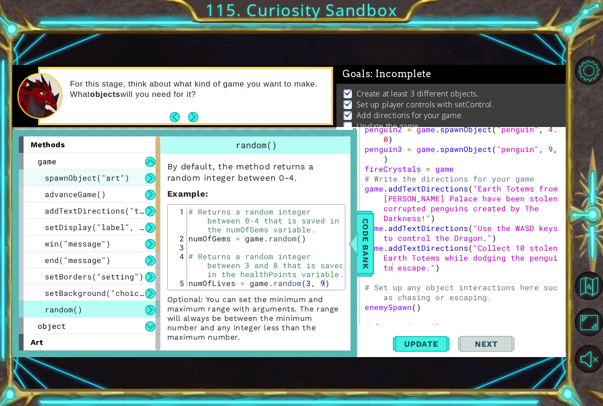
click at [114, 179] on span "spawnObject("art")" at bounding box center [87, 178] width 85 height 10
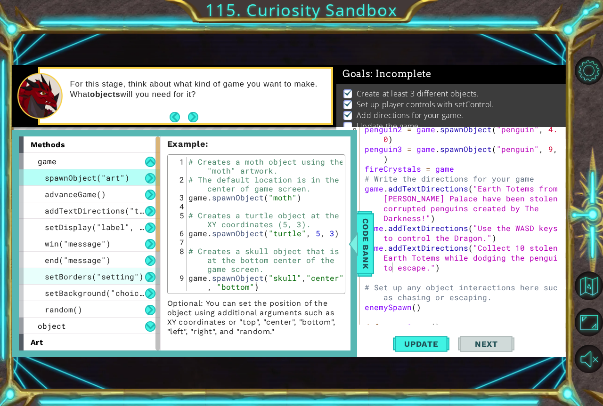
scroll to position [132, 0]
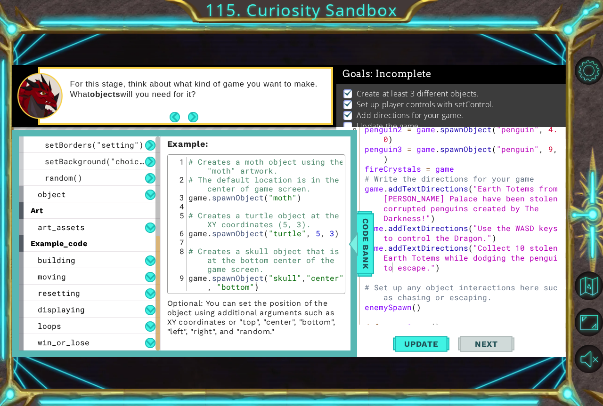
click at [103, 237] on div "example_code" at bounding box center [89, 243] width 141 height 16
click at [105, 231] on div "art_assets" at bounding box center [89, 227] width 141 height 16
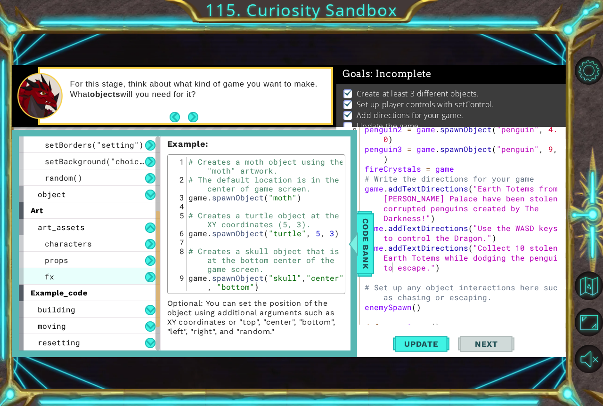
click at [102, 272] on div "fx" at bounding box center [89, 276] width 141 height 16
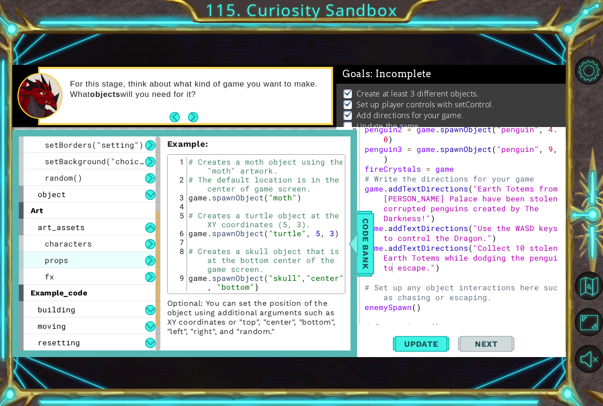
scroll to position [0, 0]
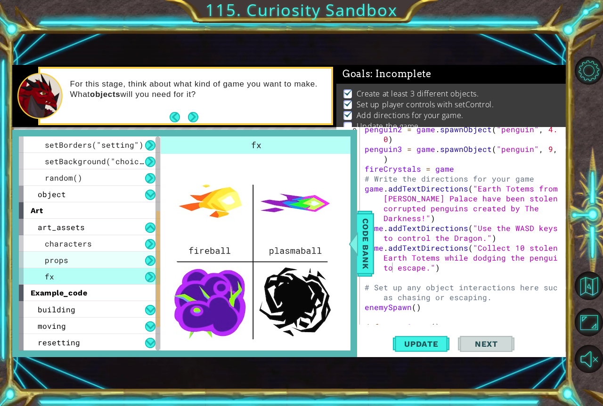
click at [103, 261] on div "props" at bounding box center [89, 260] width 141 height 16
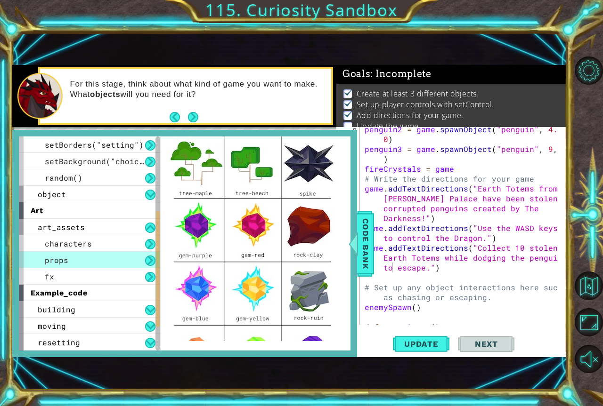
scroll to position [65, 0]
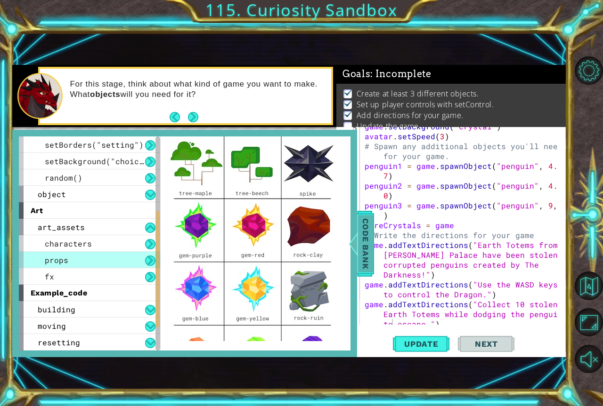
click at [364, 231] on span "Code Bank" at bounding box center [365, 243] width 15 height 57
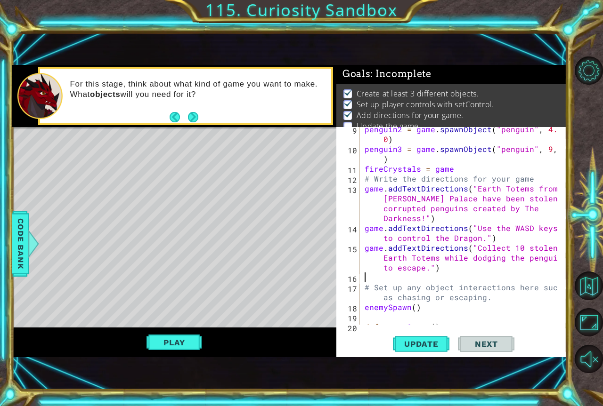
scroll to position [0, 0]
click at [459, 273] on div "penguin2 = game . spawnObject ( "penguin" , 4.5 , 0 ) penguin3 = game . spawnOb…" at bounding box center [462, 237] width 199 height 227
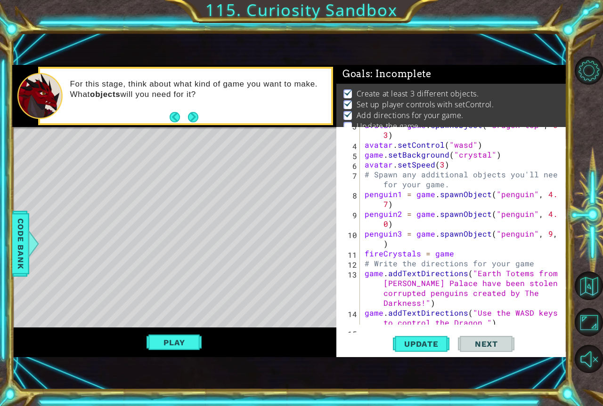
scroll to position [37, 0]
drag, startPoint x: 457, startPoint y: 254, endPoint x: 458, endPoint y: 245, distance: 9.0
click at [457, 253] on div "avatar = game . spawnObject ( "dragon-top" , 0 , 3 ) avatar . setControl ( "was…" at bounding box center [462, 238] width 199 height 237
click at [458, 243] on div "avatar = game . spawnObject ( "dragon-top" , 0 , 3 ) avatar . setControl ( "was…" at bounding box center [462, 238] width 199 height 237
drag, startPoint x: 417, startPoint y: 253, endPoint x: 350, endPoint y: 256, distance: 67.4
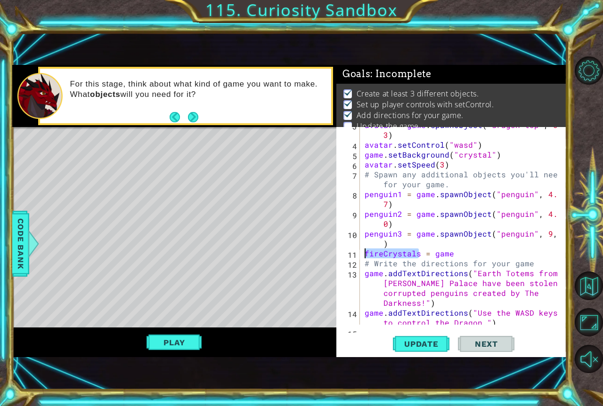
click at [350, 256] on div "fireCrystals = game 3 4 5 6 7 8 9 10 11 12 13 14 15 avatar = game . spawnObject…" at bounding box center [450, 226] width 228 height 198
click at [466, 257] on div "avatar = game . spawnObject ( "dragon-top" , 0 , 3 ) avatar . setControl ( "was…" at bounding box center [462, 238] width 199 height 237
click at [20, 250] on span "Code Bank" at bounding box center [20, 243] width 15 height 57
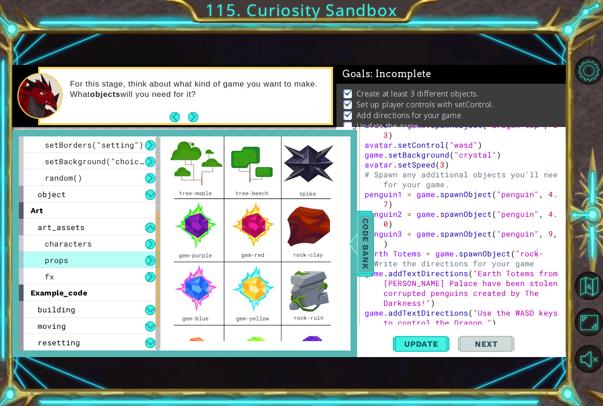
click at [365, 252] on span "Code Bank" at bounding box center [365, 243] width 15 height 57
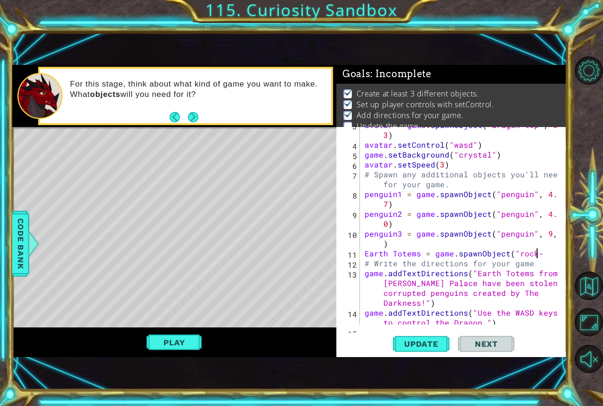
click at [543, 258] on div "avatar = game . spawnObject ( "dragon-top" , 0 , 3 ) avatar . setControl ( "was…" at bounding box center [462, 238] width 199 height 237
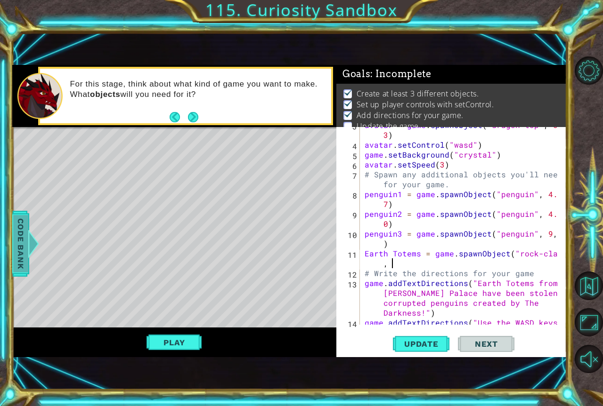
click at [21, 256] on span "Code Bank" at bounding box center [20, 243] width 15 height 57
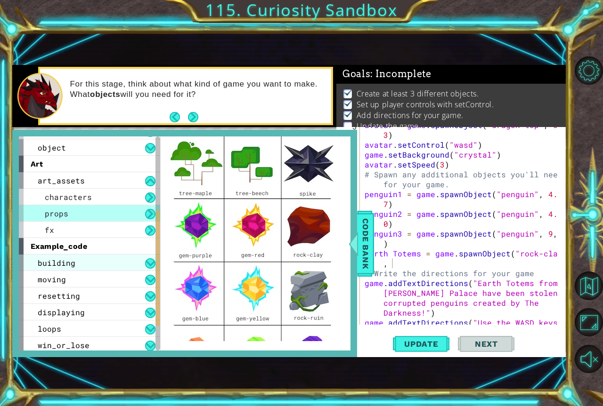
scroll to position [181, 0]
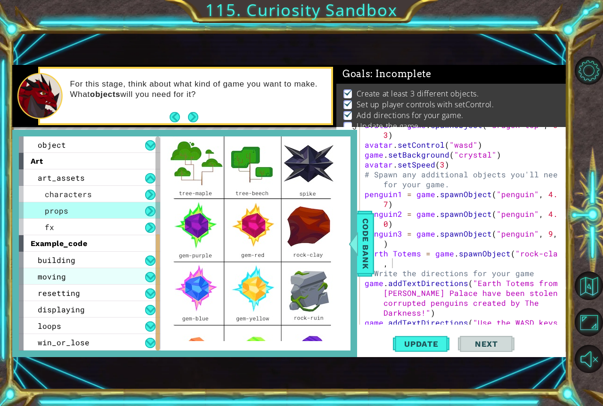
click at [105, 272] on div "moving" at bounding box center [89, 276] width 141 height 16
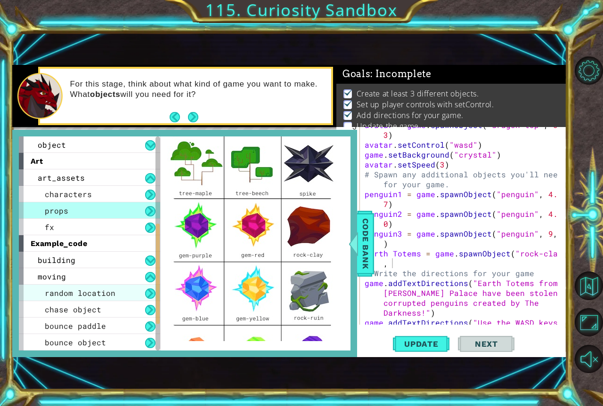
click at [109, 296] on span "random location" at bounding box center [80, 293] width 71 height 10
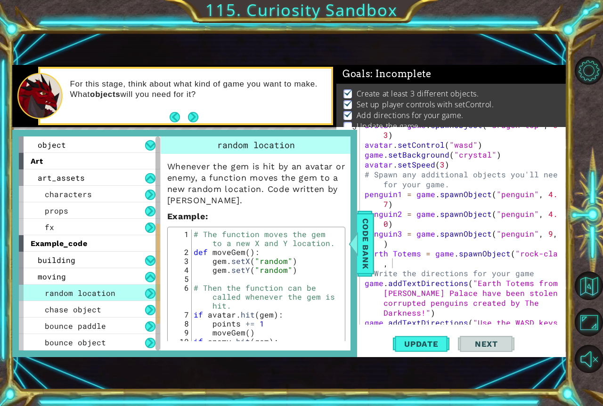
click at [409, 270] on div "avatar = game . spawnObject ( "dragon-top" , 0 , 3 ) avatar . setControl ( "was…" at bounding box center [462, 238] width 199 height 237
click at [411, 263] on div "avatar = game . spawnObject ( "dragon-top" , 0 , 3 ) avatar . setControl ( "was…" at bounding box center [462, 238] width 199 height 237
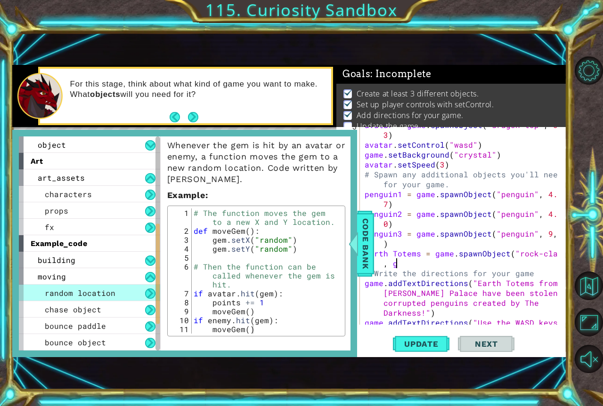
scroll to position [0, 12]
click at [395, 252] on div "avatar = game . spawnObject ( "dragon-top" , 0 , 3 ) avatar . setControl ( "was…" at bounding box center [462, 238] width 199 height 237
click at [373, 247] on div "Code Bank" at bounding box center [365, 244] width 17 height 66
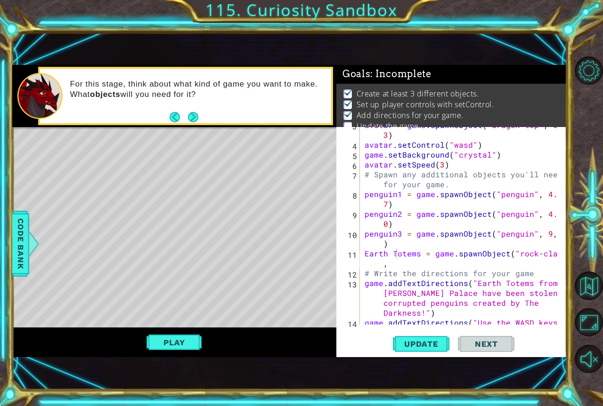
click at [370, 254] on div "avatar = game . spawnObject ( "dragon-top" , 0 , 3 ) avatar . setControl ( "was…" at bounding box center [462, 238] width 199 height 237
click at [394, 253] on div "avatar = game . spawnObject ( "dragon-top" , 0 , 3 ) avatar . setControl ( "was…" at bounding box center [462, 238] width 199 height 237
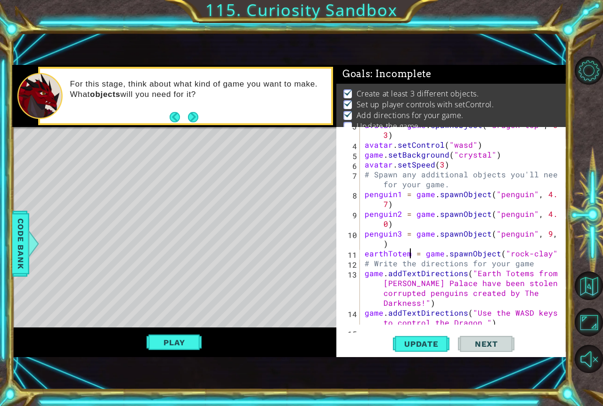
click at [553, 253] on div "avatar = game . spawnObject ( "dragon-top" , 0 , 3 ) avatar . setControl ( "was…" at bounding box center [462, 238] width 199 height 237
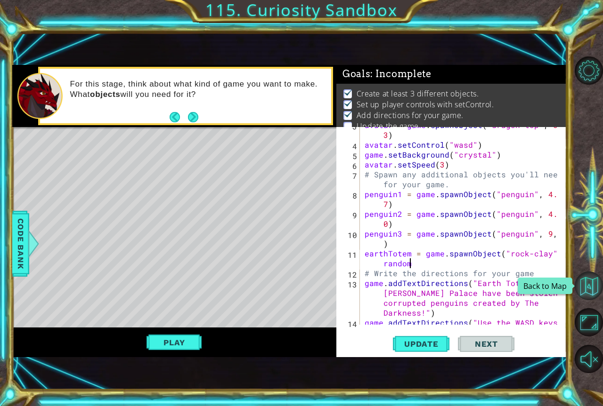
scroll to position [0, 14]
click at [423, 186] on div "avatar = game . spawnObject ( "dragon-top" , 0 , 3 ) avatar . setControl ( "was…" at bounding box center [462, 238] width 199 height 237
type textarea "# Spawn any additional objects you'll need for your game."
click at [480, 186] on div "avatar = game . spawnObject ( "dragon-top" , 0 , 3 ) avatar . setControl ( "was…" at bounding box center [462, 238] width 199 height 237
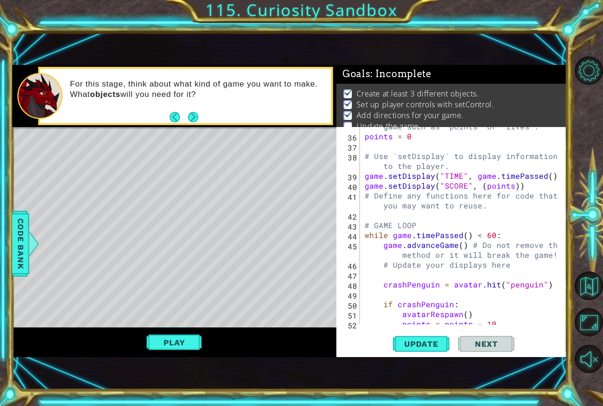
scroll to position [406, 0]
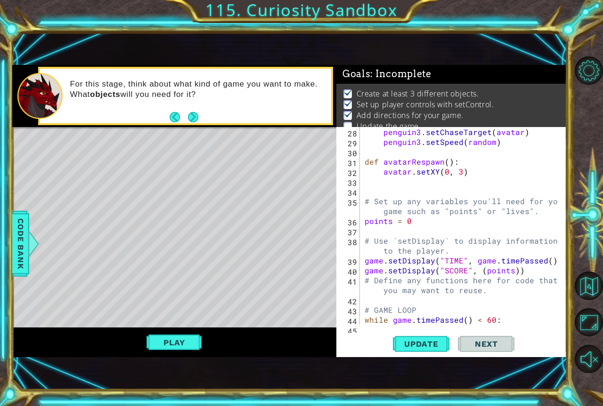
click at [426, 227] on div "penguin3 . setChaseTarget ( avatar ) penguin3 . setSpeed ( random ) def avatarR…" at bounding box center [462, 240] width 199 height 227
click at [15, 251] on span "Code Bank" at bounding box center [20, 243] width 15 height 57
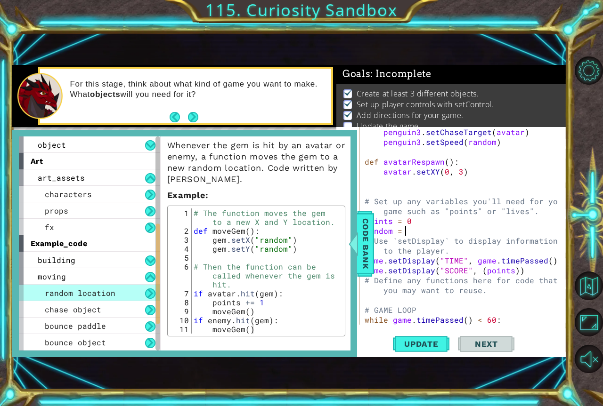
click at [412, 233] on div "penguin3 . setChaseTarget ( avatar ) penguin3 . setSpeed ( random ) def avatarR…" at bounding box center [462, 240] width 199 height 227
click at [363, 249] on span "Code Bank" at bounding box center [365, 243] width 15 height 57
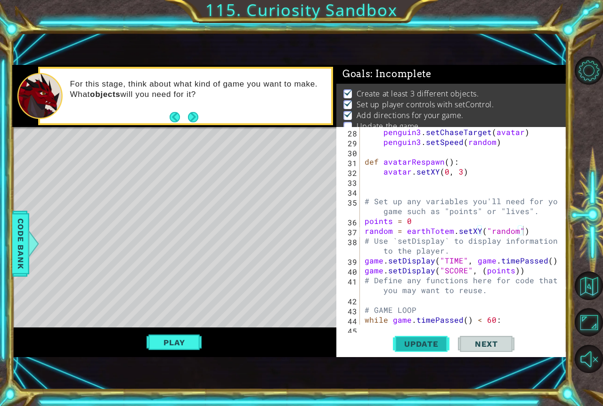
click at [404, 341] on span "Update" at bounding box center [421, 344] width 53 height 9
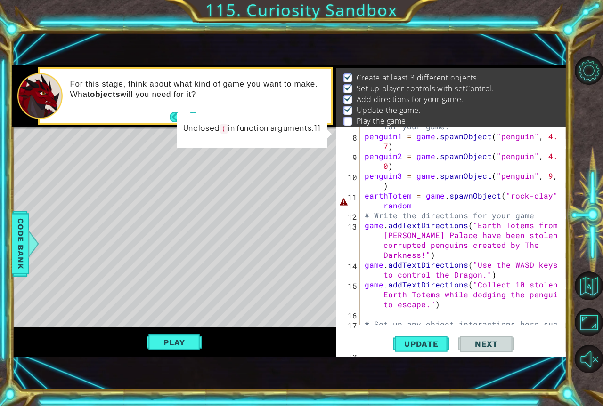
scroll to position [95, 0]
drag, startPoint x: 456, startPoint y: 199, endPoint x: 442, endPoint y: 202, distance: 14.3
click at [456, 199] on div "# Spawn any additional objects you'll need for your game. penguin1 = game . spa…" at bounding box center [462, 230] width 199 height 237
click at [425, 203] on div "# Spawn any additional objects you'll need for your game. penguin1 = game . spa…" at bounding box center [462, 230] width 199 height 237
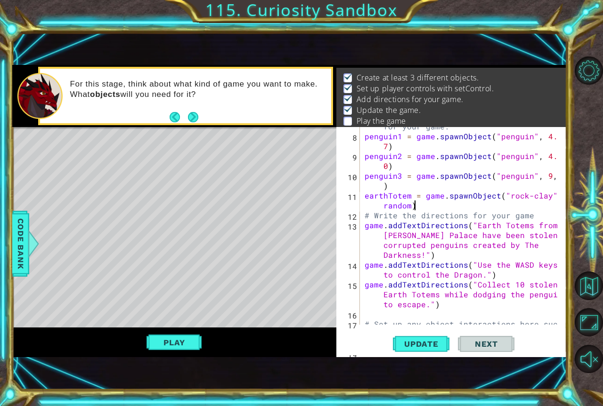
scroll to position [0, 14]
type textarea "earthTotem = game.spawnObject("rock-clay", random)"
click at [406, 355] on button "Update" at bounding box center [421, 344] width 57 height 23
click at [404, 349] on button "Update" at bounding box center [421, 344] width 57 height 23
click at [197, 348] on button "Play" at bounding box center [173, 343] width 55 height 18
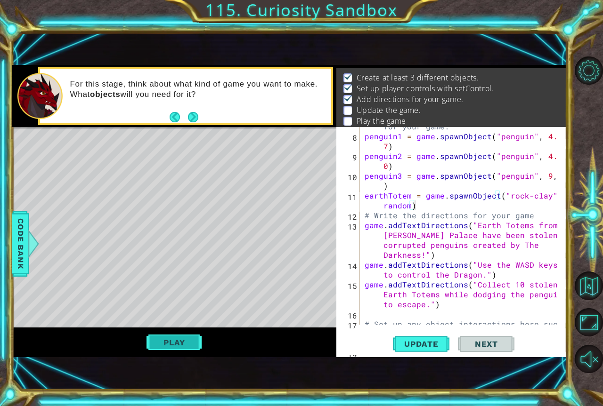
scroll to position [0, 0]
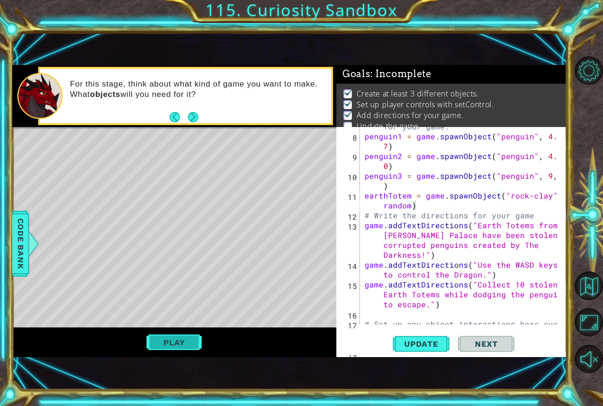
click at [184, 345] on button "Play" at bounding box center [173, 343] width 55 height 18
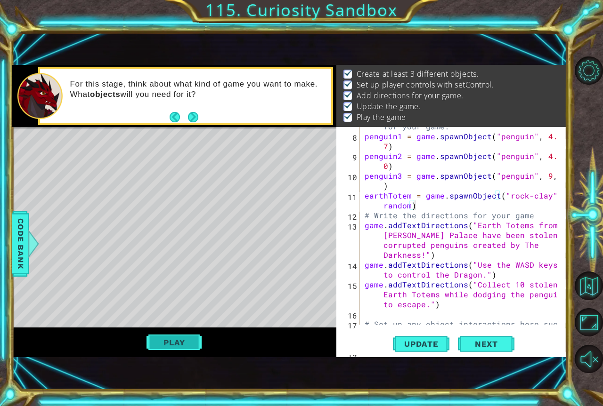
click at [163, 336] on button "Play" at bounding box center [173, 343] width 55 height 18
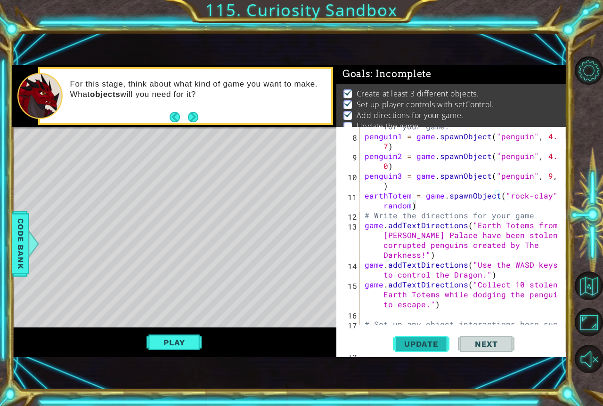
click at [434, 341] on span "Update" at bounding box center [421, 344] width 53 height 9
click at [193, 337] on button "Play" at bounding box center [173, 343] width 55 height 18
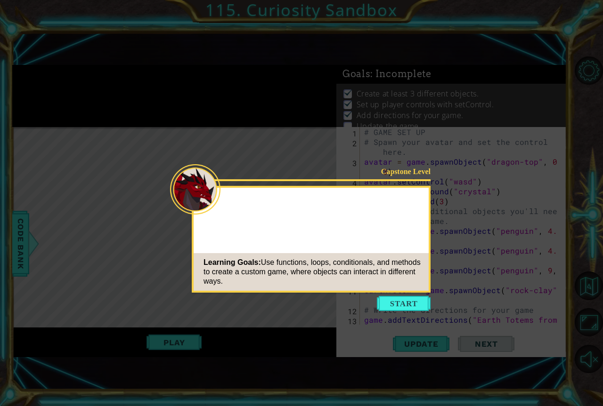
click at [408, 308] on button "Start" at bounding box center [404, 303] width 54 height 15
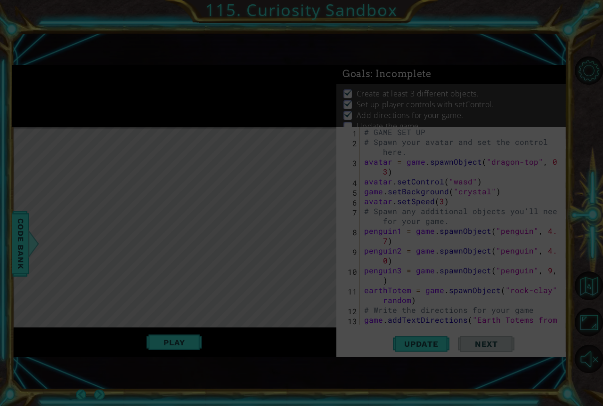
click at [253, 176] on icon at bounding box center [301, 203] width 603 height 406
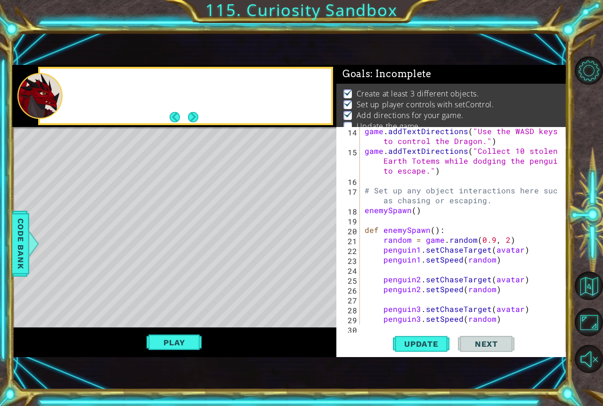
scroll to position [603, 0]
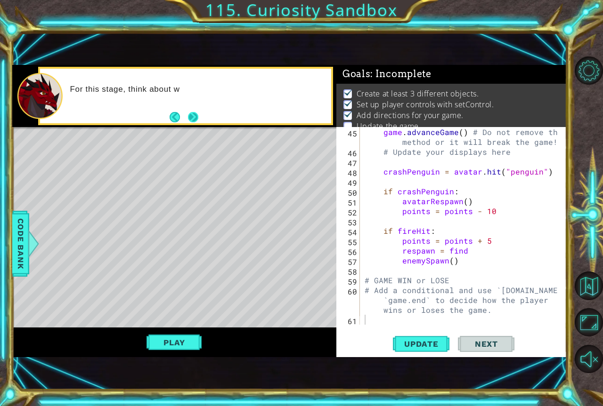
click at [196, 122] on button "Next" at bounding box center [192, 117] width 11 height 11
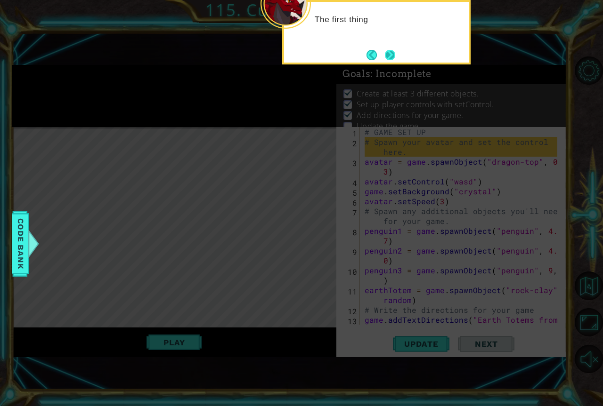
click at [385, 54] on button "Next" at bounding box center [390, 54] width 11 height 11
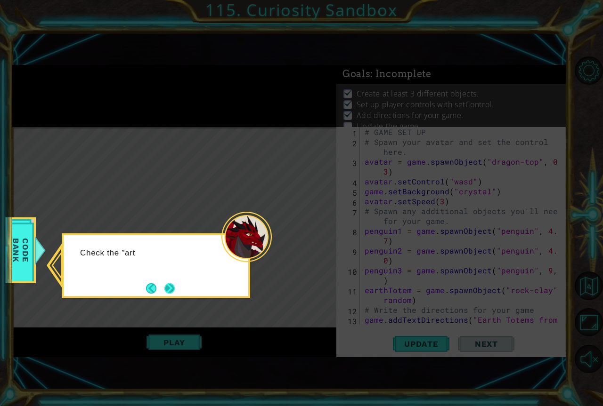
click at [175, 288] on button "Next" at bounding box center [169, 288] width 11 height 11
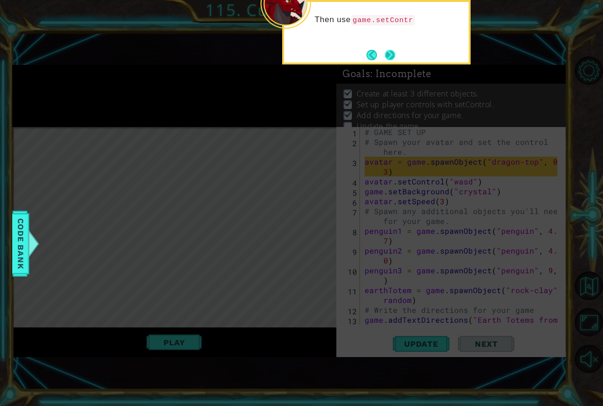
click at [393, 55] on button "Next" at bounding box center [389, 54] width 11 height 11
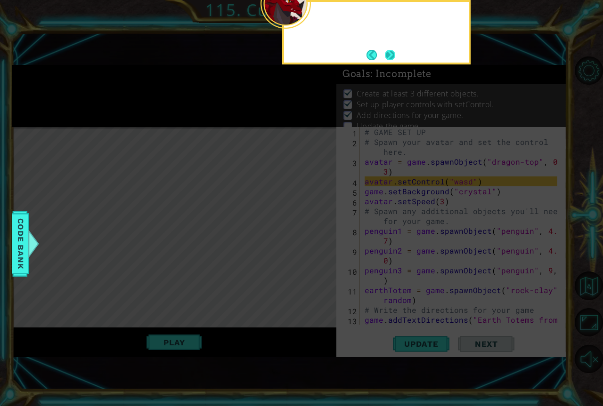
click at [392, 58] on button "Next" at bounding box center [390, 54] width 11 height 11
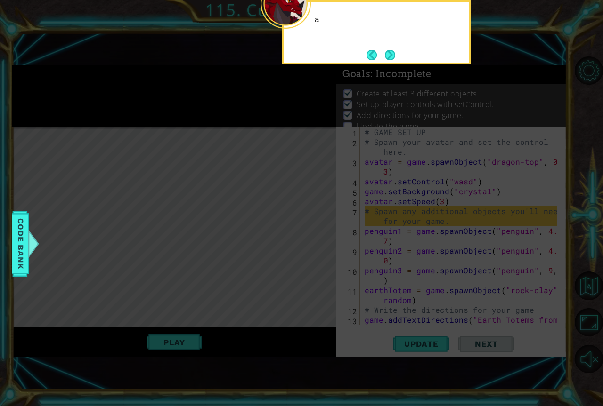
click at [392, 58] on button "Next" at bounding box center [390, 55] width 10 height 10
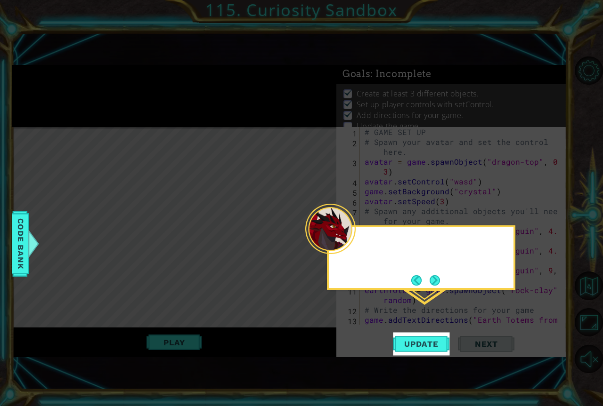
click at [392, 58] on icon at bounding box center [301, 203] width 603 height 406
click at [422, 349] on button "Update" at bounding box center [421, 344] width 57 height 23
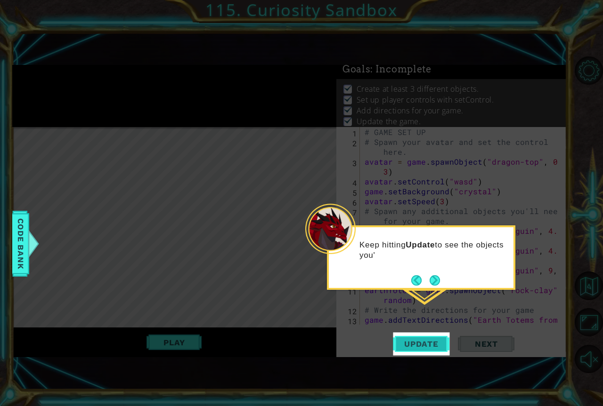
click at [422, 348] on span "Update" at bounding box center [421, 344] width 53 height 9
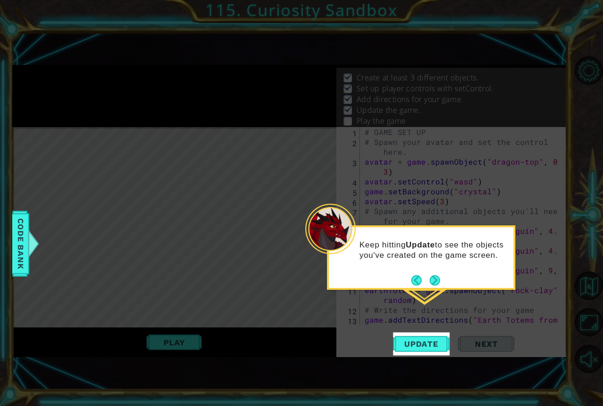
click at [287, 317] on icon at bounding box center [301, 203] width 603 height 406
click at [197, 338] on icon at bounding box center [301, 203] width 603 height 406
click at [436, 278] on button "Next" at bounding box center [435, 280] width 11 height 11
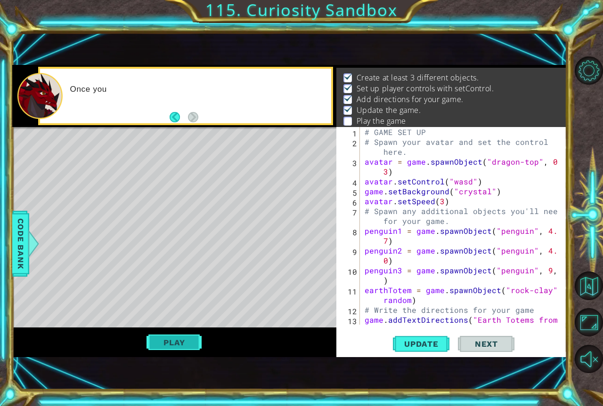
click at [158, 339] on button "Play" at bounding box center [173, 343] width 55 height 18
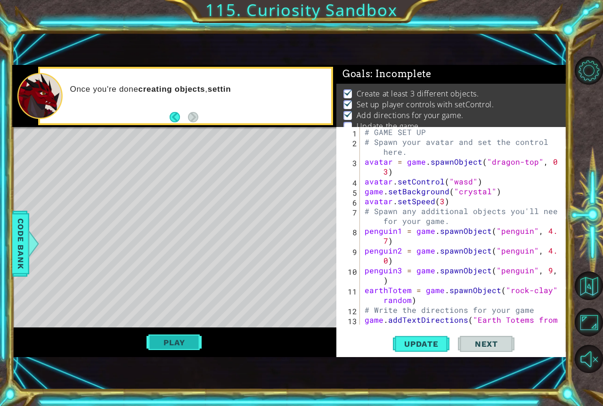
click at [175, 340] on button "Play" at bounding box center [173, 343] width 55 height 18
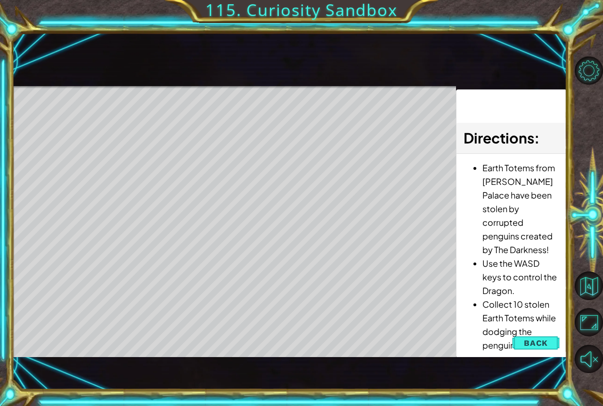
click at [0, 0] on button "Play" at bounding box center [0, 0] width 0 height 0
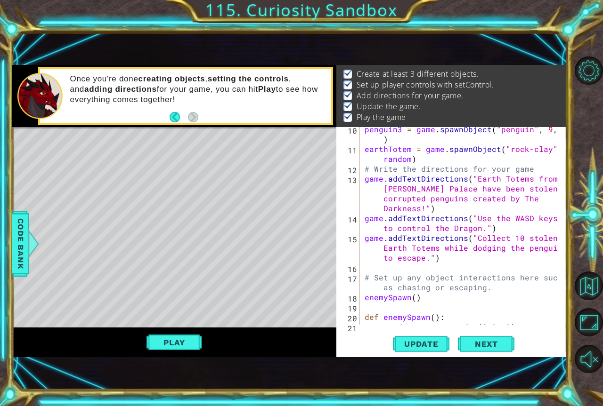
scroll to position [141, 0]
click at [410, 160] on div "penguin3 = game . spawnObject ( "penguin" , 9 , 3 ) earthTotem = game . spawnOb…" at bounding box center [462, 237] width 199 height 227
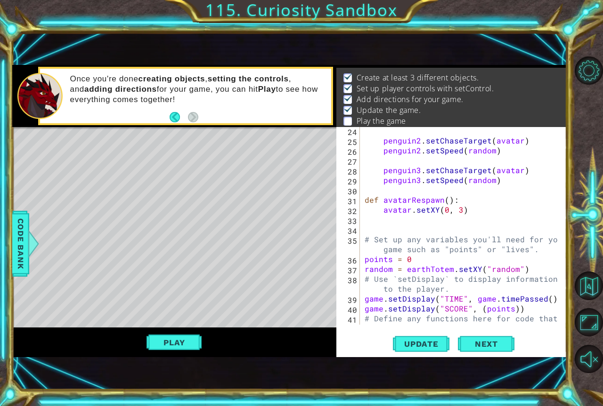
scroll to position [424, 0]
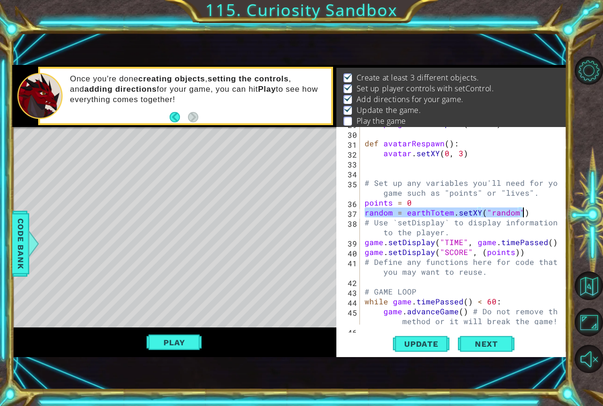
drag, startPoint x: 363, startPoint y: 214, endPoint x: 548, endPoint y: 216, distance: 185.1
click at [548, 216] on div "penguin3 . setSpeed ( random ) def avatarRespawn ( ) : avatar . setXY ( 0 , 3 )…" at bounding box center [462, 232] width 199 height 227
type textarea "random = earthTotem.setXY("random")"
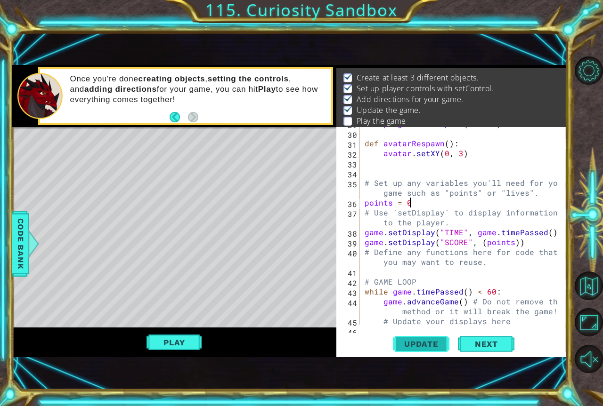
click at [425, 345] on span "Update" at bounding box center [421, 344] width 53 height 9
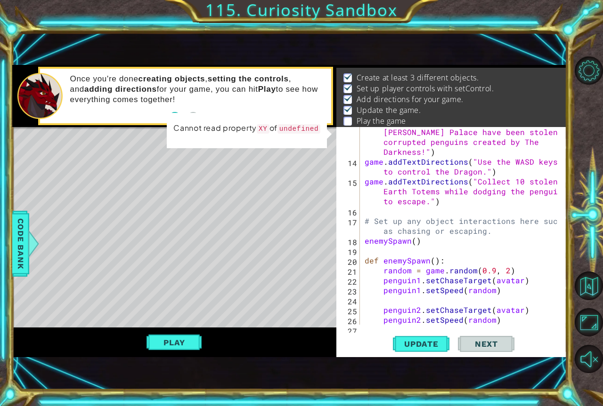
scroll to position [141, 0]
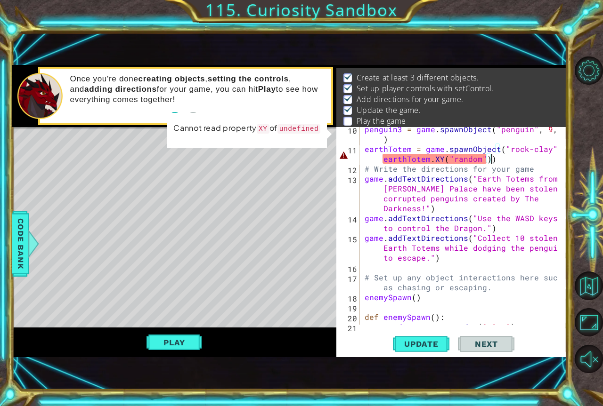
click at [492, 158] on div "penguin3 = game . spawnObject ( "penguin" , 9 , 3 ) earthTotem = game . spawnOb…" at bounding box center [462, 237] width 199 height 227
drag, startPoint x: 487, startPoint y: 161, endPoint x: 380, endPoint y: 162, distance: 106.9
click at [380, 162] on div "penguin3 = game . spawnObject ( "penguin" , 9 , 3 ) earthTotem = game . spawnOb…" at bounding box center [462, 237] width 199 height 227
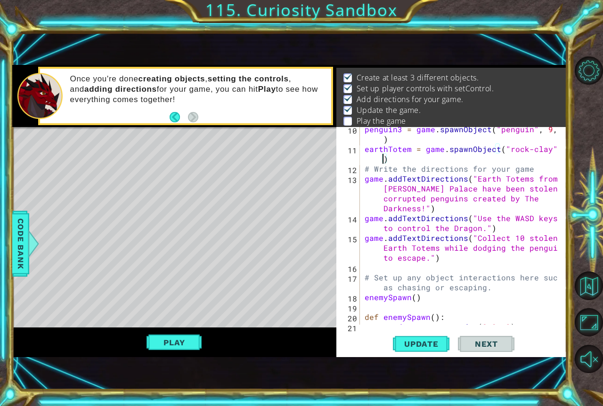
click at [5, 251] on div "1 ההההההההההההההההההההההההההההההההההההההההההההההההההההההההההההההההההההההההההההה…" at bounding box center [301, 203] width 603 height 406
click at [15, 251] on span "Code Bank" at bounding box center [20, 243] width 15 height 57
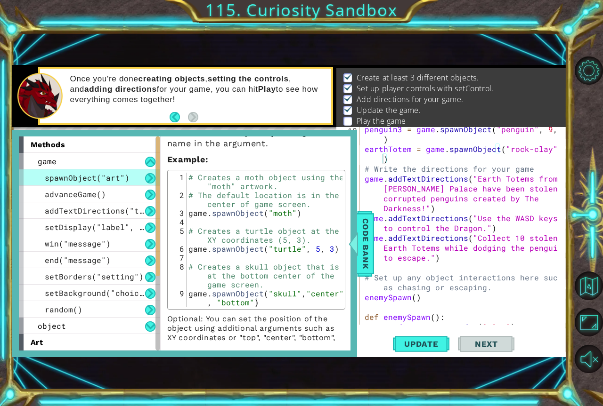
scroll to position [95, 0]
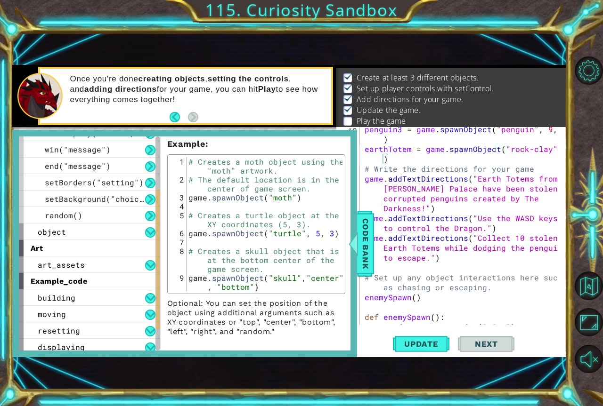
click at [97, 288] on div "example_code" at bounding box center [89, 281] width 141 height 16
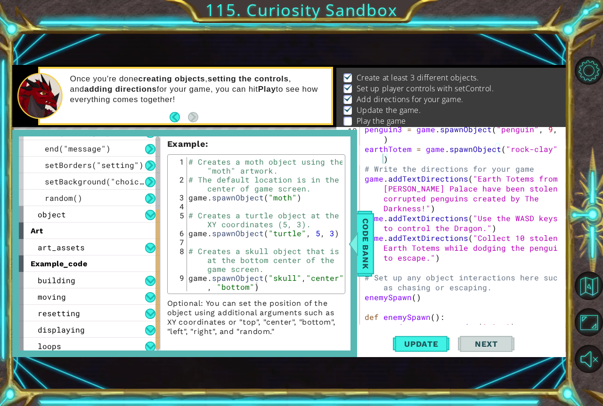
scroll to position [132, 0]
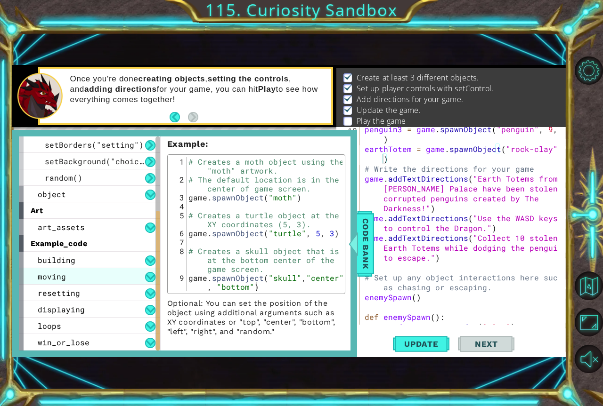
click at [104, 276] on div "moving" at bounding box center [89, 276] width 141 height 16
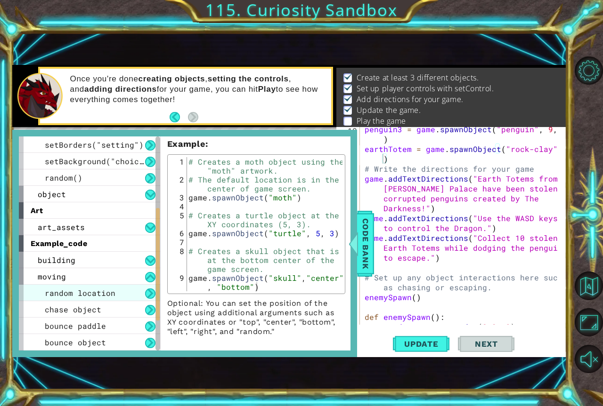
click at [96, 294] on span "random location" at bounding box center [80, 293] width 71 height 10
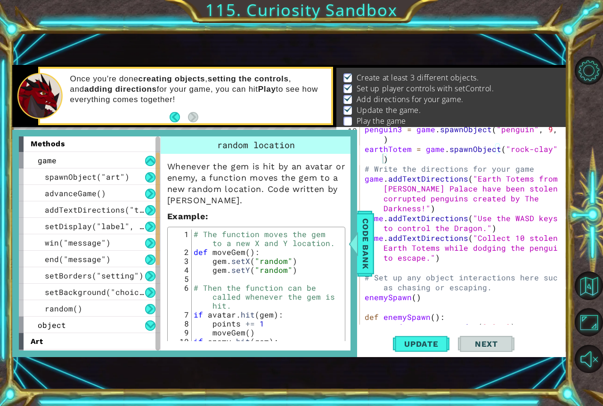
scroll to position [0, 0]
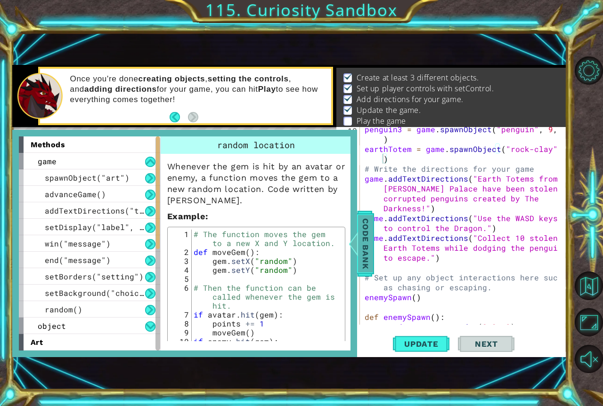
click at [364, 241] on span "Code Bank" at bounding box center [365, 243] width 15 height 57
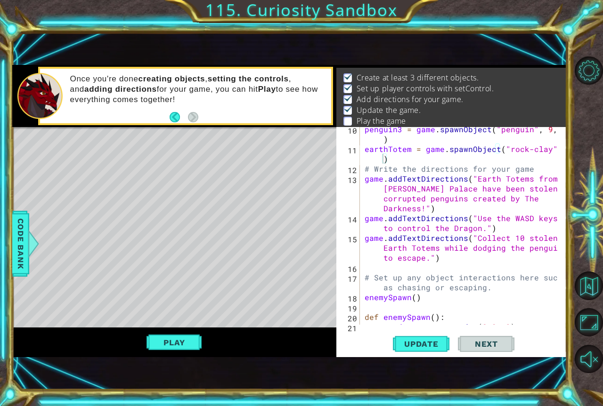
click at [382, 158] on div "penguin3 = game . spawnObject ( "penguin" , 9 , 3 ) earthTotem = game . spawnOb…" at bounding box center [462, 237] width 199 height 227
click at [386, 158] on div "penguin3 = game . spawnObject ( "penguin" , 9 , 3 ) earthTotem = game . spawnOb…" at bounding box center [462, 237] width 199 height 227
click at [409, 158] on div "penguin3 = game . spawnObject ( "penguin" , 9 , 3 ) earthTotem = game . spawnOb…" at bounding box center [462, 237] width 199 height 227
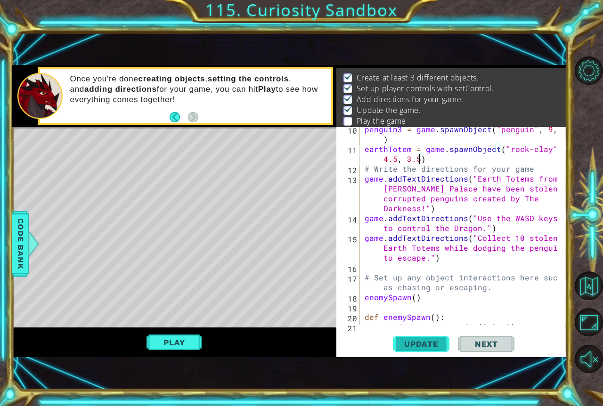
click at [399, 344] on span "Update" at bounding box center [421, 344] width 53 height 9
click at [184, 341] on button "Play" at bounding box center [173, 343] width 55 height 18
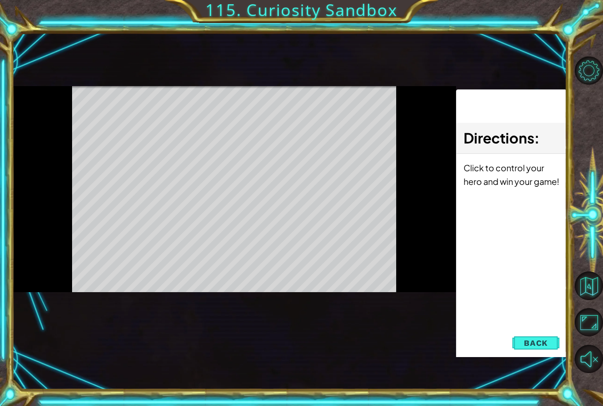
scroll to position [0, 0]
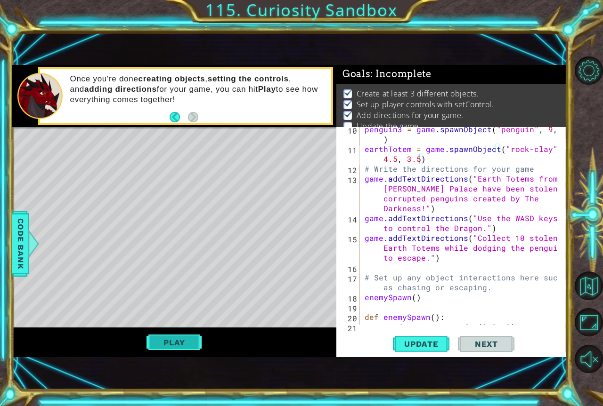
click at [163, 341] on button "Play" at bounding box center [173, 343] width 55 height 18
click at [165, 341] on button "Play" at bounding box center [173, 343] width 55 height 18
click at [178, 331] on div "Play" at bounding box center [174, 343] width 324 height 30
type textarea "game.addTextDirections("Earth Totems from [PERSON_NAME] Palace have been stolen…"
click at [449, 191] on div "penguin3 = game . spawnObject ( "penguin" , 9 , 3 ) earthTotem = game . spawnOb…" at bounding box center [462, 237] width 199 height 227
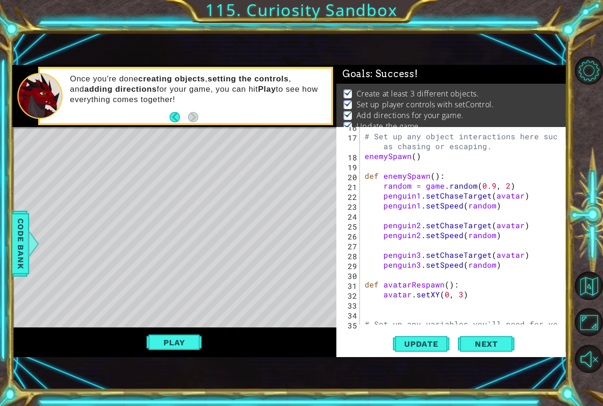
scroll to position [311, 0]
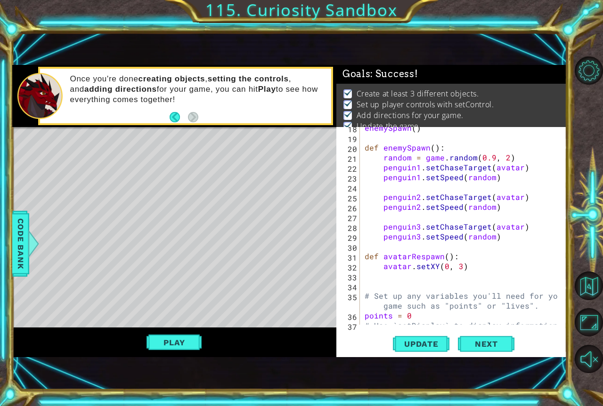
click at [440, 284] on div "enemySpawn ( ) def enemySpawn ( ) : random = game . random ( 0.9 , 2 ) penguin1…" at bounding box center [462, 236] width 199 height 227
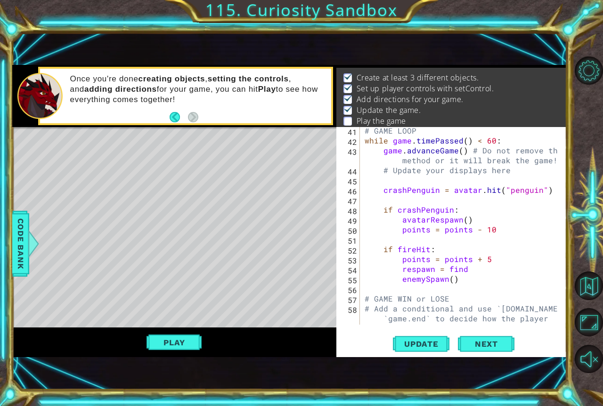
scroll to position [584, 0]
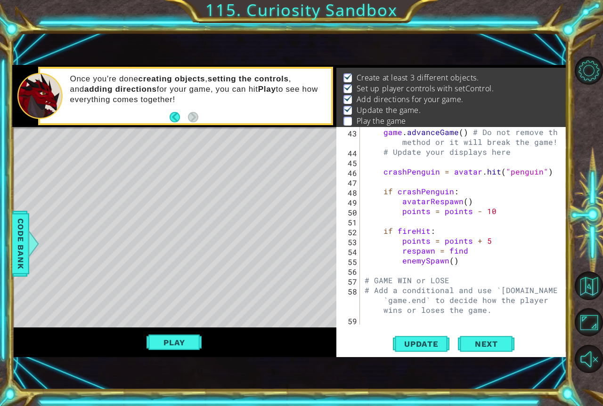
click at [491, 212] on div "game . advanceGame ( ) # Do not remove this method or it will break the game! #…" at bounding box center [462, 240] width 199 height 227
click at [461, 214] on div "game . advanceGame ( ) # Do not remove this method or it will break the game! #…" at bounding box center [462, 240] width 199 height 227
click at [479, 212] on div "game . advanceGame ( ) # Do not remove this method or it will break the game! #…" at bounding box center [462, 240] width 199 height 227
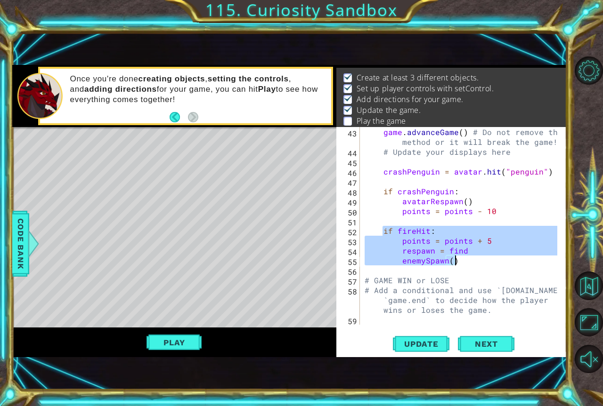
drag, startPoint x: 381, startPoint y: 230, endPoint x: 467, endPoint y: 262, distance: 91.5
click at [467, 262] on div "game . advanceGame ( ) # Do not remove this method or it will break the game! #…" at bounding box center [462, 240] width 199 height 227
type textarea "respawn = find enemySpawn()"
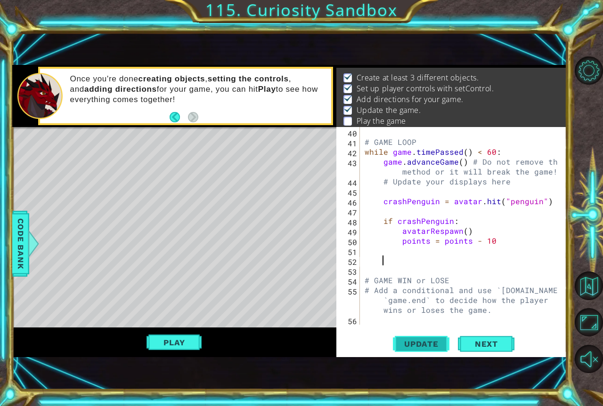
click at [421, 349] on button "Update" at bounding box center [421, 344] width 57 height 23
click at [199, 350] on button "Play" at bounding box center [173, 343] width 55 height 18
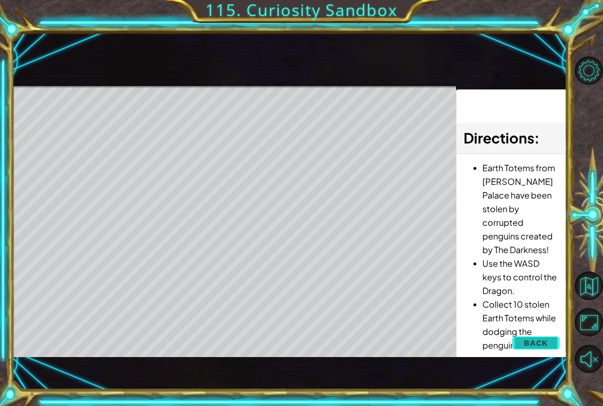
click at [521, 337] on button "Back" at bounding box center [536, 343] width 48 height 19
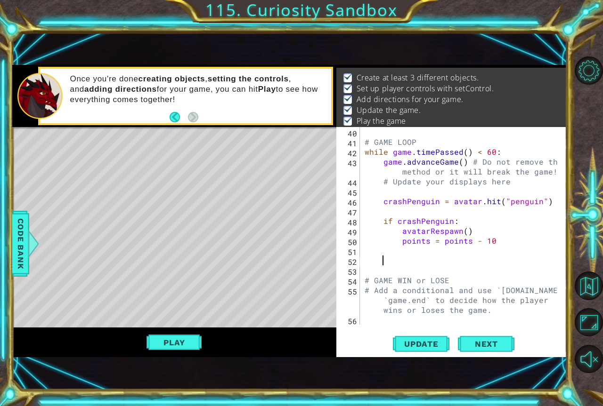
click at [453, 261] on div "# GAME LOOP while game . timePassed ( ) < 60 : game . advanceGame ( ) # Do not …" at bounding box center [462, 236] width 199 height 218
click at [405, 257] on div "# GAME LOOP while game . timePassed ( ) < 60 : game . advanceGame ( ) # Do not …" at bounding box center [462, 236] width 199 height 218
type textarea "if"
click at [385, 216] on div "# GAME LOOP while game . timePassed ( ) < 60 : game . advanceGame ( ) # Do not …" at bounding box center [462, 236] width 199 height 218
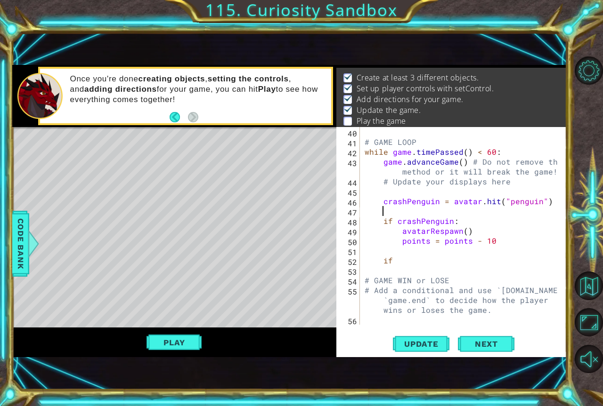
scroll to position [0, 0]
type textarea "h"
type textarea "a"
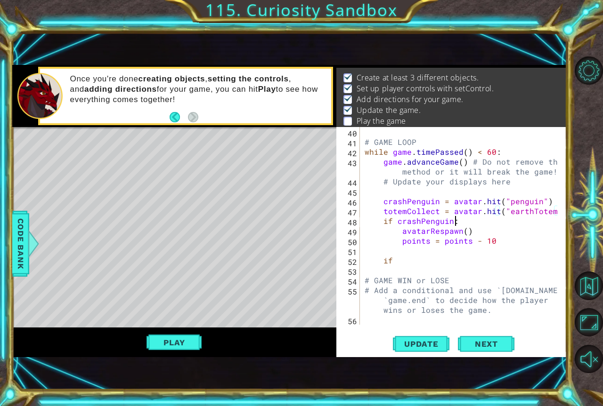
click at [485, 225] on div "# GAME LOOP while game . timePassed ( ) < 60 : game . advanceGame ( ) # Do not …" at bounding box center [462, 236] width 199 height 218
click at [500, 243] on div "# GAME LOOP while game . timePassed ( ) < 60 : game . advanceGame ( ) # Do not …" at bounding box center [462, 236] width 199 height 218
type textarea "points = points - 10"
click at [487, 251] on div "# GAME LOOP while game . timePassed ( ) < 60 : game . advanceGame ( ) # Do not …" at bounding box center [462, 236] width 199 height 218
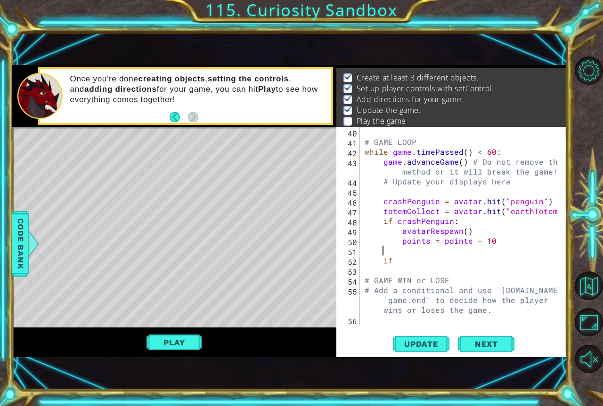
scroll to position [0, 0]
click at [484, 263] on div "# GAME LOOP while game . timePassed ( ) < 60 : game . advanceGame ( ) # Do not …" at bounding box center [462, 236] width 199 height 218
type textarea "if totemCollect:"
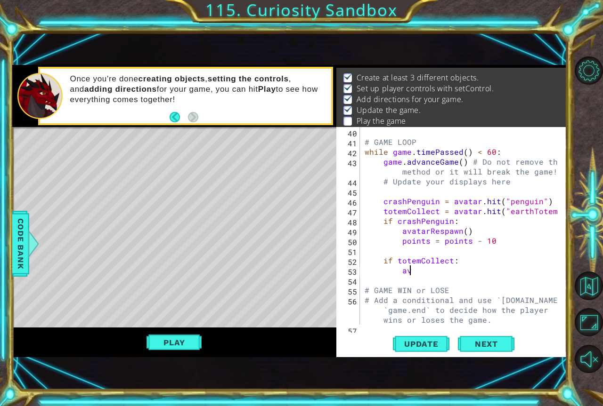
type textarea "a"
type textarea "p"
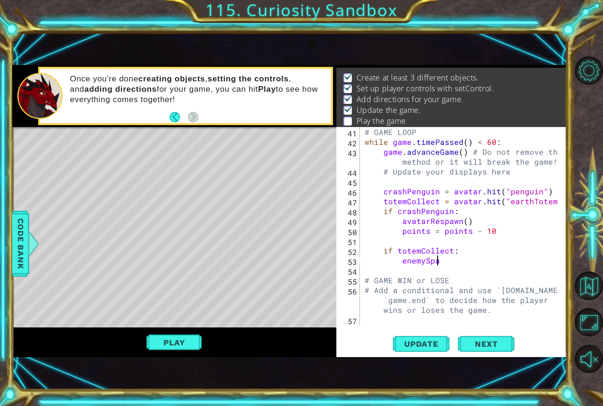
scroll to position [0, 4]
type textarea "enemySpawn()"
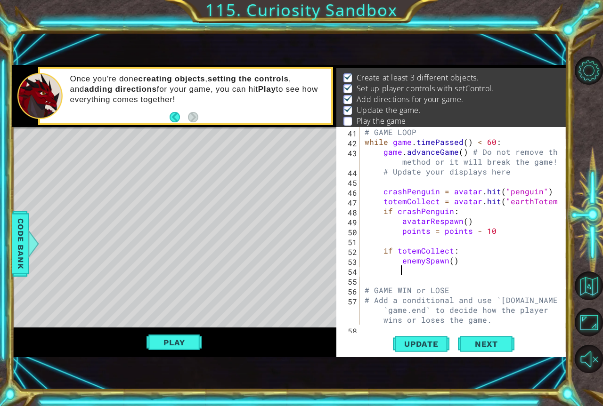
type textarea "e"
type textarea "points = points + 5"
click at [429, 342] on span "Update" at bounding box center [421, 344] width 53 height 9
click at [192, 335] on button "Play" at bounding box center [173, 343] width 55 height 18
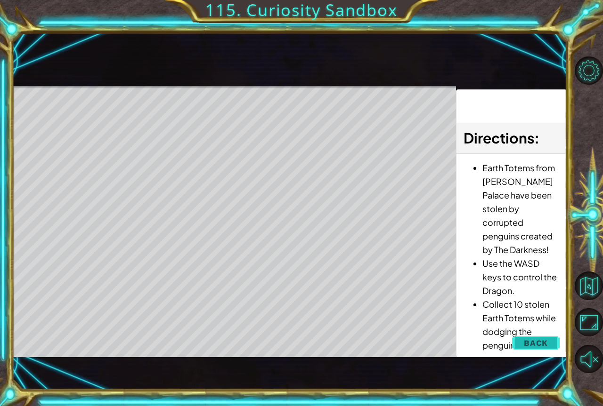
click at [552, 345] on button "Back" at bounding box center [536, 343] width 48 height 19
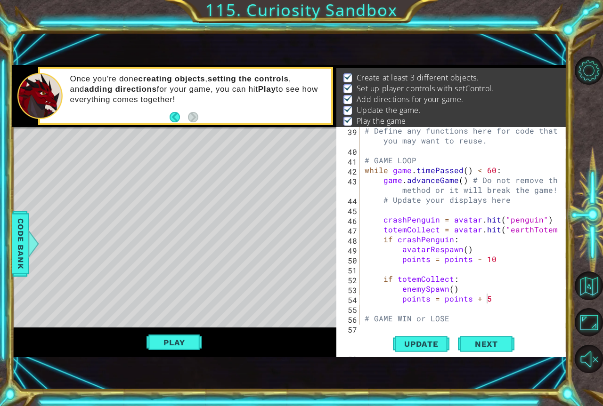
scroll to position [535, 0]
click at [495, 300] on div "# Define any functions here for code that you may want to reuse. # GAME LOOP wh…" at bounding box center [462, 249] width 199 height 247
click at [413, 340] on span "Update" at bounding box center [421, 344] width 53 height 9
click at [174, 348] on button "Play" at bounding box center [173, 343] width 55 height 18
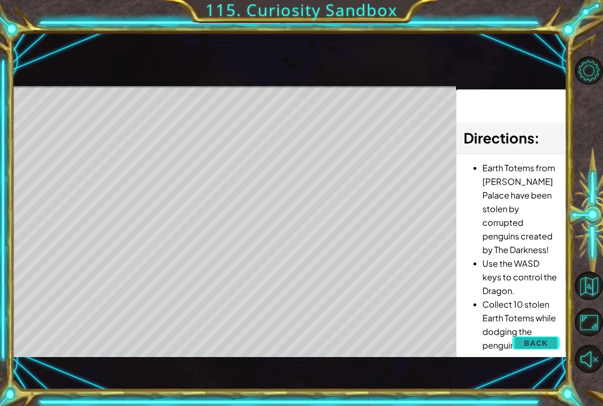
click at [524, 347] on button "Back" at bounding box center [536, 343] width 48 height 19
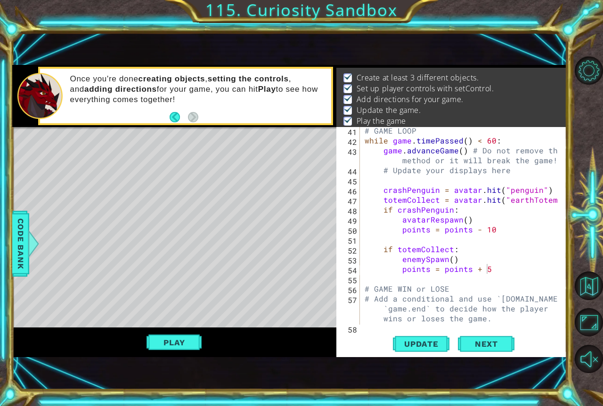
scroll to position [574, 0]
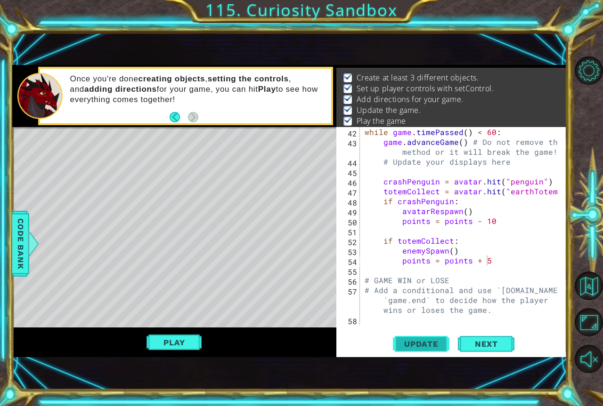
click at [426, 343] on span "Update" at bounding box center [421, 344] width 53 height 9
click at [481, 259] on div "while game . timePassed ( ) < 60 : game . advanceGame ( ) # Do not remove this …" at bounding box center [462, 236] width 199 height 218
click at [490, 262] on div "while game . timePassed ( ) < 60 : game . advanceGame ( ) # Do not remove this …" at bounding box center [462, 236] width 199 height 218
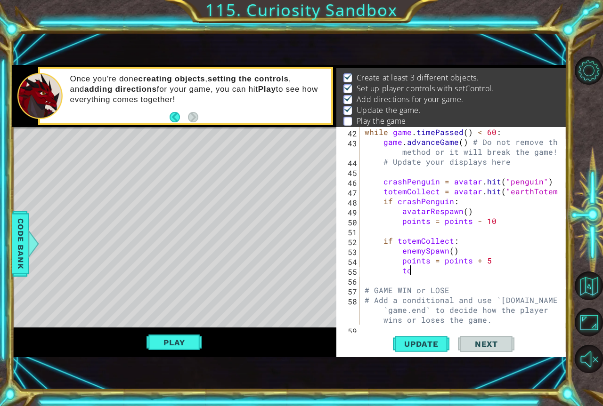
type textarea "t"
type textarea "totemReset()"
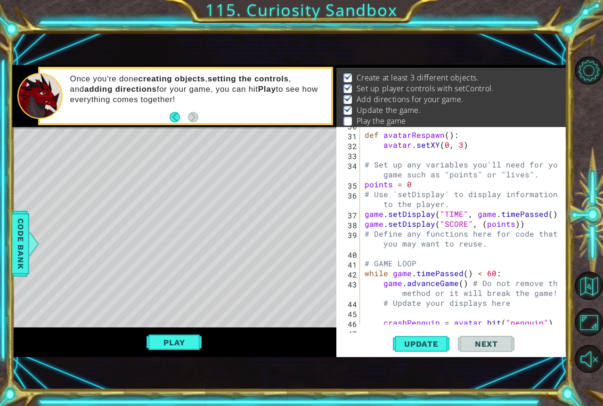
scroll to position [404, 0]
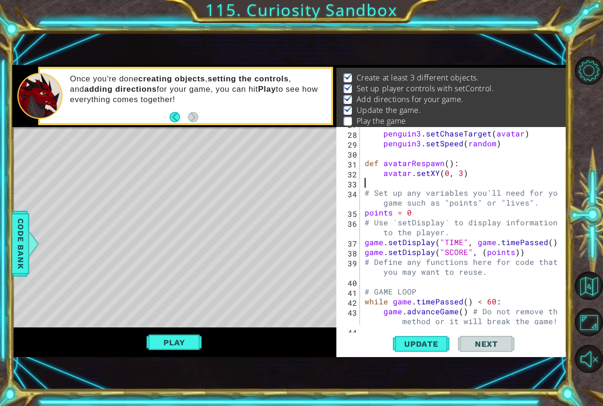
click at [469, 182] on div "penguin3 . setChaseTarget ( avatar ) penguin3 . setSpeed ( random ) def avatarR…" at bounding box center [462, 232] width 199 height 227
type textarea "d"
click at [522, 272] on div "penguin3 . setChaseTarget ( avatar ) penguin3 . setSpeed ( random ) def avatarR…" at bounding box center [462, 232] width 199 height 227
type textarea "# Define any functions here for code that you may want to reuse."
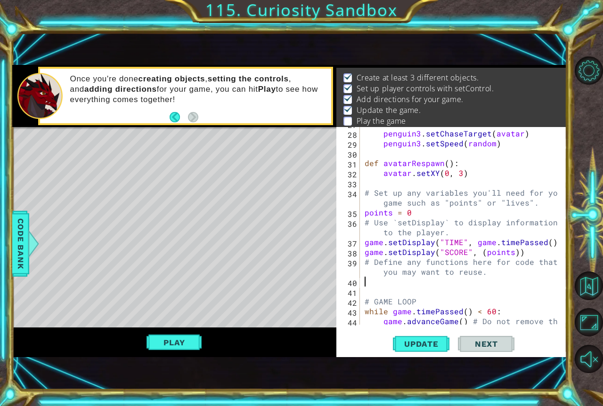
type textarea "e"
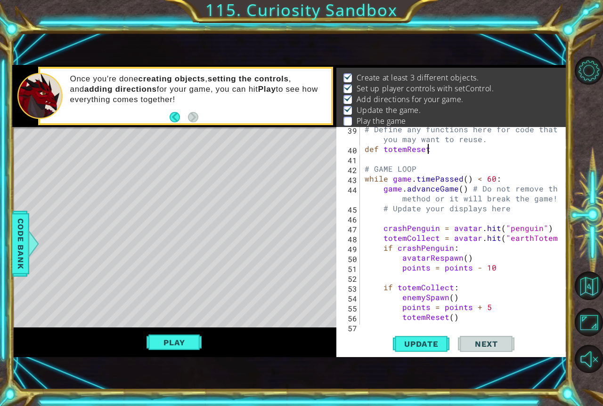
scroll to position [0, 3]
type textarea "def totemReset():"
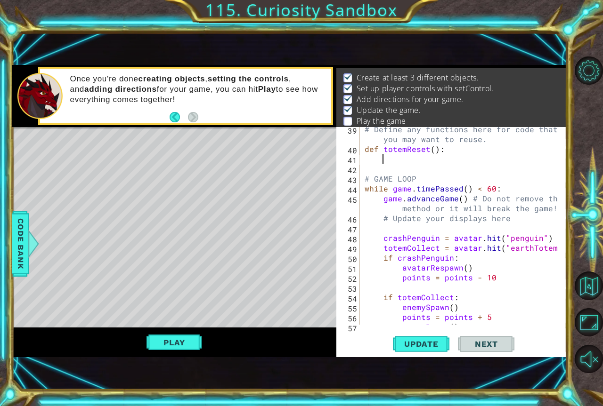
scroll to position [0, 0]
type textarea "t"
click at [24, 231] on span "Code Bank" at bounding box center [20, 243] width 15 height 57
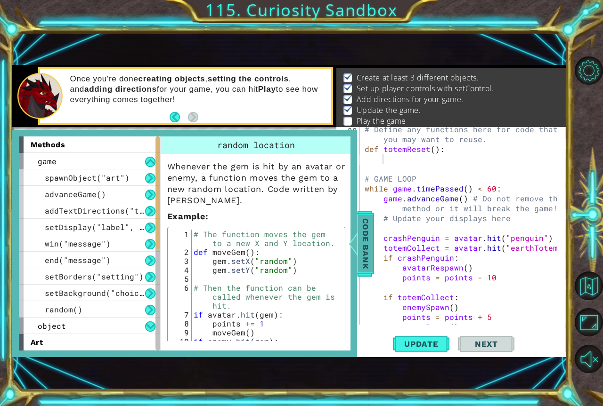
click at [362, 245] on span "Code Bank" at bounding box center [365, 243] width 15 height 57
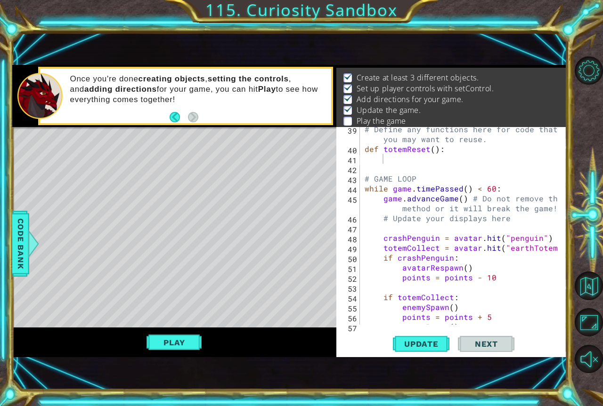
click at [405, 157] on div "# Define any functions here for code that you may want to reuse. def totemReset…" at bounding box center [462, 237] width 199 height 227
type textarea "earthTotem.XY("random")"
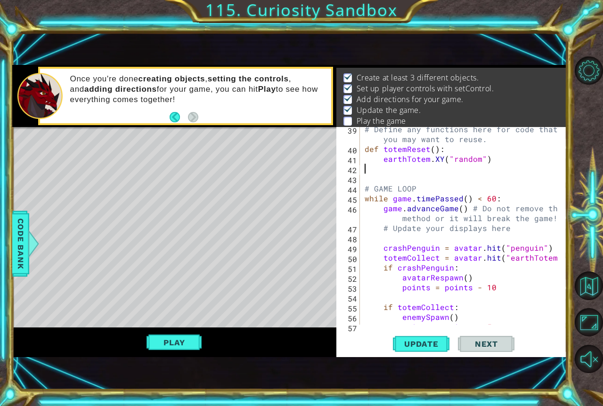
scroll to position [0, 0]
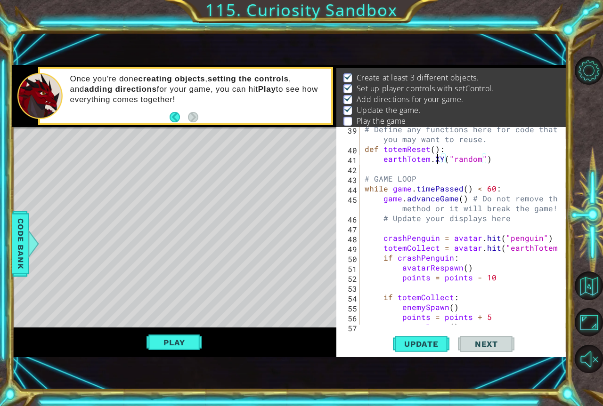
click at [438, 163] on div "# Define any functions here for code that you may want to reuse. def totemReset…" at bounding box center [462, 237] width 199 height 227
click at [443, 158] on div "# Define any functions here for code that you may want to reuse. def totemReset…" at bounding box center [462, 237] width 199 height 227
type textarea "earthTotem.X("random")"
click at [428, 170] on div "# Define any functions here for code that you may want to reuse. def totemReset…" at bounding box center [462, 237] width 199 height 227
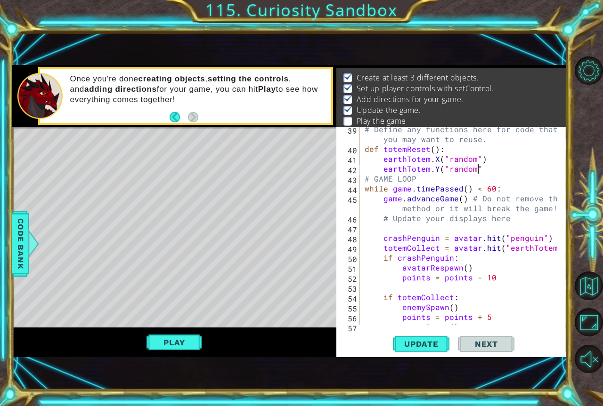
type textarea "earthTotem.Y("random")"
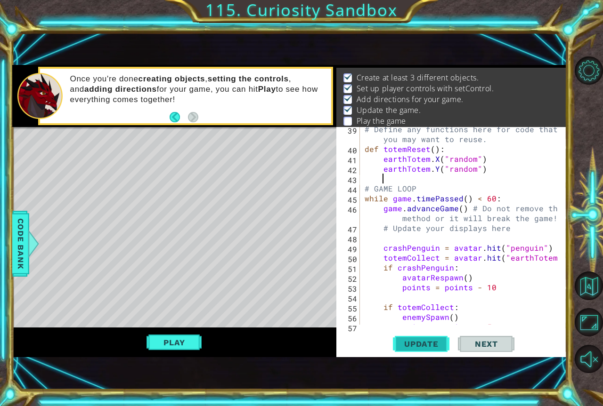
click at [401, 344] on span "Update" at bounding box center [421, 344] width 53 height 9
click at [406, 352] on button "Update" at bounding box center [421, 344] width 57 height 23
click at [32, 250] on div at bounding box center [33, 244] width 12 height 28
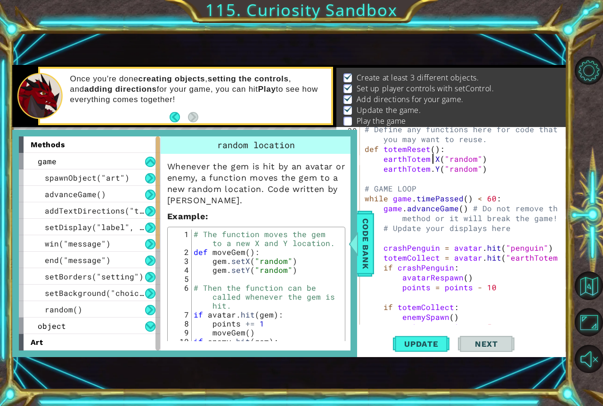
drag, startPoint x: 431, startPoint y: 161, endPoint x: 443, endPoint y: 161, distance: 12.2
click at [433, 161] on div "# Define any functions here for code that you may want to reuse. def totemReset…" at bounding box center [462, 237] width 199 height 227
click at [438, 170] on div "# Define any functions here for code that you may want to reuse. def totemReset…" at bounding box center [462, 237] width 199 height 227
click at [433, 169] on div "# Define any functions here for code that you may want to reuse. def totemReset…" at bounding box center [462, 237] width 199 height 227
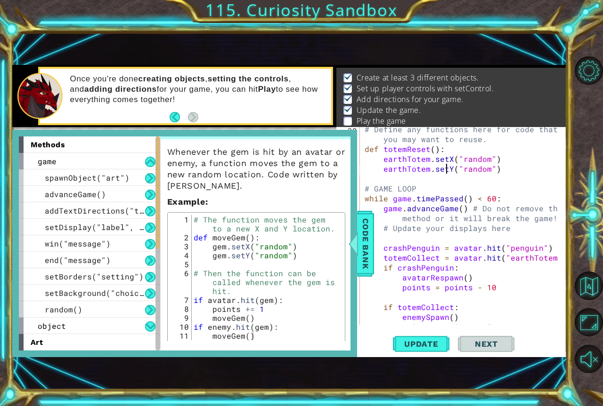
scroll to position [21, 0]
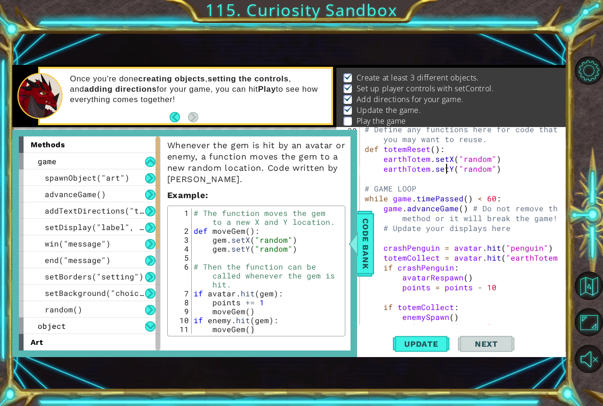
click at [473, 289] on div "# Define any functions here for code that you may want to reuse. def totemReset…" at bounding box center [462, 237] width 199 height 227
click at [479, 290] on div "# Define any functions here for code that you may want to reuse. def totemReset…" at bounding box center [462, 237] width 199 height 227
click at [436, 289] on div "# Define any functions here for code that you may want to reuse. def totemReset…" at bounding box center [462, 237] width 199 height 227
click at [466, 286] on div "# Define any functions here for code that you may want to reuse. def totemReset…" at bounding box center [462, 237] width 199 height 227
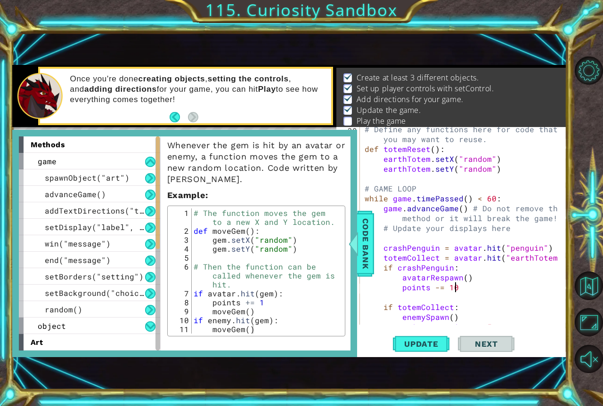
click at [459, 318] on div "# Define any functions here for code that you may want to reuse. def totemReset…" at bounding box center [462, 237] width 199 height 227
type textarea "enemySpawn()"
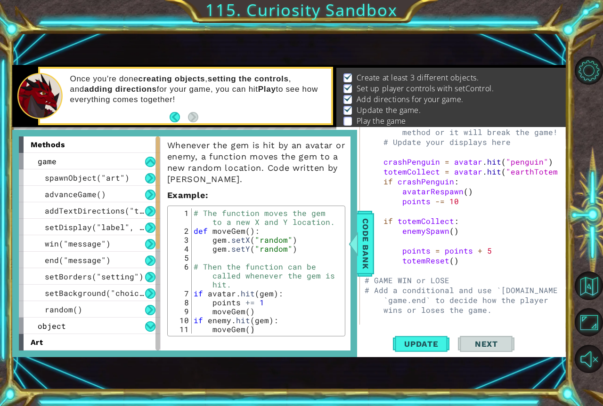
scroll to position [613, 0]
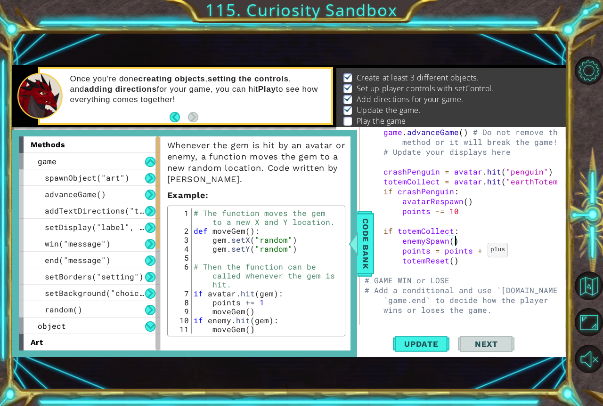
click at [476, 252] on div "game . advanceGame ( ) # Do not remove this method or it will break the game! #…" at bounding box center [462, 240] width 199 height 227
type textarea "points += 5"
click at [419, 351] on button "Update" at bounding box center [421, 344] width 57 height 23
click at [368, 261] on span "Code Bank" at bounding box center [365, 243] width 15 height 57
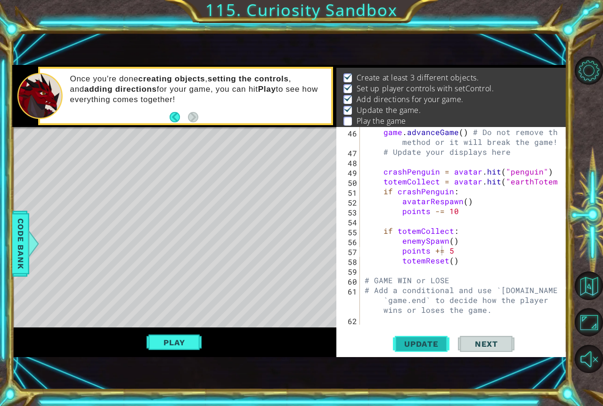
click at [414, 344] on span "Update" at bounding box center [421, 344] width 53 height 9
click at [186, 346] on button "Play" at bounding box center [173, 343] width 55 height 18
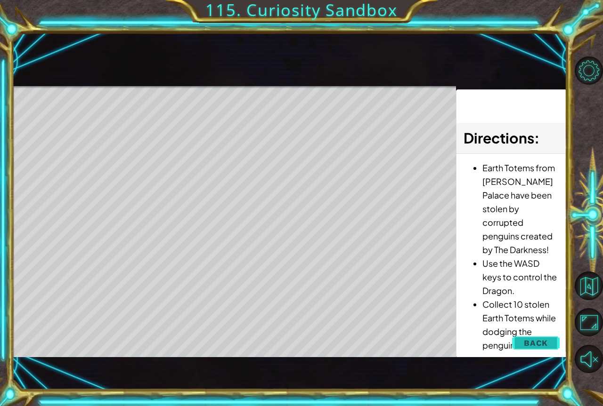
click at [529, 343] on span "Back" at bounding box center [536, 343] width 24 height 9
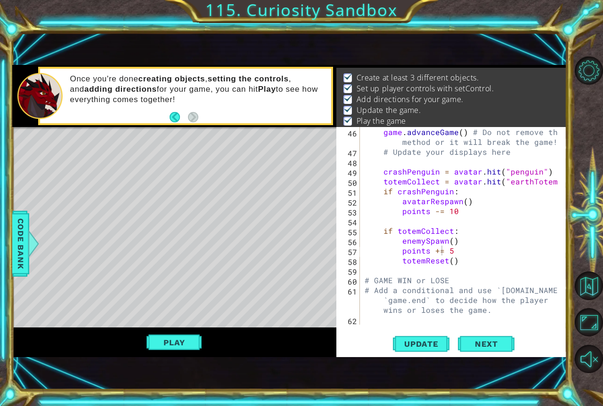
scroll to position [613, 0]
click at [594, 273] on button "Back to Map" at bounding box center [589, 286] width 28 height 28
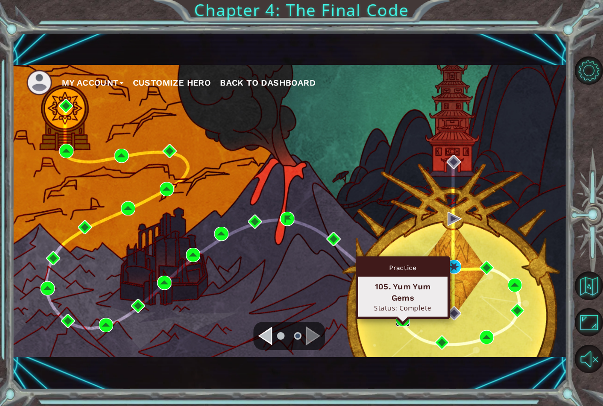
click at [405, 321] on img at bounding box center [403, 320] width 14 height 14
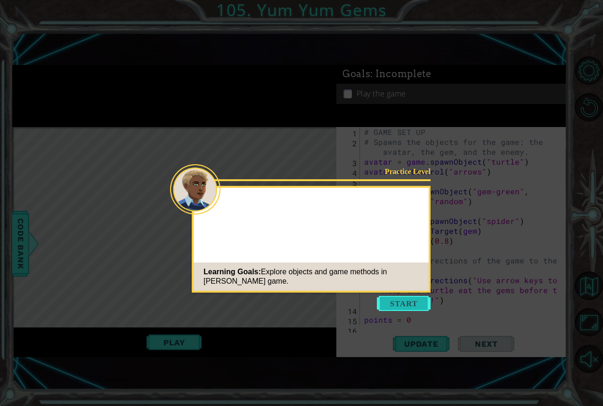
click at [395, 305] on button "Start" at bounding box center [404, 303] width 54 height 15
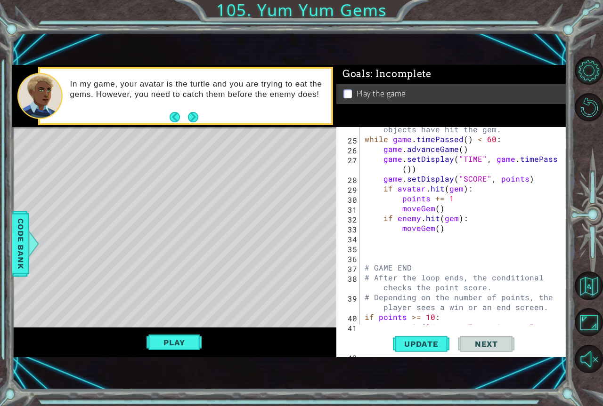
scroll to position [281, 0]
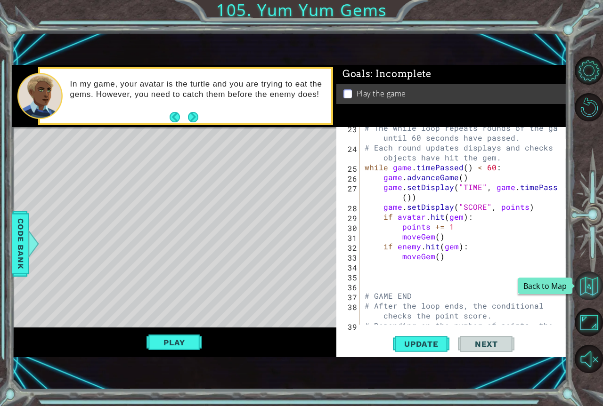
click at [575, 282] on button "Back to Map" at bounding box center [589, 286] width 28 height 28
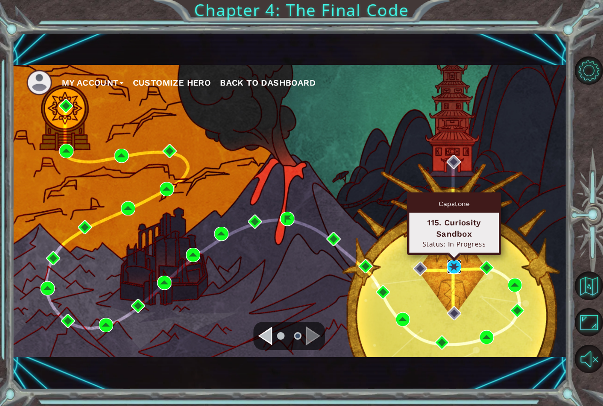
click at [455, 266] on img at bounding box center [454, 267] width 14 height 14
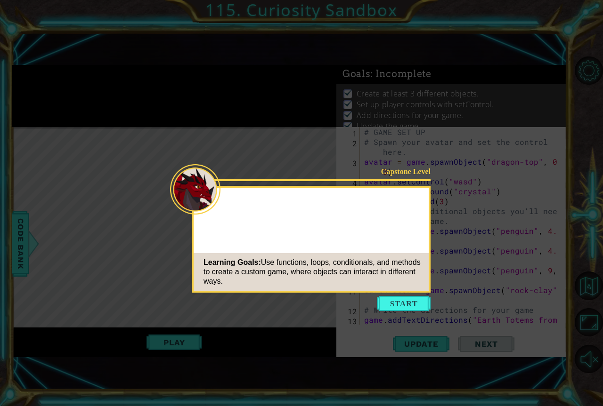
click at [413, 305] on button "Start" at bounding box center [404, 303] width 54 height 15
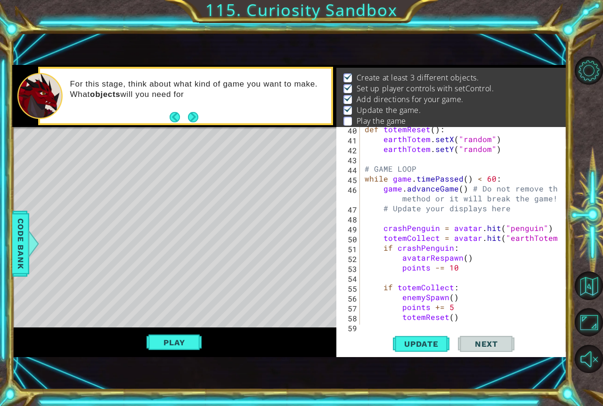
scroll to position [557, 0]
click at [488, 225] on div "def totemReset ( ) : earthTotem . setX ( "random" ) earthTotem . setY ( "random…" at bounding box center [462, 233] width 199 height 218
click at [493, 230] on div "def totemReset ( ) : earthTotem . setX ( "random" ) earthTotem . setY ( "random…" at bounding box center [462, 233] width 199 height 218
click at [507, 229] on div "def totemReset ( ) : earthTotem . setX ( "random" ) earthTotem . setY ( "random…" at bounding box center [462, 233] width 199 height 218
click at [535, 228] on div "def totemReset ( ) : earthTotem . setX ( "random" ) earthTotem . setY ( "random…" at bounding box center [462, 233] width 199 height 218
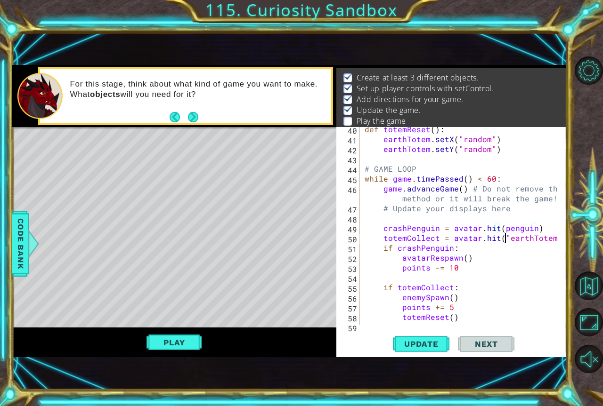
click at [506, 238] on div "def totemReset ( ) : earthTotem . setX ( "random" ) earthTotem . setY ( "random…" at bounding box center [462, 233] width 199 height 218
click at [554, 239] on div "def totemReset ( ) : earthTotem . setX ( "random" ) earthTotem . setY ( "random…" at bounding box center [462, 233] width 199 height 218
click at [545, 238] on div "def totemReset ( ) : earthTotem . setX ( "random" ) earthTotem . setY ( "random…" at bounding box center [462, 233] width 199 height 218
click at [549, 239] on div "def totemReset ( ) : earthTotem . setX ( "random" ) earthTotem . setY ( "random…" at bounding box center [462, 233] width 199 height 218
click at [424, 345] on span "Update" at bounding box center [421, 344] width 53 height 9
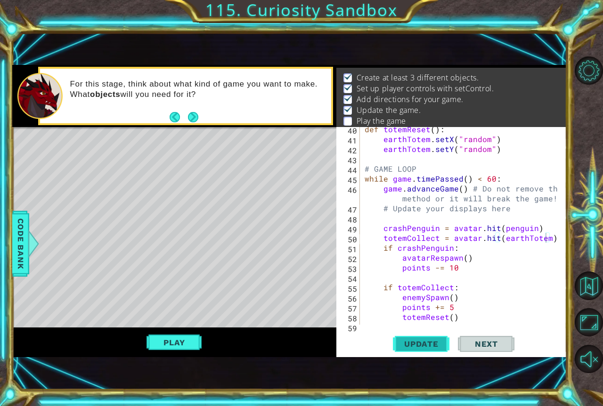
click at [420, 347] on span "Update" at bounding box center [421, 344] width 53 height 9
click at [174, 354] on div "Play" at bounding box center [174, 343] width 324 height 30
click at [176, 347] on button "Play" at bounding box center [173, 343] width 55 height 18
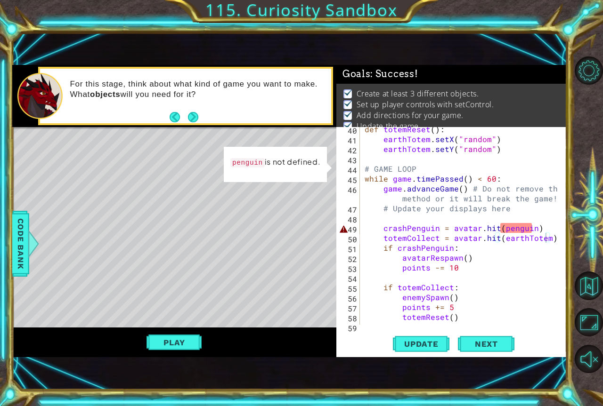
click at [497, 228] on div "def totemReset ( ) : earthTotem . setX ( "random" ) earthTotem . setY ( "random…" at bounding box center [462, 233] width 199 height 218
click at [499, 232] on div "def totemReset ( ) : earthTotem . setX ( "random" ) earthTotem . setY ( "random…" at bounding box center [462, 233] width 199 height 218
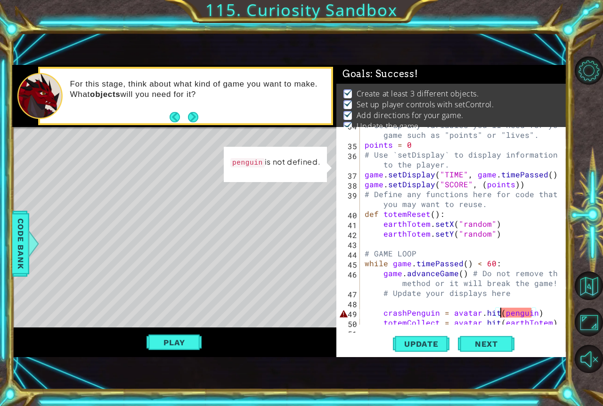
scroll to position [528, 0]
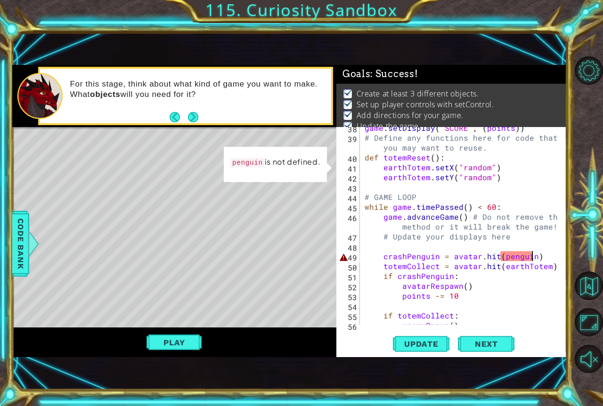
click at [534, 258] on div "game . setDisplay ( "SCORE" , ( points )) # Define any functions here for code …" at bounding box center [462, 232] width 199 height 218
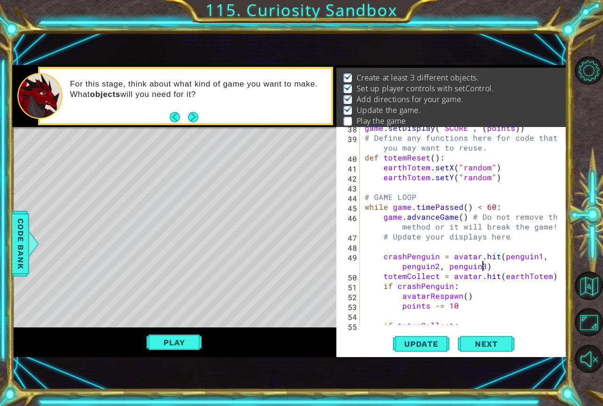
scroll to position [0, 16]
click at [412, 344] on span "Update" at bounding box center [421, 344] width 53 height 9
click at [174, 349] on button "Play" at bounding box center [173, 343] width 55 height 18
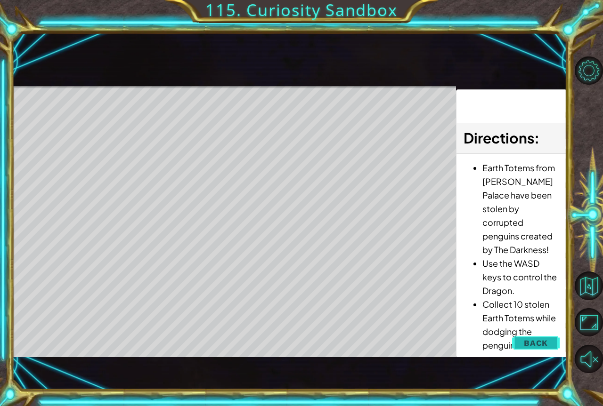
click at [535, 343] on span "Back" at bounding box center [536, 343] width 24 height 9
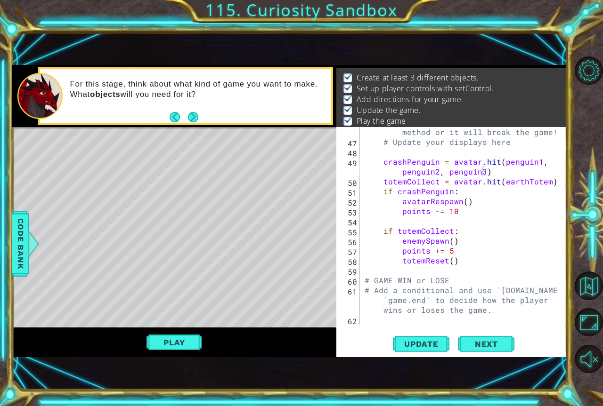
scroll to position [623, 0]
click at [419, 350] on button "Update" at bounding box center [421, 344] width 57 height 23
click at [194, 348] on button "Play" at bounding box center [173, 343] width 55 height 18
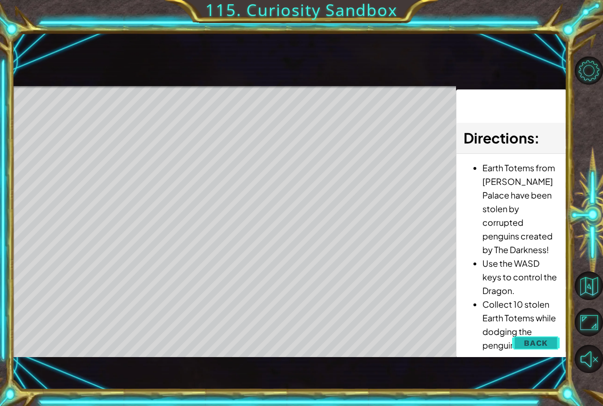
click at [540, 342] on span "Back" at bounding box center [536, 343] width 24 height 9
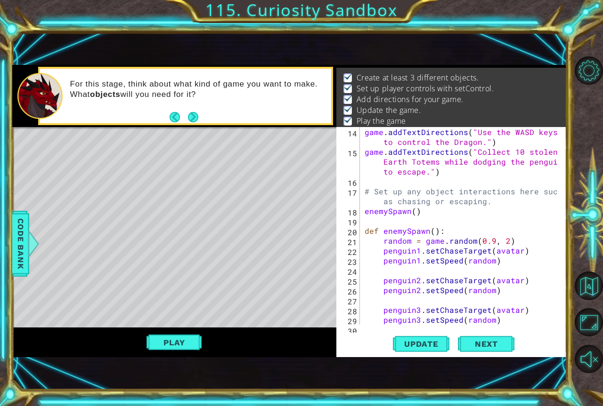
scroll to position [0, 8]
click at [505, 260] on div "game . addTextDirections ( "Use the WASD keys to control the Dragon." ) game . …" at bounding box center [462, 240] width 199 height 227
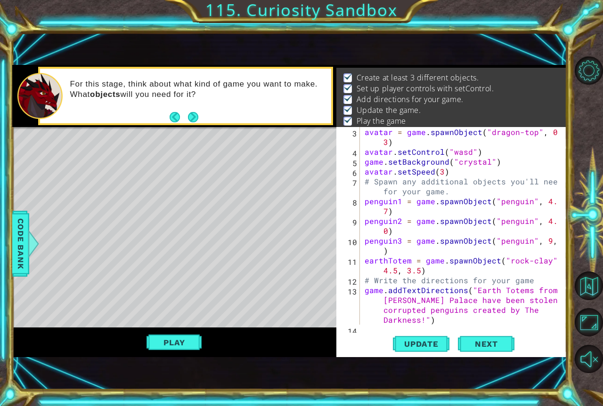
scroll to position [30, 0]
click at [454, 191] on div "avatar = game . spawnObject ( "dragon-top" , 0 , 3 ) avatar . setControl ( "was…" at bounding box center [462, 245] width 199 height 237
type textarea "# Spawn any additional objects you'll need for your game."
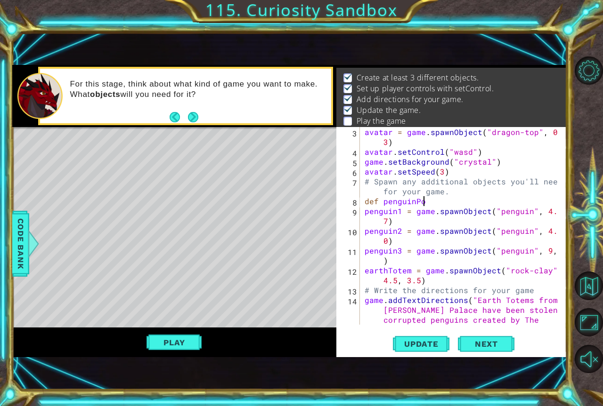
scroll to position [0, 3]
type textarea "def penguinPos():"
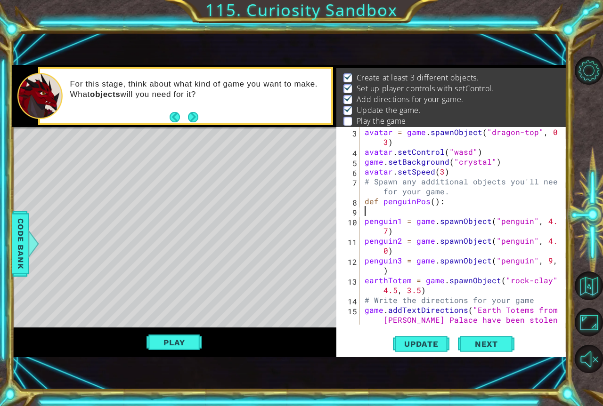
type textarea "penguin1 = game.spawnObject("penguin", 4.5, 7)"
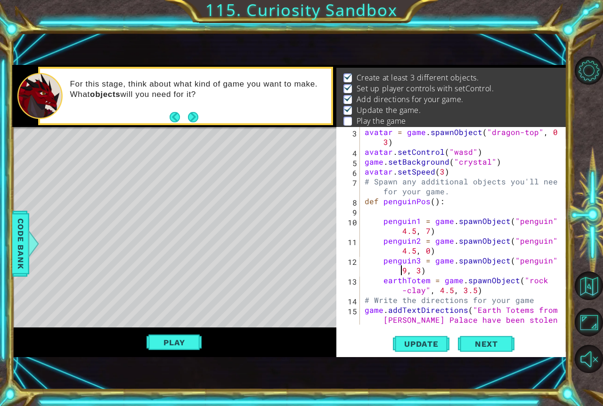
click at [382, 282] on div "avatar = game . spawnObject ( "dragon-top" , 0 , 3 ) avatar . setControl ( "was…" at bounding box center [462, 255] width 199 height 257
type textarea "earthTotem = game.spawnObject("rock-clay", 4.5, 3.5)"
click at [428, 210] on div "avatar = game . spawnObject ( "dragon-top" , 0 , 3 ) avatar . setControl ( "was…" at bounding box center [462, 255] width 199 height 257
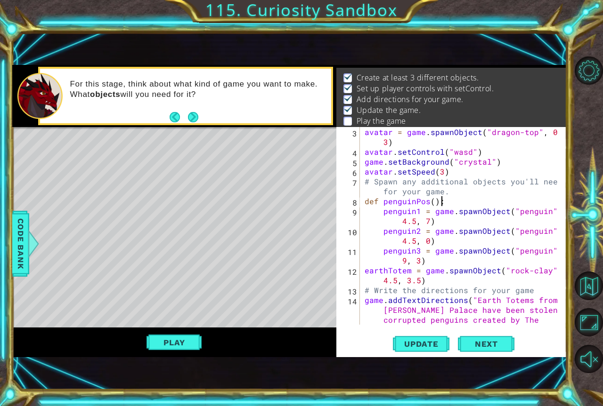
click at [426, 265] on div "avatar = game . spawnObject ( "dragon-top" , 0 , 3 ) avatar . setControl ( "was…" at bounding box center [462, 255] width 199 height 257
type textarea "penguin3 = game.spawnObject("penguin", 9, 3)"
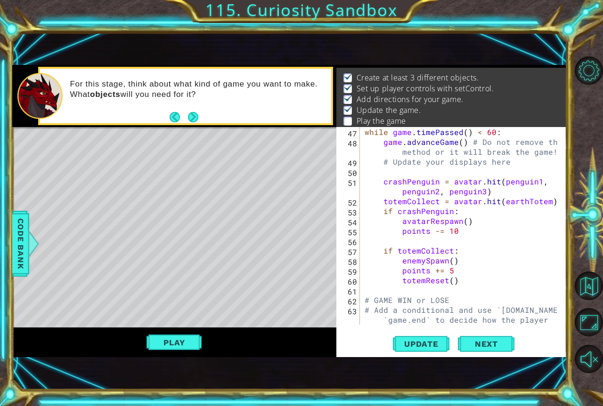
scroll to position [643, 0]
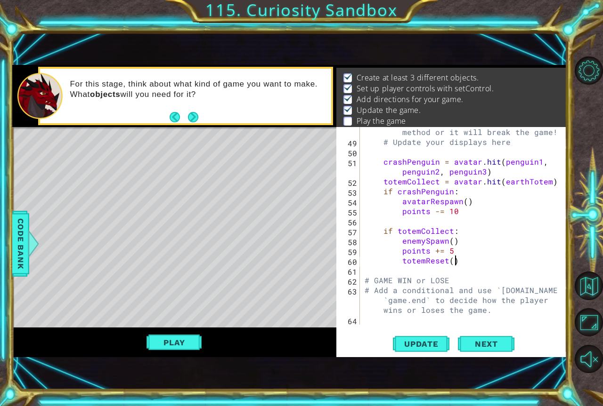
click at [463, 262] on div "game . advanceGame ( ) # Do not remove this method or it will break the game! #…" at bounding box center [462, 230] width 199 height 227
click at [462, 242] on div "game . advanceGame ( ) # Do not remove this method or it will break the game! #…" at bounding box center [462, 230] width 199 height 227
type textarea "enemySpawn()"
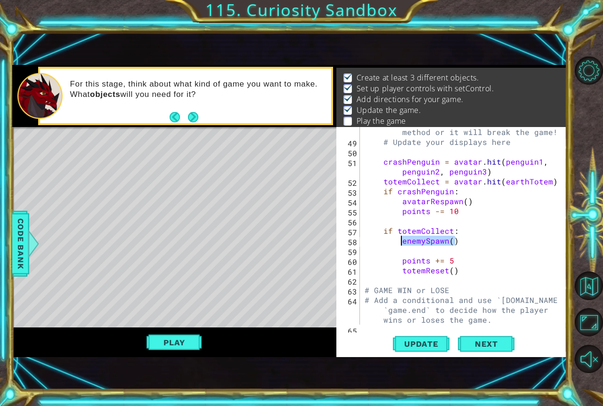
drag, startPoint x: 462, startPoint y: 242, endPoint x: 400, endPoint y: 244, distance: 61.8
click at [400, 244] on div "game . advanceGame ( ) # Do not remove this method or it will break the game! #…" at bounding box center [462, 230] width 199 height 227
type textarea "enemySpawn()"
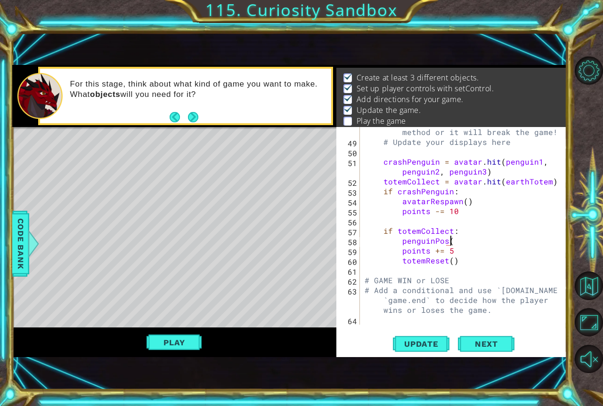
scroll to position [0, 5]
click at [405, 336] on button "Update" at bounding box center [421, 344] width 57 height 23
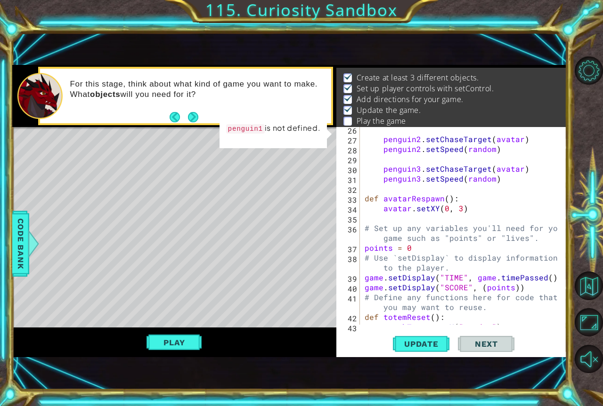
scroll to position [276, 0]
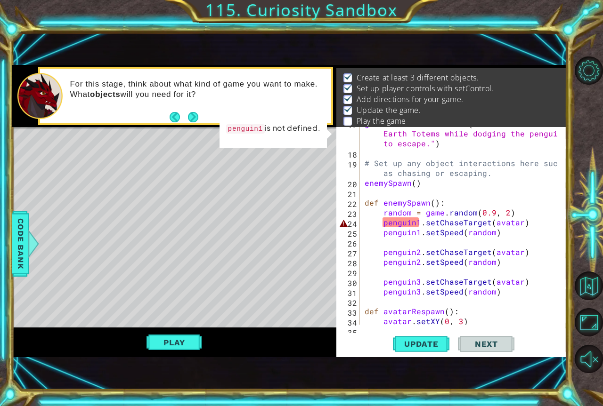
click at [414, 233] on div "game . addTextDirections ( "Collect 10 stolen Earth Totems while dodging the pe…" at bounding box center [462, 237] width 199 height 237
click at [424, 227] on div "game . addTextDirections ( "Collect 10 stolen Earth Totems while dodging the pe…" at bounding box center [462, 237] width 199 height 237
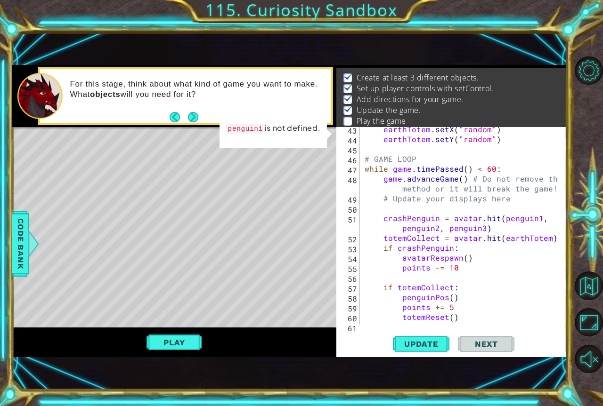
scroll to position [615, 0]
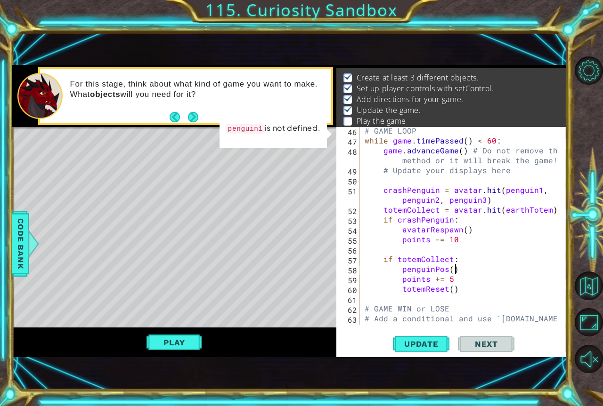
click at [454, 273] on div "# GAME LOOP while game . timePassed ( ) < 60 : game . advanceGame ( ) # Do not …" at bounding box center [462, 244] width 199 height 237
type textarea "penguinPos()"
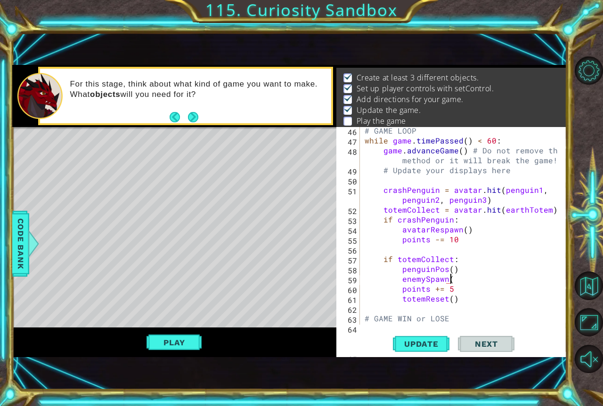
scroll to position [0, 5]
click at [432, 332] on div "enemySpawn() 46 47 48 49 50 51 52 53 54 55 56 57 58 59 60 61 62 63 64 65 # GAME…" at bounding box center [451, 242] width 230 height 230
click at [434, 344] on span "Update" at bounding box center [421, 344] width 53 height 9
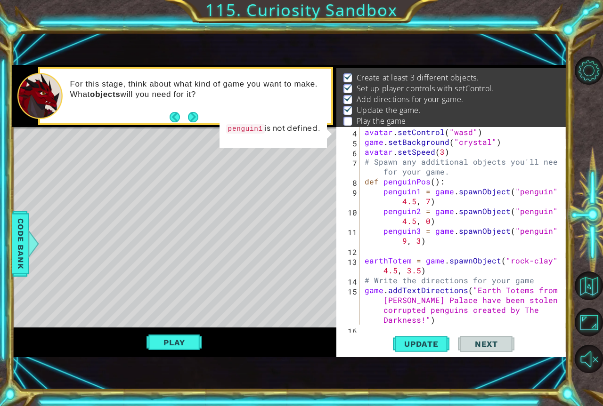
scroll to position [49, 0]
click at [450, 172] on div "avatar . setControl ( "wasd" ) game . setBackground ( "crystal" ) avatar . setS…" at bounding box center [462, 240] width 199 height 227
type textarea "# Spawn any additional objects you'll need for your game."
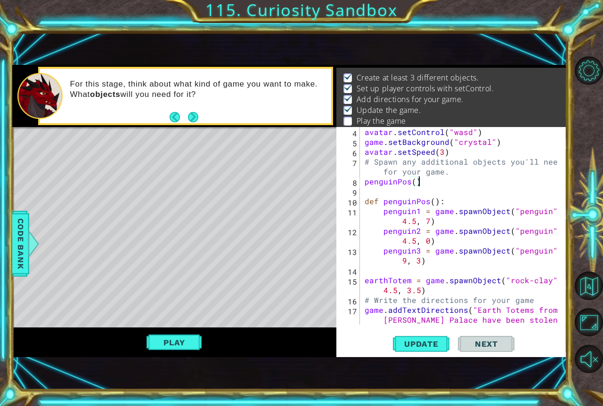
scroll to position [0, 3]
click at [405, 341] on span "Update" at bounding box center [421, 344] width 53 height 9
click at [186, 337] on button "Play" at bounding box center [173, 343] width 55 height 18
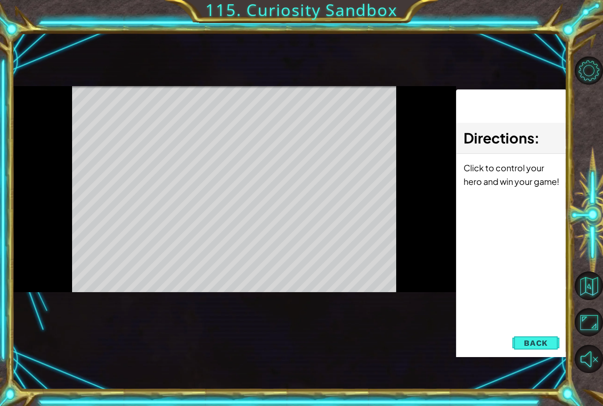
scroll to position [0, 0]
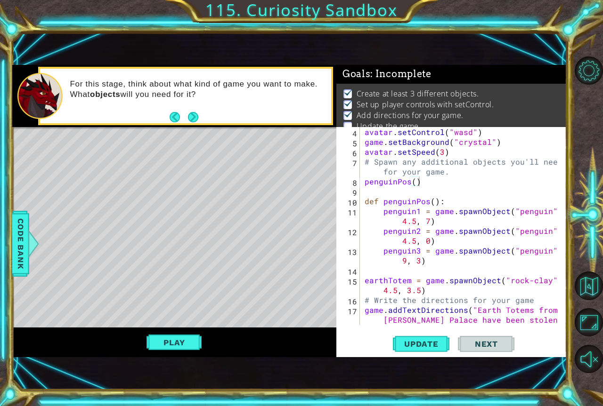
click at [193, 349] on button "Play" at bounding box center [173, 343] width 55 height 18
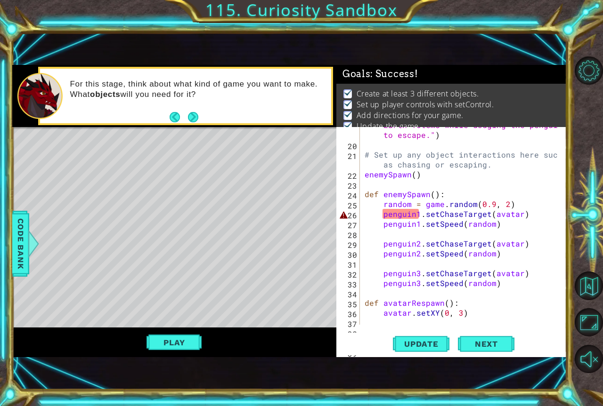
scroll to position [304, 0]
click at [419, 211] on div "game . addTextDirections ( "Collect 10 stolen Earth Totems while dodging the pe…" at bounding box center [462, 228] width 199 height 237
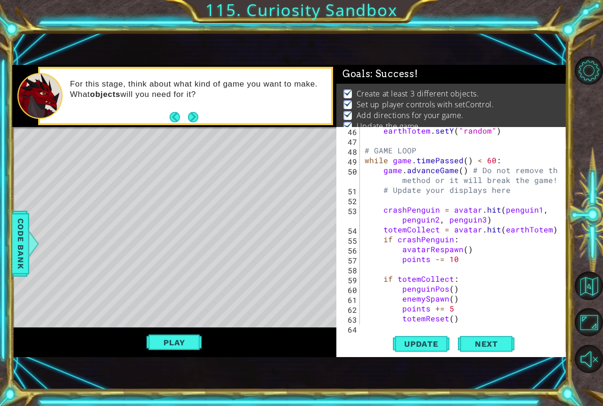
scroll to position [673, 0]
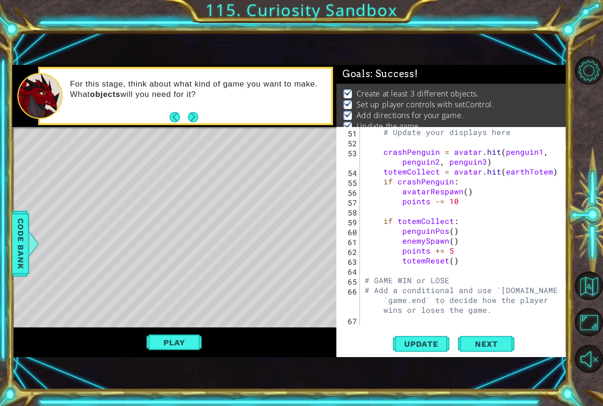
click at [456, 238] on div "# Update your displays here crashPenguin = avatar . hit ( penguin1 , penguin2 ,…" at bounding box center [462, 236] width 199 height 218
drag, startPoint x: 459, startPoint y: 237, endPoint x: 381, endPoint y: 239, distance: 77.7
click at [381, 239] on div "# Update your displays here crashPenguin = avatar . hit ( penguin1 , penguin2 ,…" at bounding box center [462, 236] width 199 height 218
type textarea "\"
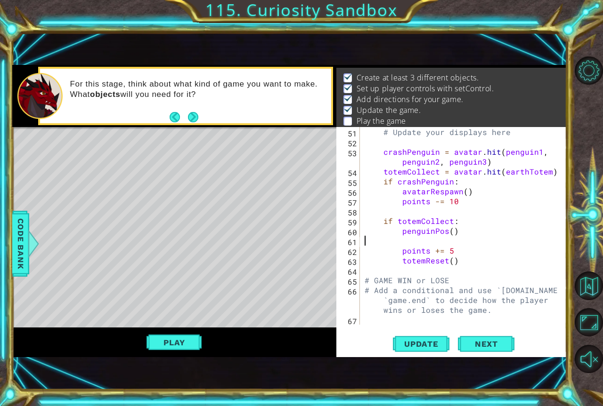
scroll to position [663, 0]
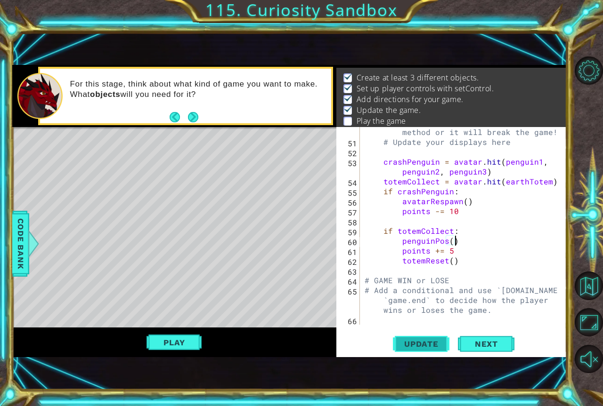
click at [412, 346] on span "Update" at bounding box center [421, 344] width 53 height 9
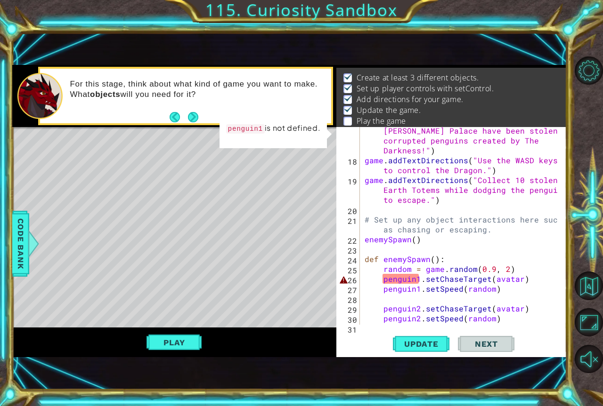
scroll to position [239, 0]
click at [424, 284] on div "game . addTextDirections ( "Earth Totems from Salazar's Palace have been stolen…" at bounding box center [462, 239] width 199 height 247
click at [417, 283] on div "game . addTextDirections ( "Earth Totems from Salazar's Palace have been stolen…" at bounding box center [462, 239] width 199 height 247
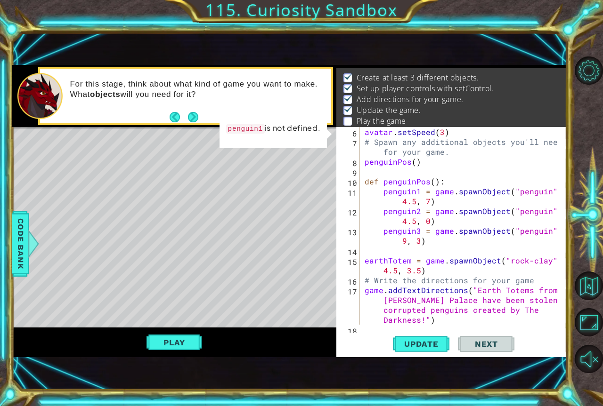
scroll to position [41, 0]
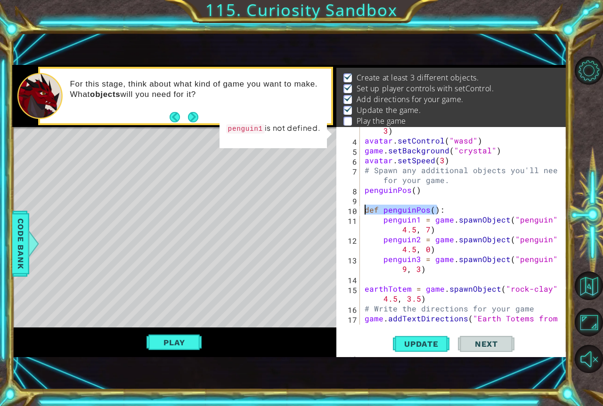
drag, startPoint x: 437, startPoint y: 210, endPoint x: 344, endPoint y: 212, distance: 92.4
click at [344, 212] on div "penguin1.setChaseTarget(avatar) 3 4 5 6 7 8 9 10 11 12 13 14 15 16 17 18 19 ava…" at bounding box center [450, 226] width 228 height 198
type textarea "def penguinPos():"
click at [440, 209] on div "avatar = game . spawnObject ( "dragon-top" , 0 , 3 ) avatar . setControl ( "was…" at bounding box center [462, 244] width 199 height 257
drag, startPoint x: 440, startPoint y: 209, endPoint x: 341, endPoint y: 211, distance: 99.4
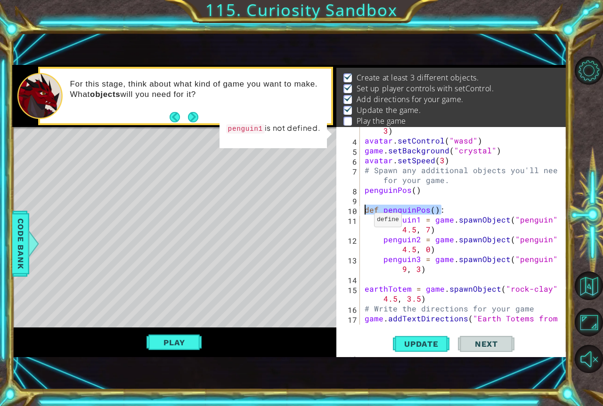
click at [341, 211] on div "def penguinPos(): 3 4 5 6 7 8 9 10 11 12 13 14 15 16 17 18 19 avatar = game . s…" at bounding box center [450, 226] width 228 height 198
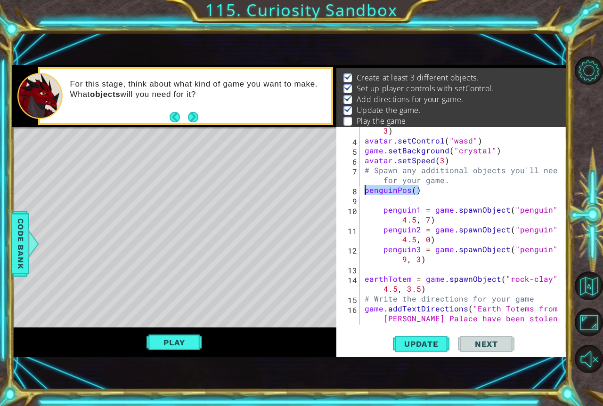
click at [334, 191] on div "1 ההההההההההההההההההההההההההההההההההההההההההההההההההההההההההההההההההההההההההההה…" at bounding box center [289, 211] width 555 height 292
type textarea "penguinPos()"
type textarea "# Spawn any additional objects you'll need for your game."
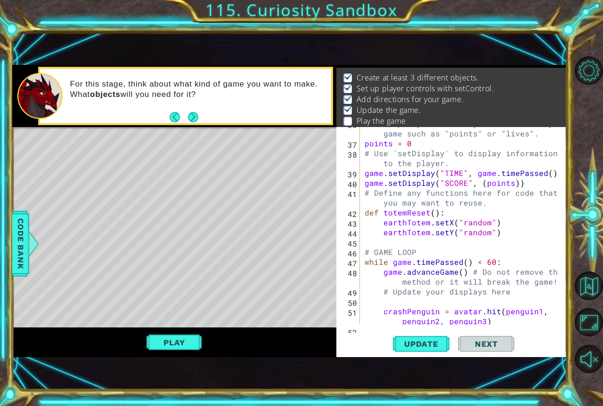
scroll to position [493, 0]
click at [503, 244] on div "# Set up any variables you'll need for your game such as "points" or "lives". p…" at bounding box center [462, 237] width 199 height 237
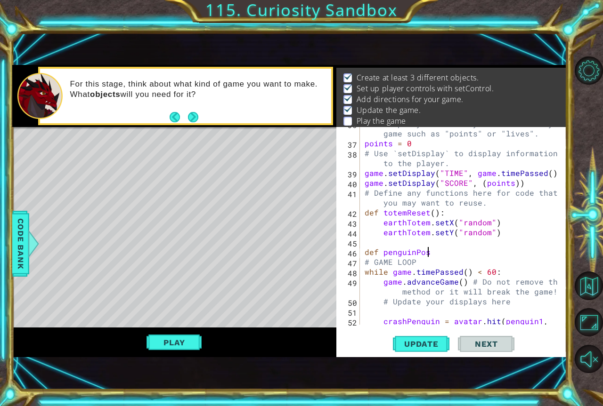
scroll to position [0, 4]
type textarea "def penguinPos():"
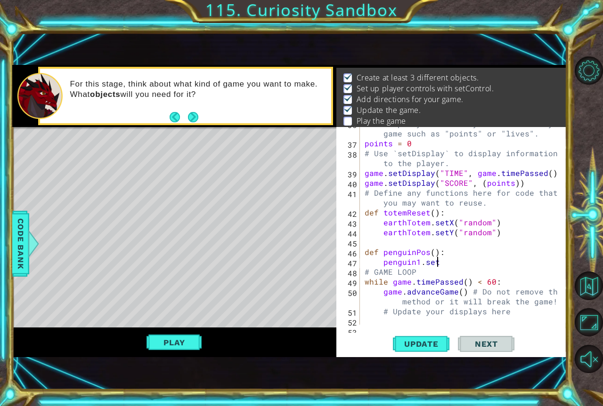
scroll to position [0, 4]
click at [21, 228] on span "Code Bank" at bounding box center [20, 243] width 15 height 57
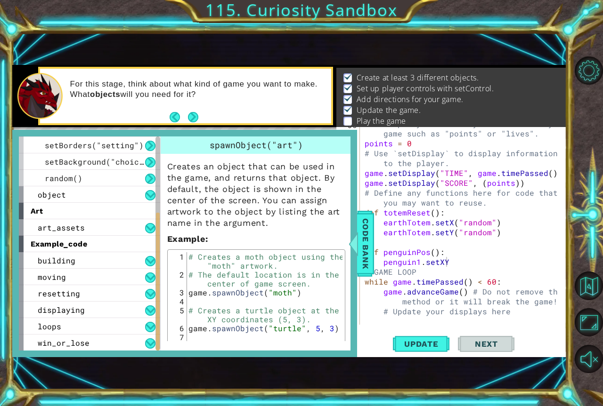
scroll to position [132, 0]
click at [115, 283] on div "moving" at bounding box center [89, 276] width 141 height 16
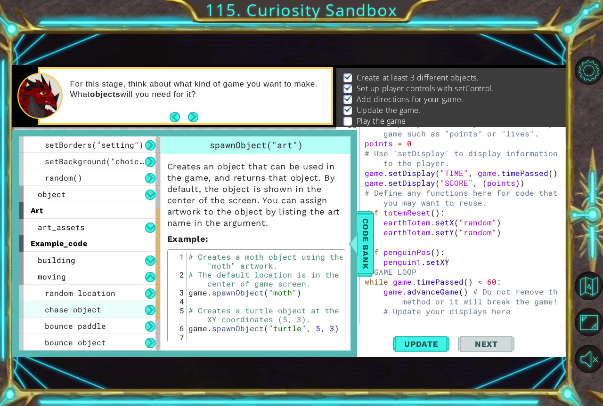
click at [131, 308] on div "chase object" at bounding box center [89, 309] width 141 height 16
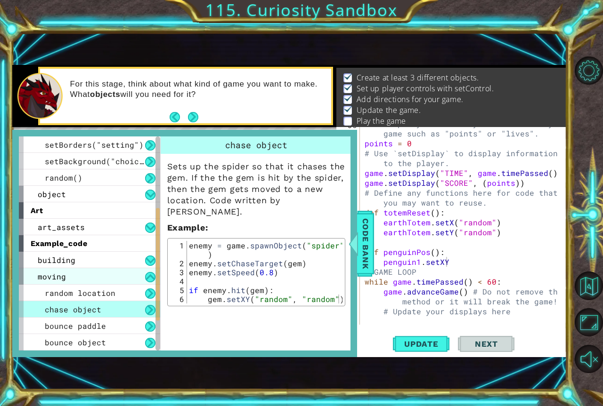
click at [134, 282] on div "moving" at bounding box center [89, 276] width 141 height 16
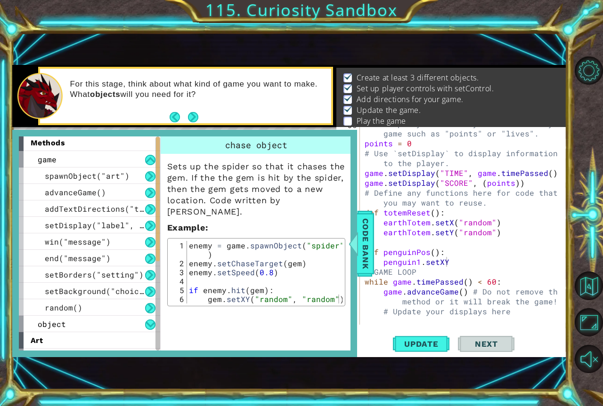
scroll to position [0, 0]
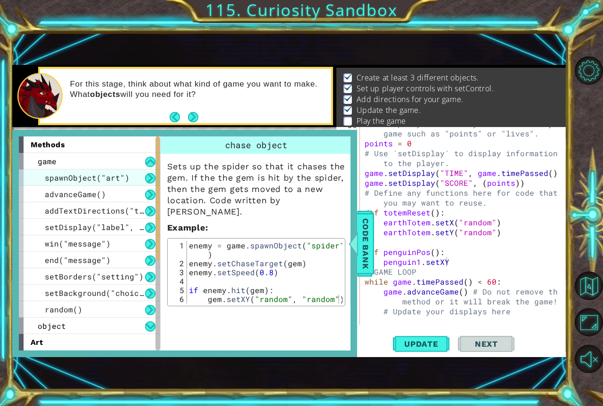
click at [132, 180] on div "spawnObject("art")" at bounding box center [89, 178] width 141 height 16
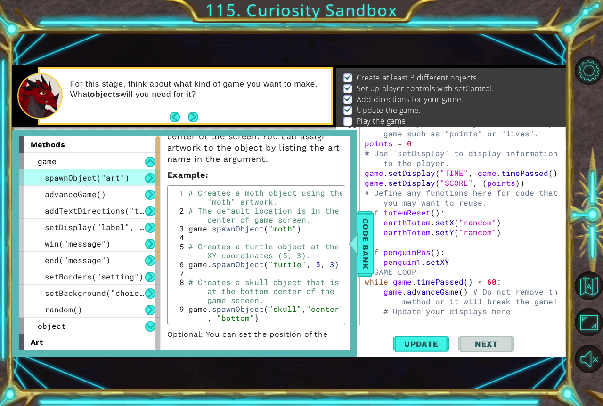
scroll to position [94, 0]
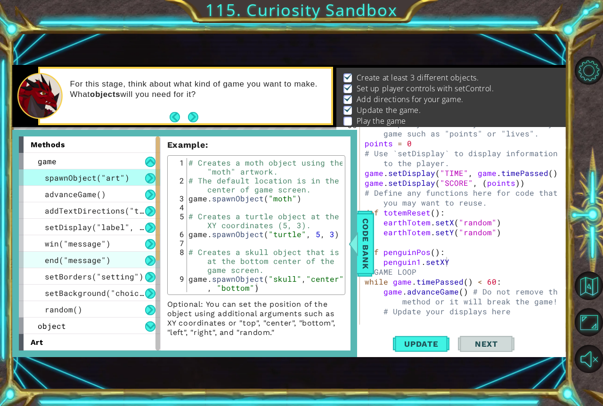
click at [95, 258] on span "end("message")" at bounding box center [78, 260] width 66 height 10
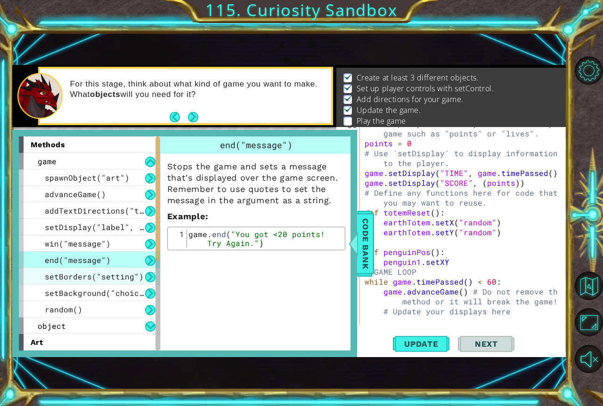
click at [105, 273] on span "setBorders("setting")" at bounding box center [94, 277] width 99 height 10
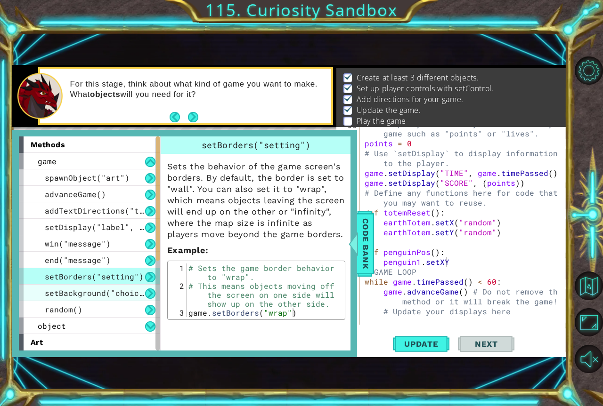
click at [123, 290] on span "setBackground("choice")" at bounding box center [99, 293] width 108 height 10
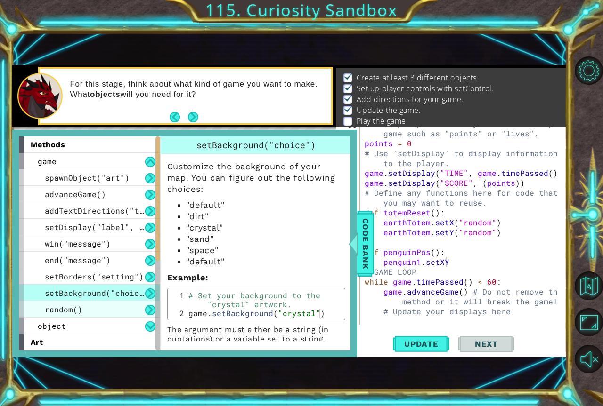
click at [128, 306] on div "random()" at bounding box center [89, 309] width 141 height 16
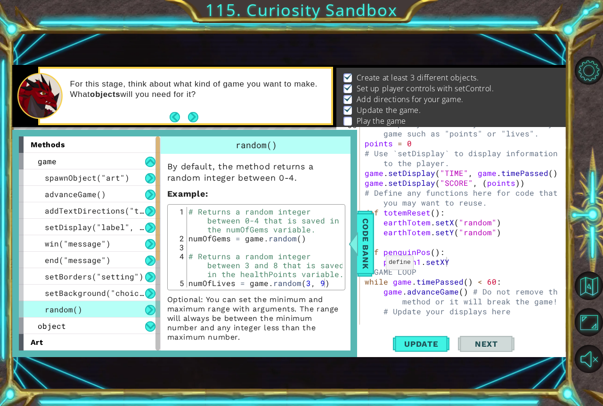
click at [376, 255] on div "# Set up any variables you'll need for your game such as "points" or "lives". p…" at bounding box center [462, 232] width 199 height 227
click at [358, 251] on div at bounding box center [353, 244] width 12 height 28
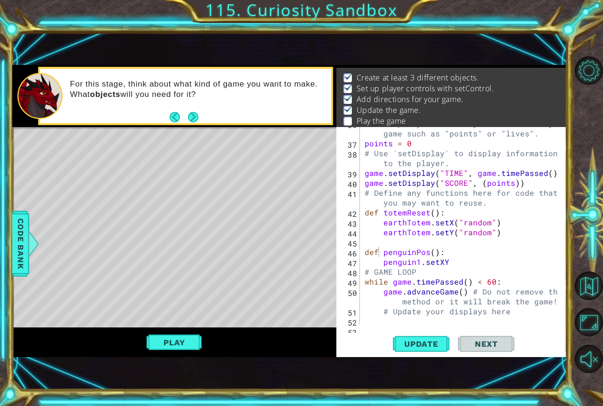
click at [446, 262] on div "# Set up any variables you'll need for your game such as "points" or "lives". p…" at bounding box center [462, 232] width 199 height 227
type textarea "penguin1.setXY(4.5, 7)"
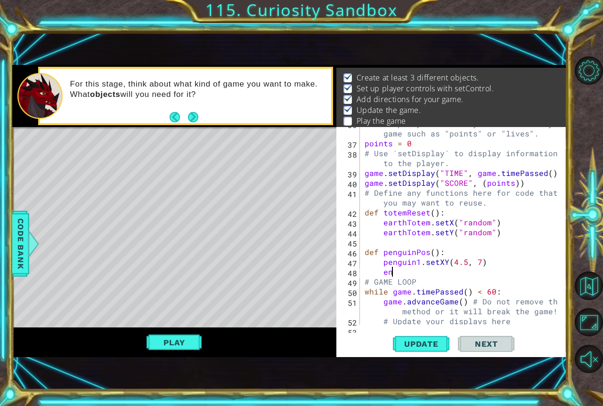
type textarea "e"
type textarea "penguin2.setXY(4.5, 0)"
click at [486, 275] on div "# Set up any variables you'll need for your game such as "points" or "lives". p…" at bounding box center [462, 232] width 199 height 227
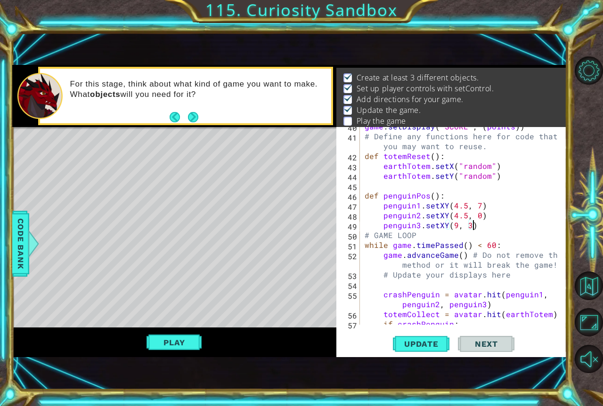
scroll to position [0, 6]
click at [422, 350] on button "Update" at bounding box center [421, 344] width 57 height 23
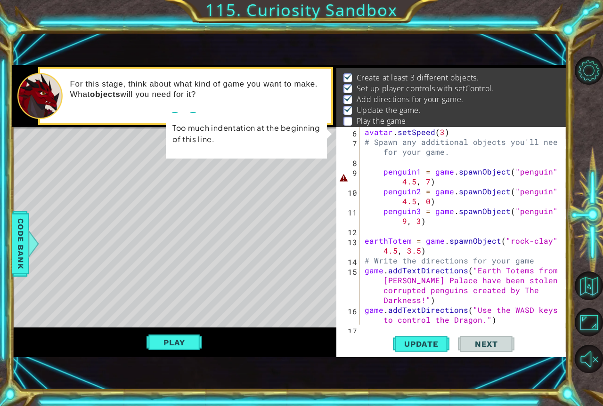
scroll to position [13, 0]
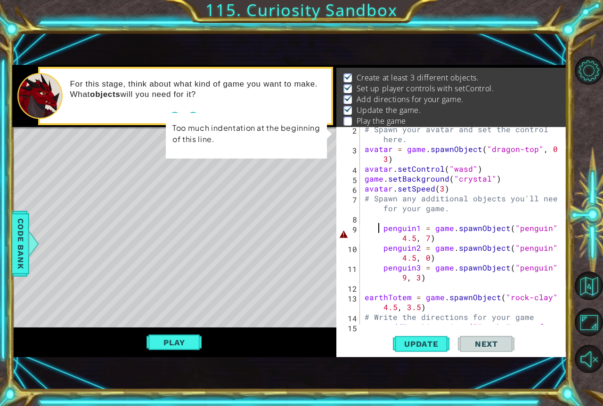
click at [380, 229] on div "# Spawn your avatar and set the control here. avatar = game . spawnObject ( "dr…" at bounding box center [462, 252] width 199 height 257
click at [389, 228] on div "# Spawn your avatar and set the control here. avatar = game . spawnObject ( "dr…" at bounding box center [462, 252] width 199 height 257
click at [385, 231] on div "# Spawn your avatar and set the control here. avatar = game . spawnObject ( "dr…" at bounding box center [462, 252] width 199 height 257
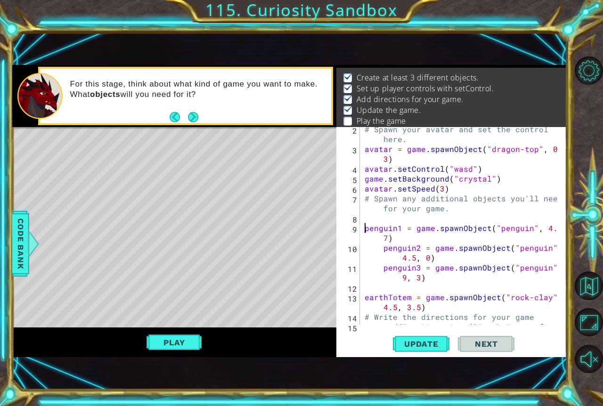
click at [383, 252] on div "# Spawn your avatar and set the control here. avatar = game . spawnObject ( "dr…" at bounding box center [462, 252] width 199 height 257
click at [377, 272] on div "# Spawn your avatar and set the control here. avatar = game . spawnObject ( "dr…" at bounding box center [462, 252] width 199 height 257
click at [382, 269] on div "# Spawn your avatar and set the control here. avatar = game . spawnObject ( "dr…" at bounding box center [462, 252] width 199 height 257
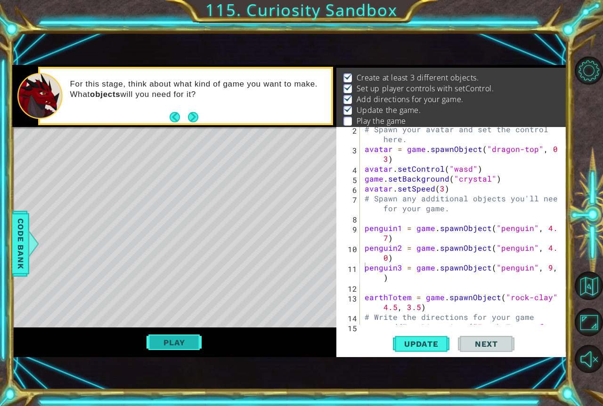
click at [197, 345] on button "Play" at bounding box center [173, 343] width 55 height 18
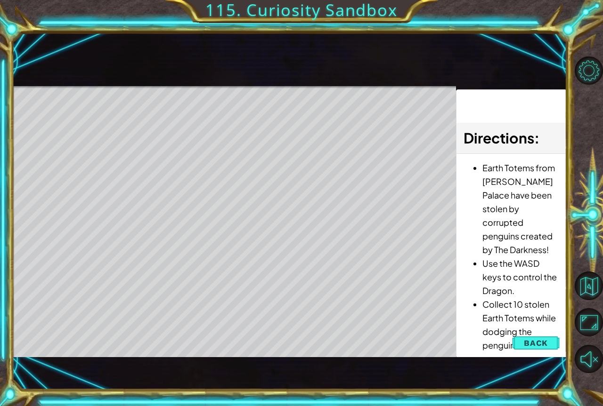
click at [539, 341] on span "Back" at bounding box center [536, 343] width 24 height 9
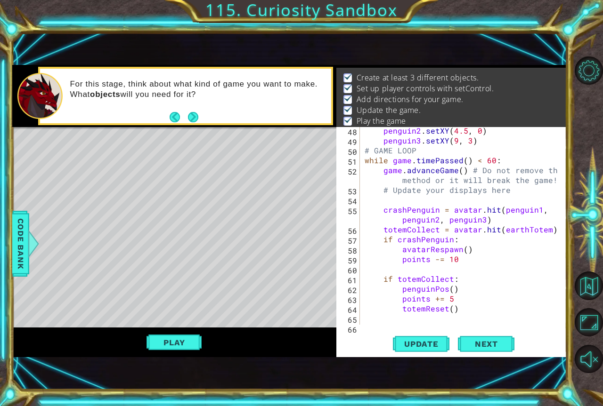
scroll to position [682, 0]
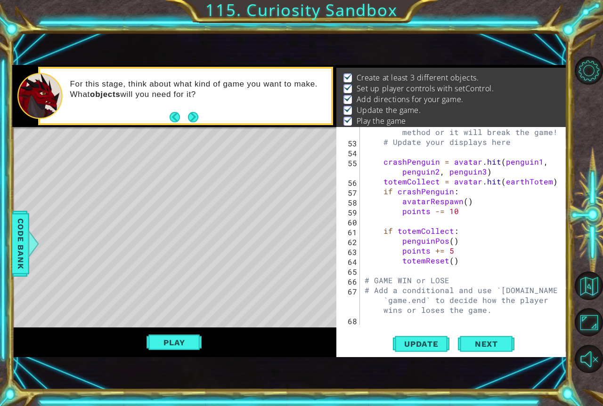
click at [454, 253] on div "game . advanceGame ( ) # Do not remove this method or it will break the game! #…" at bounding box center [462, 230] width 199 height 227
click at [435, 251] on div "game . advanceGame ( ) # Do not remove this method or it will break the game! #…" at bounding box center [462, 230] width 199 height 227
click at [436, 215] on div "game . advanceGame ( ) # Do not remove this method or it will break the game! #…" at bounding box center [462, 230] width 199 height 227
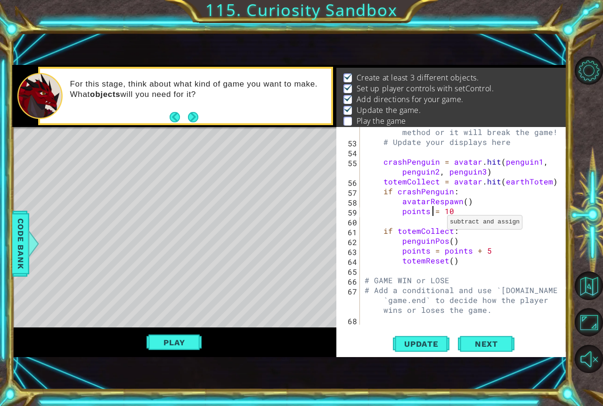
scroll to position [0, 5]
click at [435, 213] on div "game . advanceGame ( ) # Do not remove this method or it will break the game! #…" at bounding box center [462, 230] width 199 height 227
click at [415, 344] on span "Update" at bounding box center [421, 344] width 53 height 9
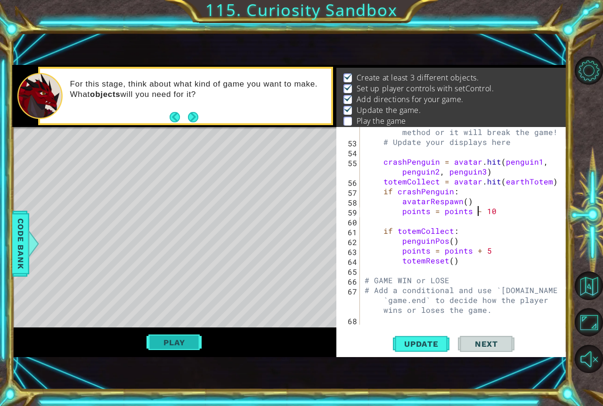
click at [190, 341] on button "Play" at bounding box center [173, 343] width 55 height 18
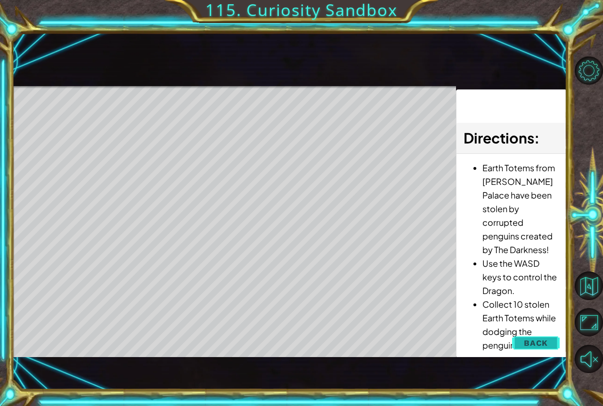
click at [530, 347] on span "Back" at bounding box center [536, 343] width 24 height 9
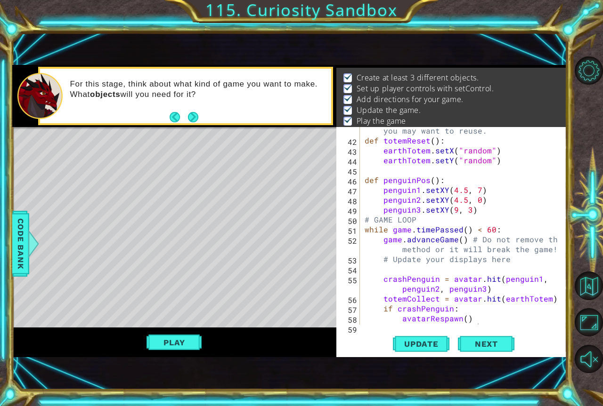
scroll to position [593, 0]
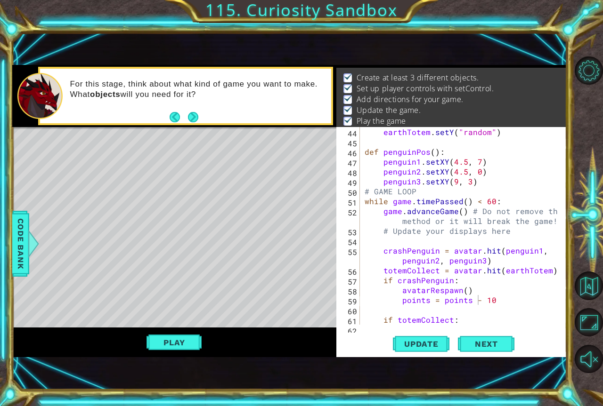
click at [502, 205] on div "earthTotem . setY ( "random" ) def penguinPos ( ) : penguin1 . setXY ( 4.5 , 7 …" at bounding box center [462, 236] width 199 height 218
click at [506, 195] on div "earthTotem . setY ( "random" ) def penguinPos ( ) : penguin1 . setXY ( 4.5 , 7 …" at bounding box center [462, 236] width 199 height 218
click at [482, 177] on div "earthTotem . setY ( "random" ) def penguinPos ( ) : penguin1 . setXY ( 4.5 , 7 …" at bounding box center [462, 236] width 199 height 218
click at [500, 193] on div "earthTotem . setY ( "random" ) def penguinPos ( ) : penguin1 . setXY ( 4.5 , 7 …" at bounding box center [462, 236] width 199 height 218
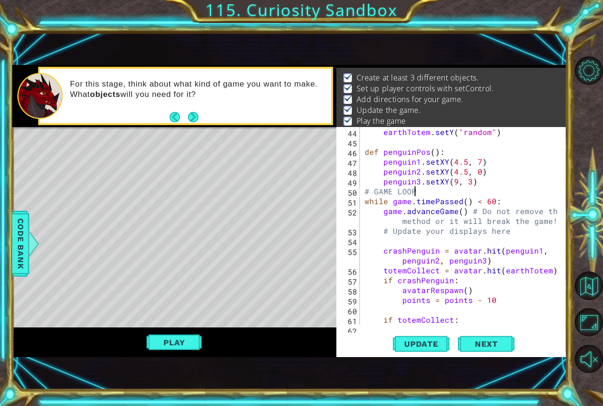
drag, startPoint x: 504, startPoint y: 208, endPoint x: 505, endPoint y: 213, distance: 5.3
click at [504, 208] on div "earthTotem . setY ( "random" ) def penguinPos ( ) : penguin1 . setXY ( 4.5 , 7 …" at bounding box center [462, 236] width 199 height 218
click at [508, 246] on div "earthTotem . setY ( "random" ) def penguinPos ( ) : penguin1 . setXY ( 4.5 , 7 …" at bounding box center [462, 236] width 199 height 218
click at [508, 229] on div "earthTotem . setY ( "random" ) def penguinPos ( ) : penguin1 . setXY ( 4.5 , 7 …" at bounding box center [462, 236] width 199 height 218
type textarea "# Update your displays here"
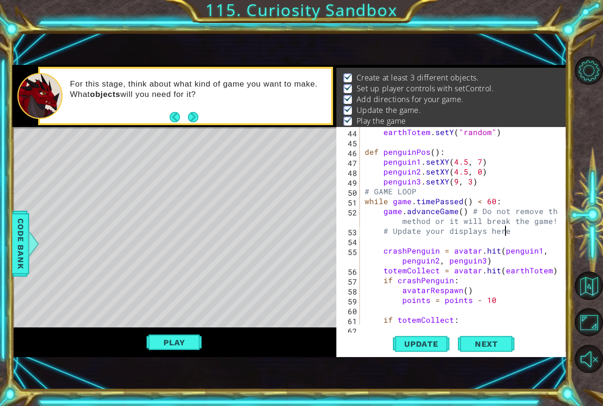
click at [519, 231] on div "earthTotem . setY ( "random" ) def penguinPos ( ) : penguin1 . setXY ( 4.5 , 7 …" at bounding box center [462, 236] width 199 height 218
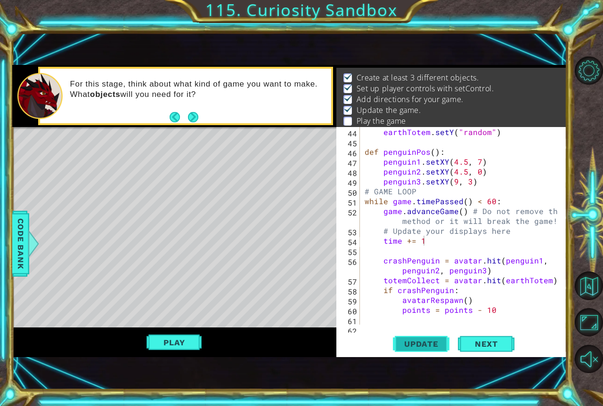
click at [408, 342] on span "Update" at bounding box center [421, 344] width 53 height 9
click at [174, 330] on div "Play" at bounding box center [174, 343] width 324 height 30
click at [175, 339] on button "Play" at bounding box center [173, 343] width 55 height 18
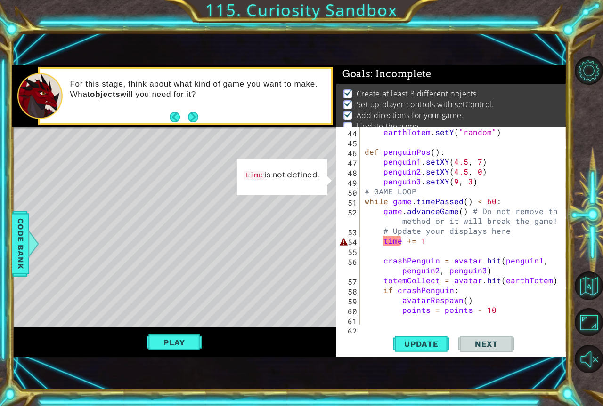
click at [399, 240] on div "earthTotem . setY ( "random" ) def penguinPos ( ) : penguin1 . setXY ( 4.5 , 7 …" at bounding box center [462, 236] width 199 height 218
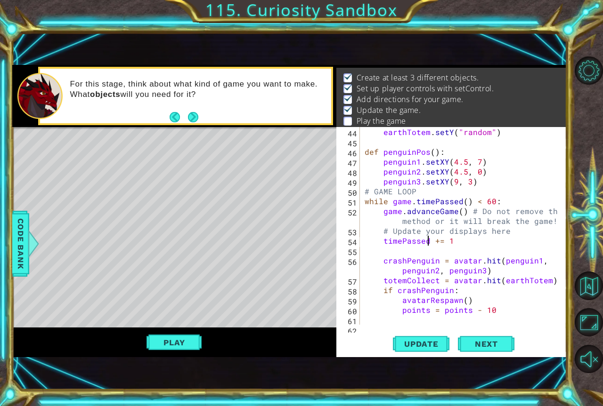
scroll to position [0, 4]
click at [411, 343] on span "Update" at bounding box center [421, 344] width 53 height 9
click at [156, 342] on button "Play" at bounding box center [173, 343] width 55 height 18
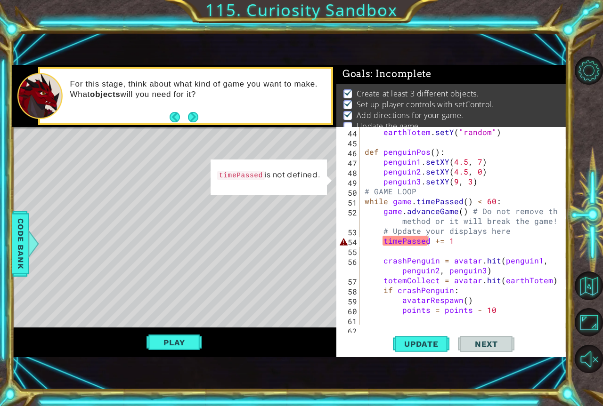
click at [421, 243] on div "earthTotem . setY ( "random" ) def penguinPos ( ) : penguin1 . setXY ( 4.5 , 7 …" at bounding box center [462, 236] width 199 height 218
click at [383, 241] on div "earthTotem . setY ( "random" ) def penguinPos ( ) : penguin1 . setXY ( 4.5 , 7 …" at bounding box center [462, 236] width 199 height 218
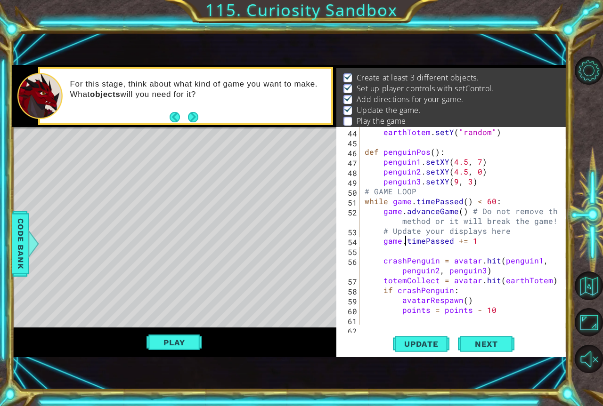
scroll to position [0, 2]
type textarea "game.timePassed += 1"
click at [424, 340] on span "Update" at bounding box center [421, 344] width 53 height 9
click at [188, 342] on button "Play" at bounding box center [173, 343] width 55 height 18
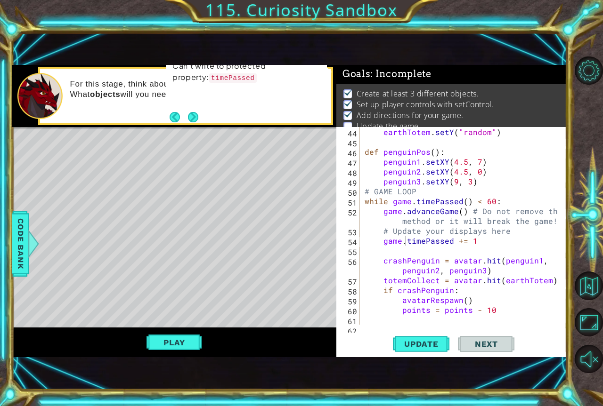
scroll to position [565, 0]
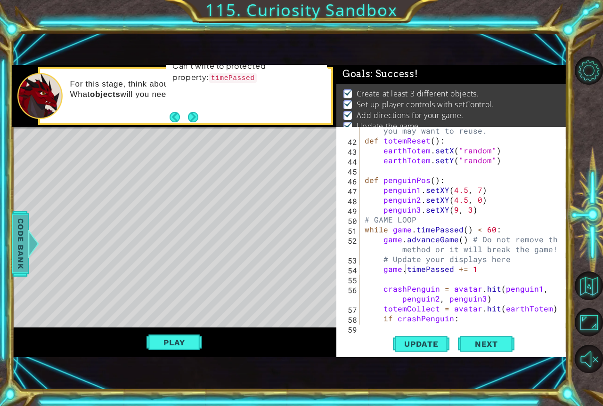
click at [15, 227] on span "Code Bank" at bounding box center [20, 243] width 15 height 57
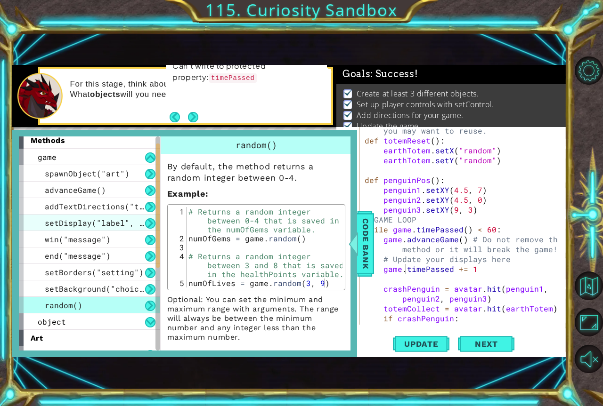
scroll to position [0, 0]
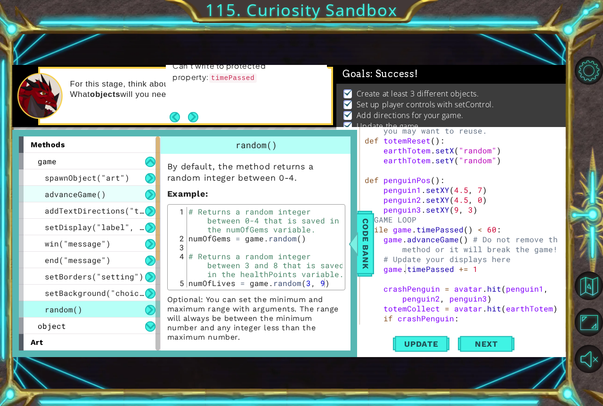
click at [110, 187] on div "advanceGame()" at bounding box center [89, 194] width 141 height 16
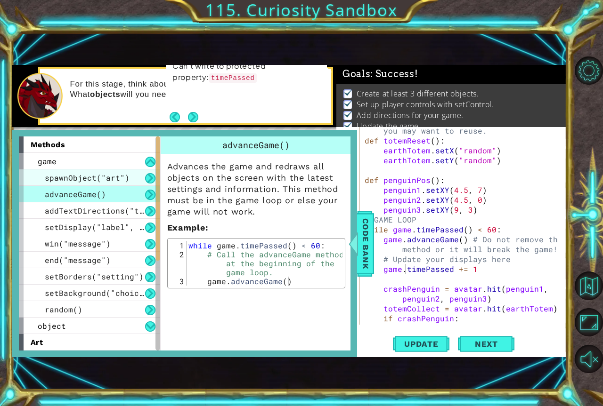
click at [118, 183] on div "spawnObject("art")" at bounding box center [89, 178] width 141 height 16
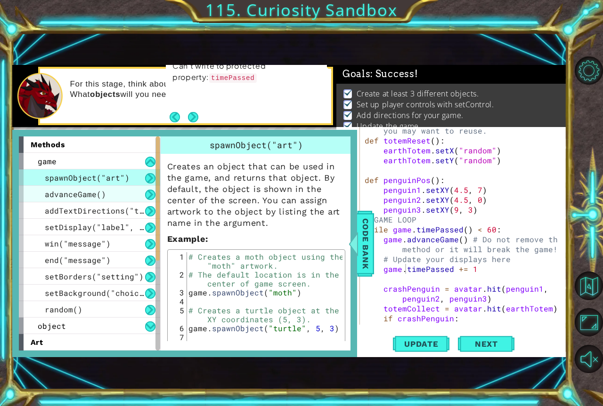
click at [114, 199] on div "advanceGame()" at bounding box center [89, 194] width 141 height 16
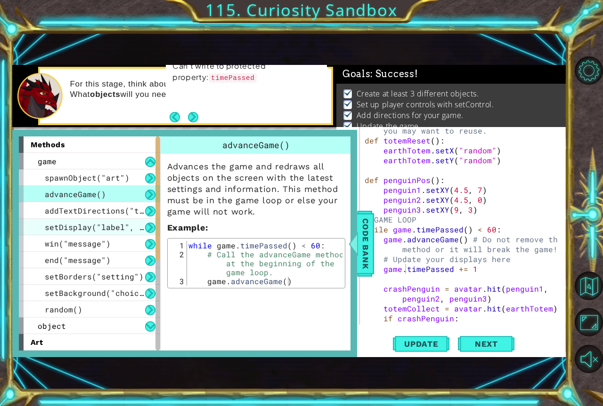
click at [113, 220] on div "setDisplay("label", value)" at bounding box center [89, 227] width 141 height 16
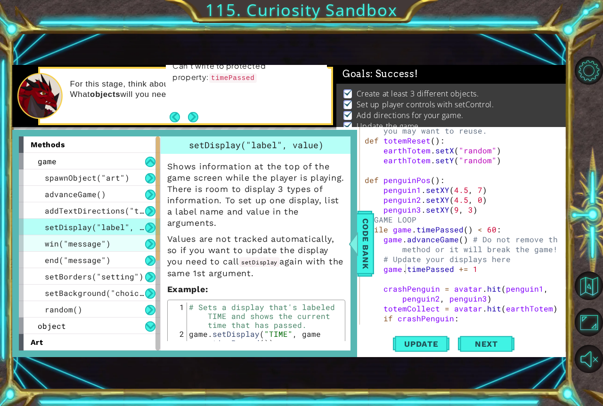
click at [116, 249] on div "win("message")" at bounding box center [89, 243] width 141 height 16
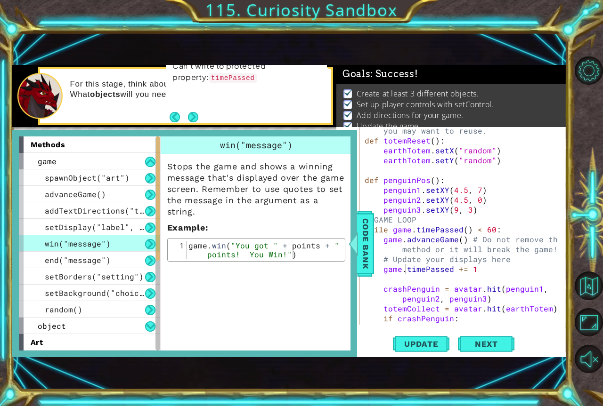
click at [130, 241] on div "win("message")" at bounding box center [89, 243] width 141 height 16
click at [134, 235] on div "setDisplay("label", value)" at bounding box center [89, 227] width 141 height 16
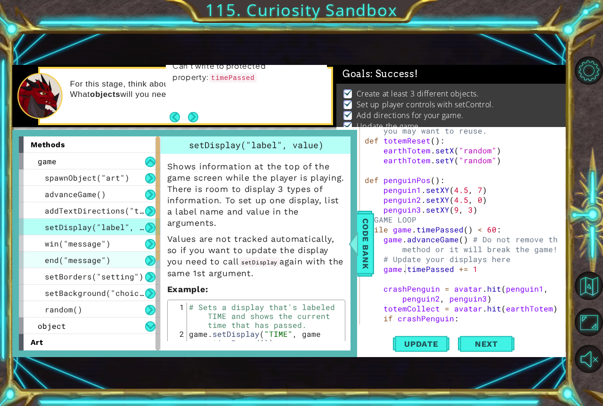
click at [118, 254] on div "end("message")" at bounding box center [89, 260] width 141 height 16
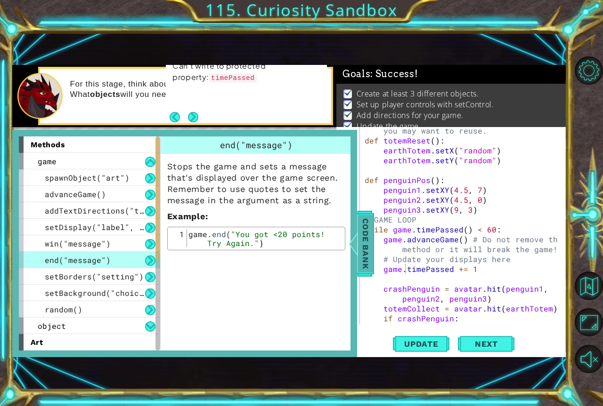
click at [363, 261] on span "Code Bank" at bounding box center [365, 243] width 15 height 57
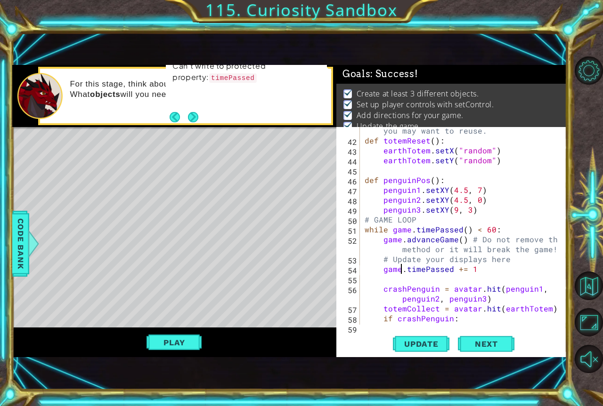
click at [402, 268] on div "# Define any functions here for code that you may want to reuse. def totemReset…" at bounding box center [462, 229] width 199 height 227
click at [589, 283] on button "Back to Map" at bounding box center [589, 286] width 28 height 28
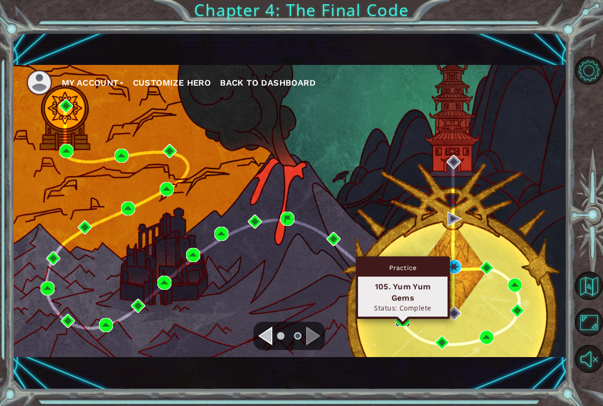
click at [403, 320] on img at bounding box center [403, 320] width 14 height 14
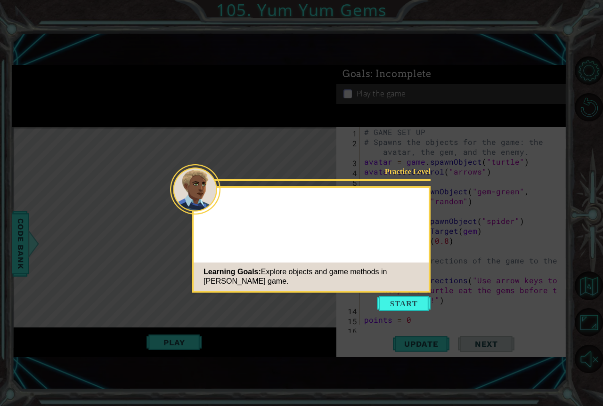
click at [398, 304] on button "Start" at bounding box center [404, 303] width 54 height 15
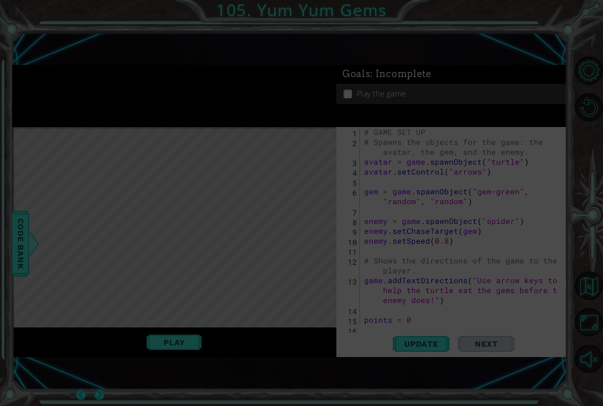
click at [180, 341] on icon at bounding box center [301, 203] width 603 height 406
click at [203, 263] on icon at bounding box center [301, 203] width 603 height 406
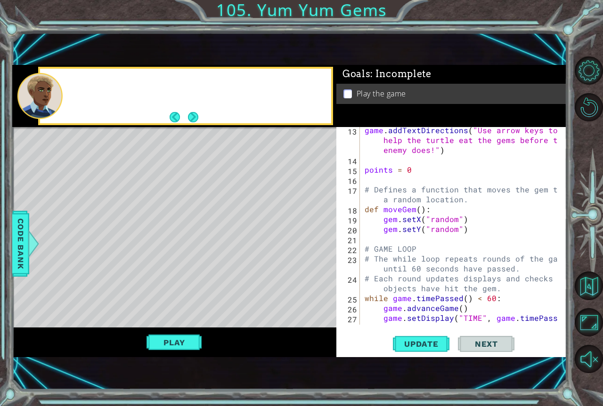
scroll to position [366, 0]
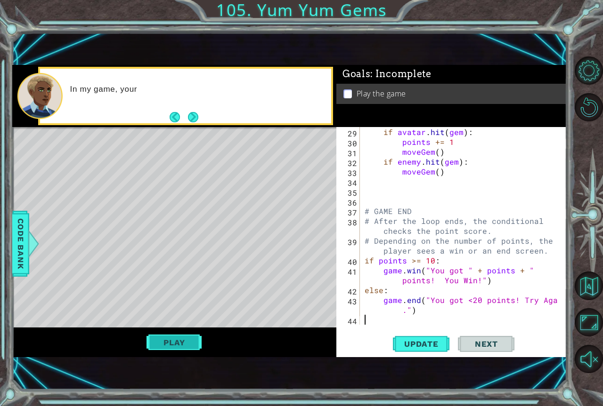
click at [173, 348] on button "Play" at bounding box center [173, 343] width 55 height 18
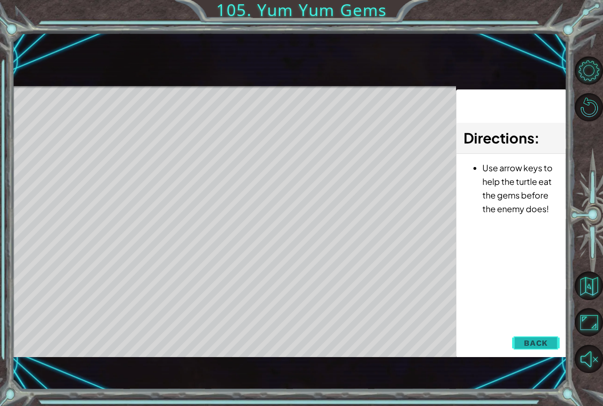
click at [529, 345] on span "Back" at bounding box center [536, 343] width 24 height 9
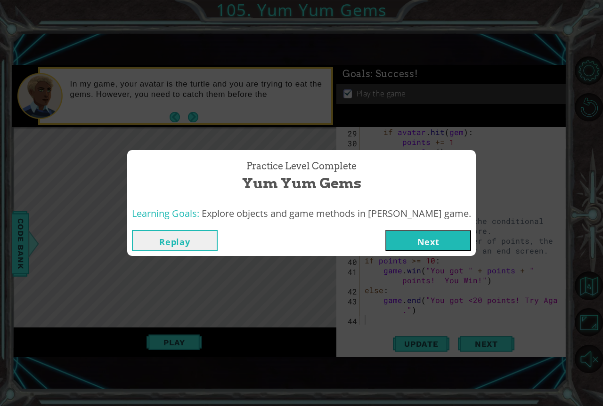
click at [206, 242] on button "Replay" at bounding box center [175, 240] width 86 height 21
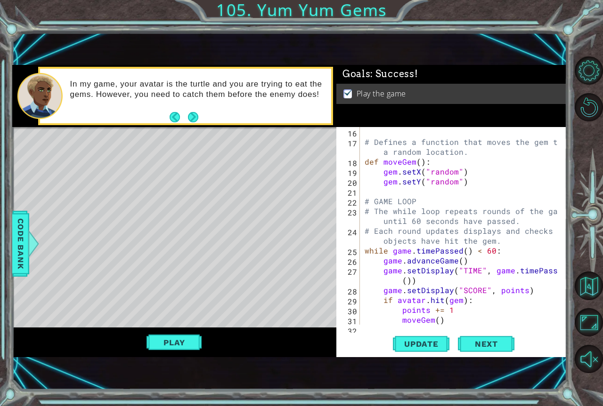
scroll to position [226, 0]
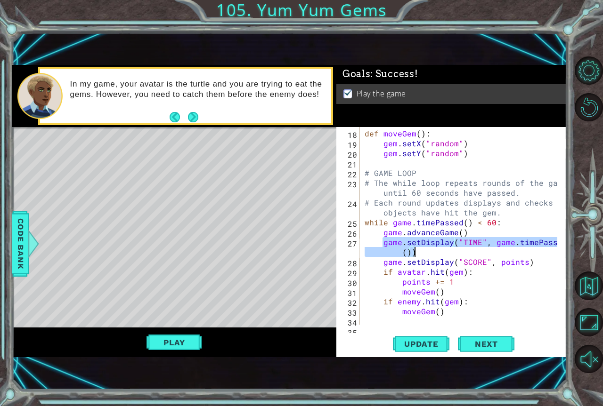
drag, startPoint x: 383, startPoint y: 242, endPoint x: 434, endPoint y: 252, distance: 52.5
click at [434, 252] on div "# Defines a function that moves the gem to a random location. def moveGem ( ) :…" at bounding box center [462, 222] width 199 height 227
type textarea "game.setDisplay("TIME", game.timePassed())"
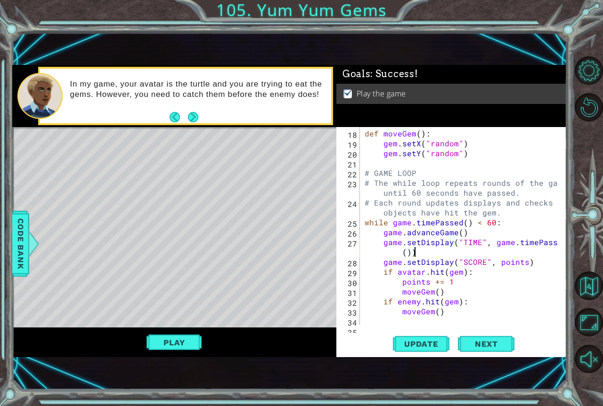
click at [434, 252] on div "# Defines a function that moves the gem to a random location. def moveGem ( ) :…" at bounding box center [462, 222] width 199 height 227
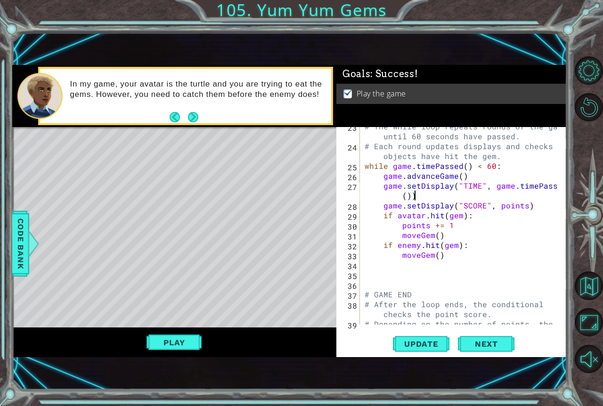
scroll to position [254, 0]
